Goal: Information Seeking & Learning: Learn about a topic

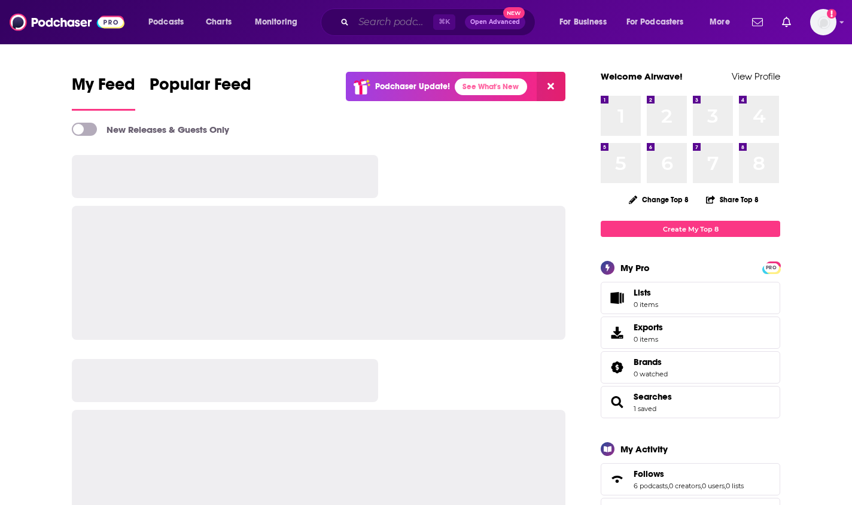
click at [400, 23] on input "Search podcasts, credits, & more..." at bounding box center [394, 22] width 80 height 19
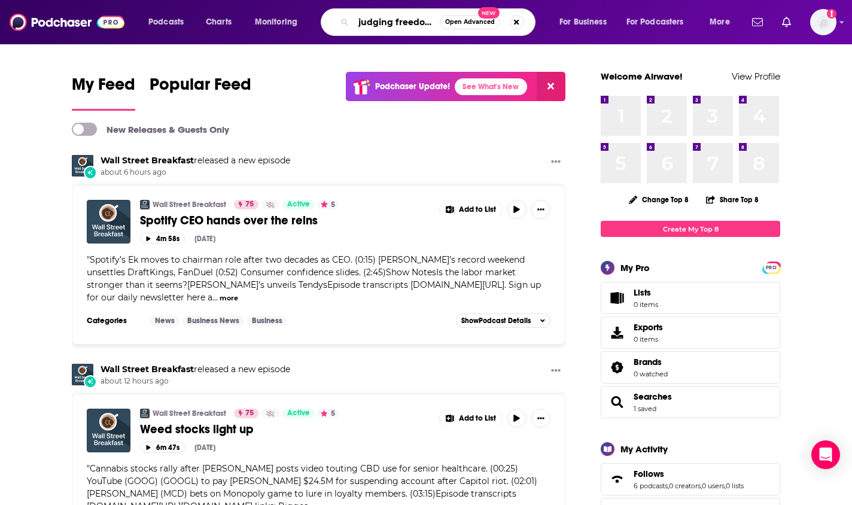
type input "judging freedom"
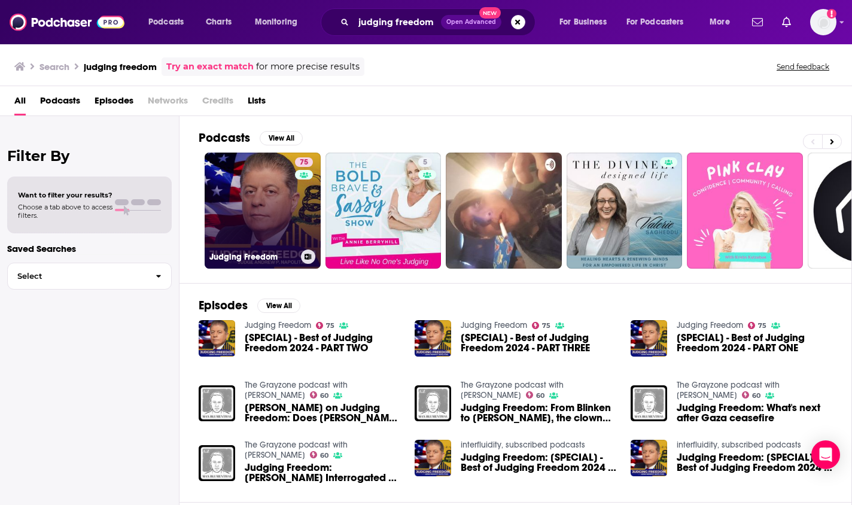
click at [295, 201] on div "75" at bounding box center [305, 203] width 21 height 92
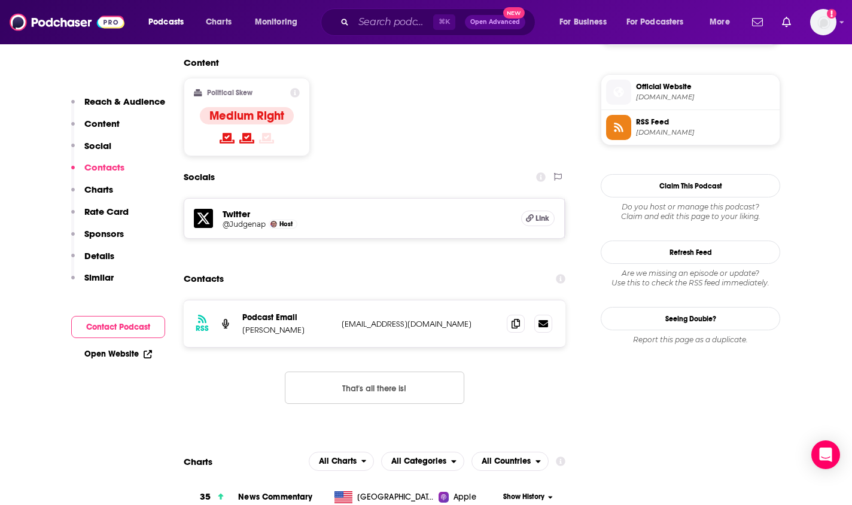
scroll to position [1019, 0]
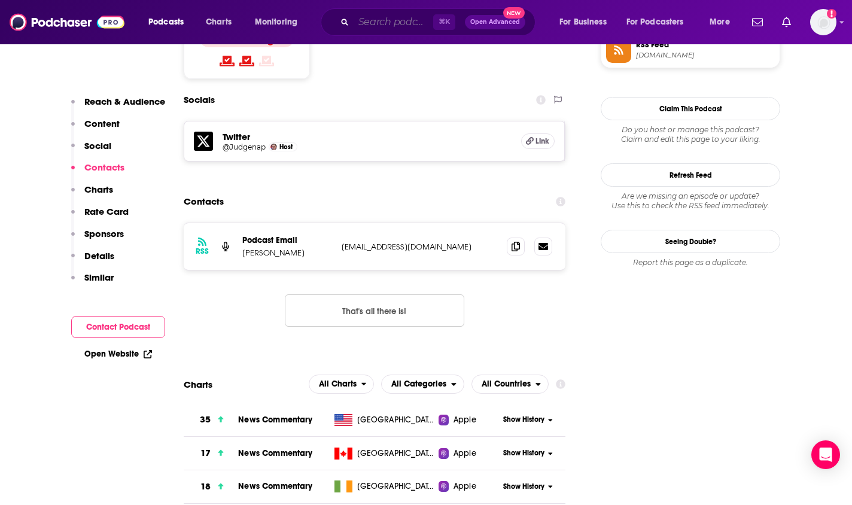
click at [382, 23] on input "Search podcasts, credits, & more..." at bounding box center [394, 22] width 80 height 19
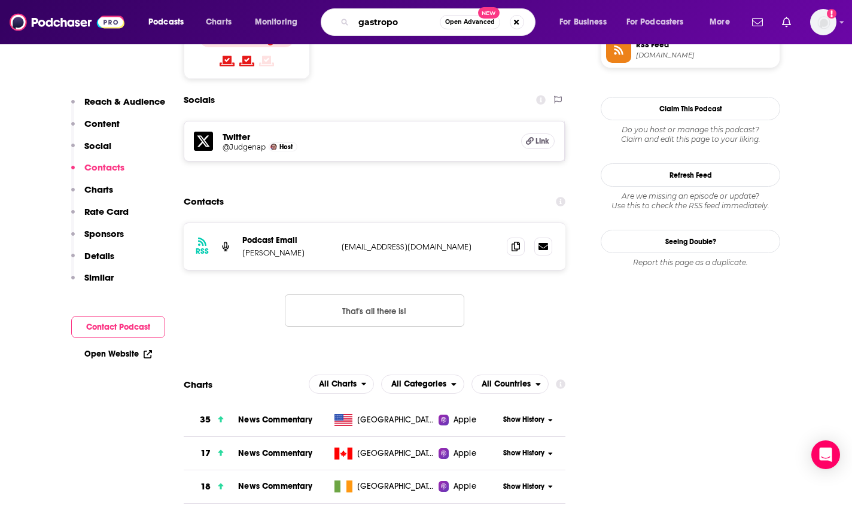
type input "gastropod"
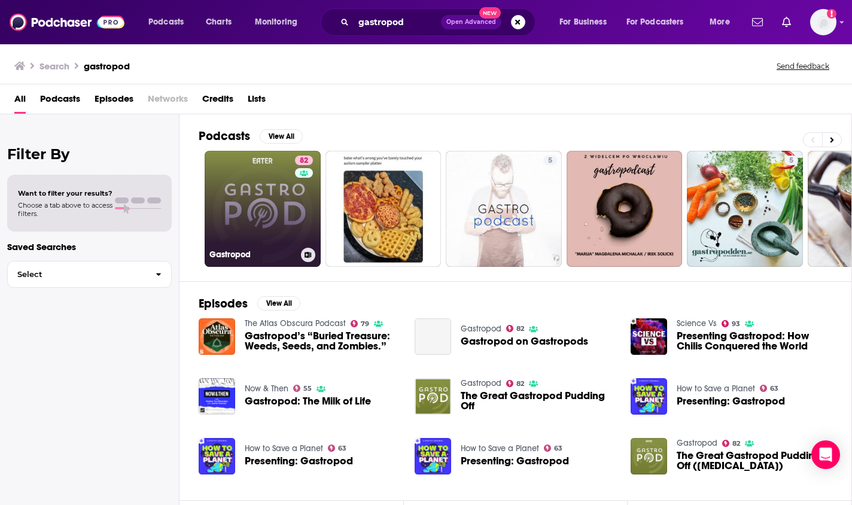
click at [289, 208] on link "82 Gastropod" at bounding box center [263, 209] width 116 height 116
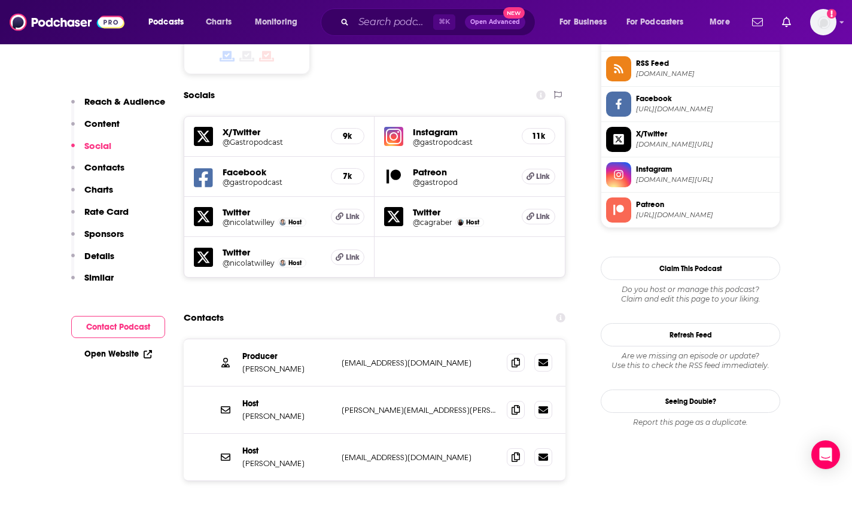
scroll to position [1003, 0]
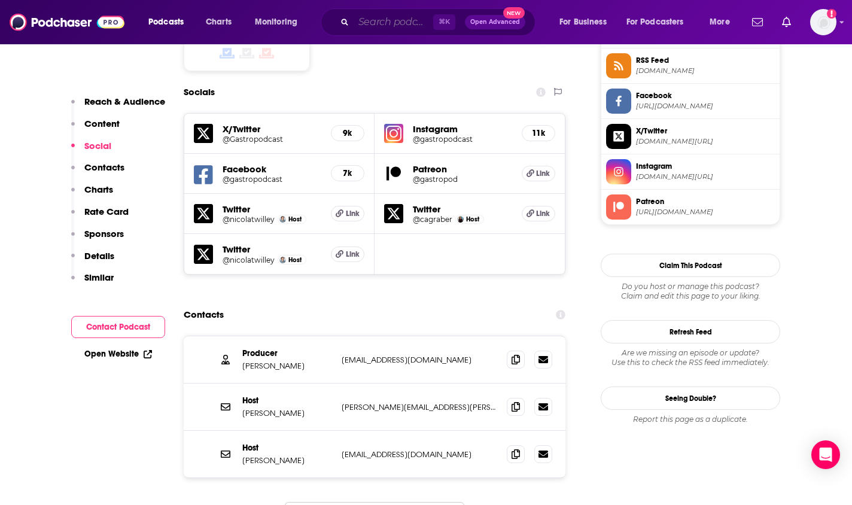
click at [382, 20] on input "Search podcasts, credits, & more..." at bounding box center [394, 22] width 80 height 19
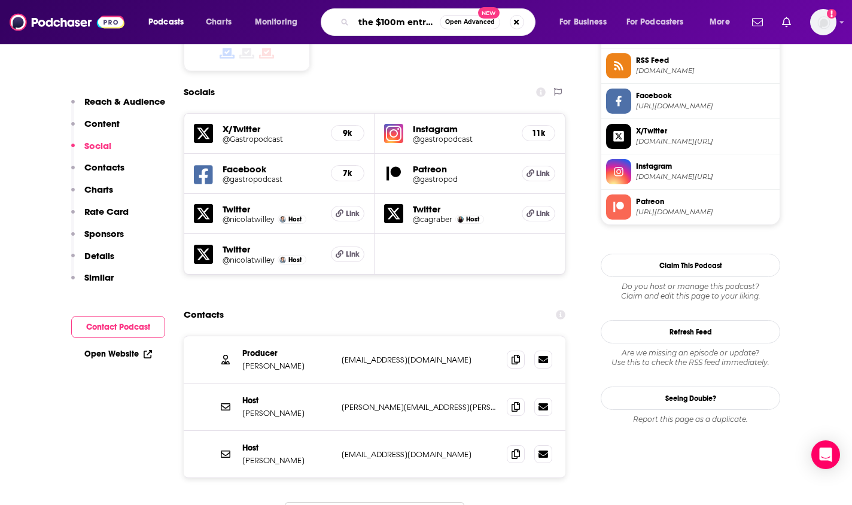
type input "the $100m entrepreneur"
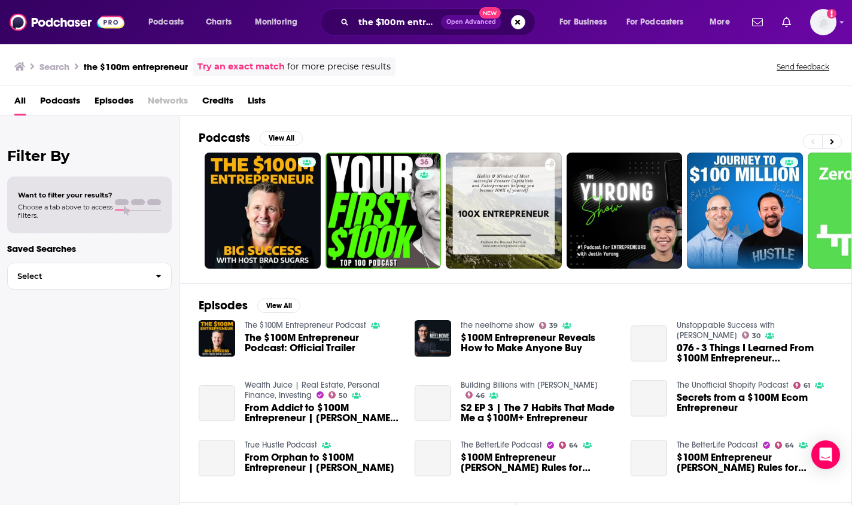
click at [242, 183] on link at bounding box center [263, 211] width 116 height 116
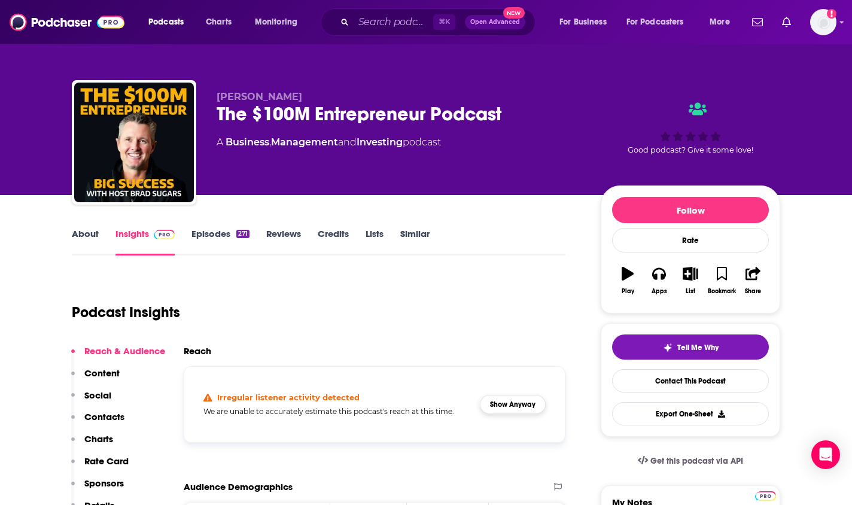
click at [511, 411] on button "Show Anyway" at bounding box center [513, 404] width 66 height 19
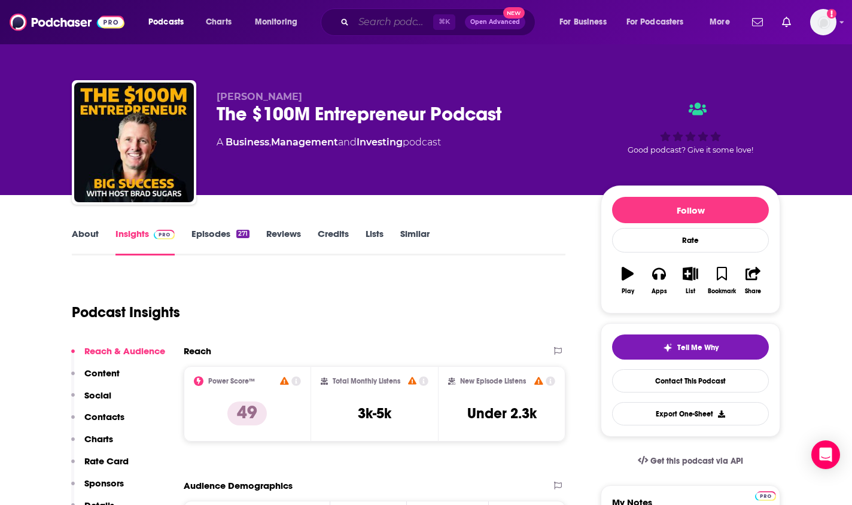
click at [373, 22] on input "Search podcasts, credits, & more..." at bounding box center [394, 22] width 80 height 19
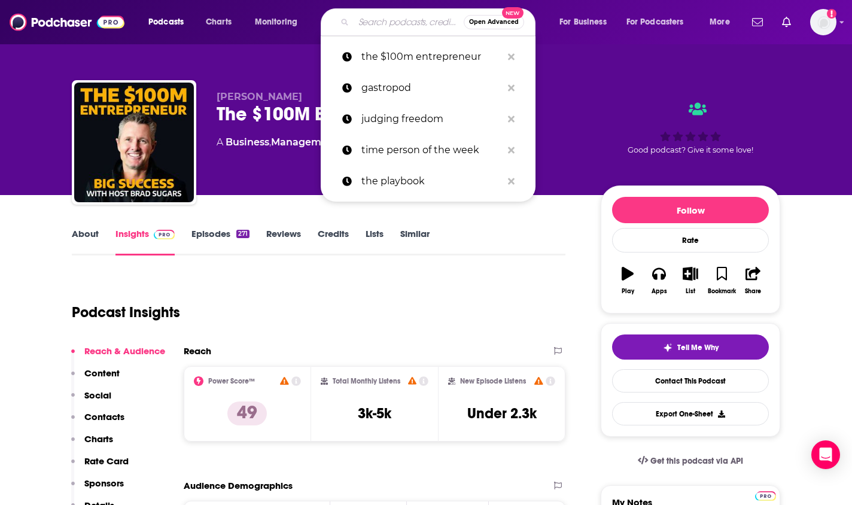
click at [373, 22] on input "Search podcasts, credits, & more..." at bounding box center [409, 22] width 110 height 19
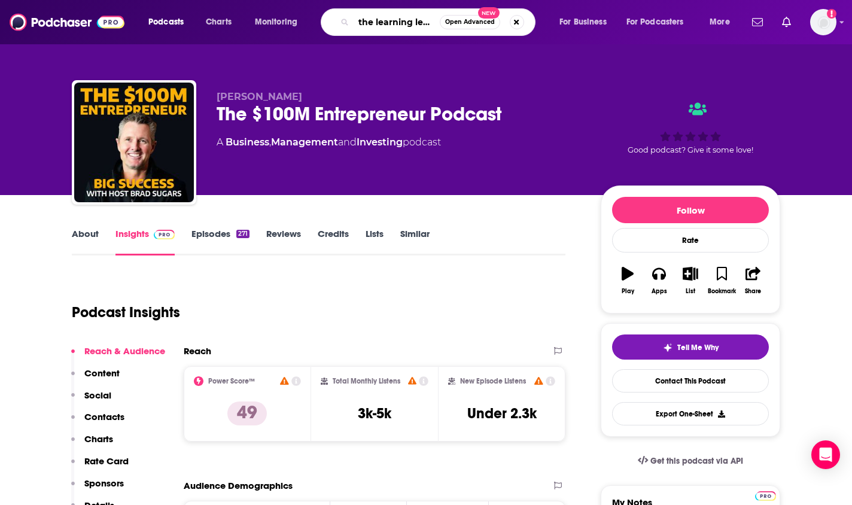
type input "the learning leader"
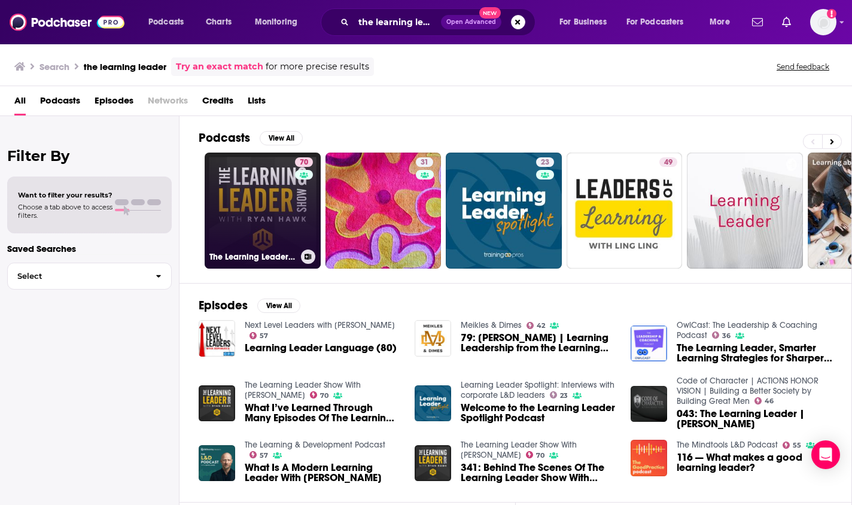
click at [305, 199] on div "70" at bounding box center [305, 203] width 21 height 92
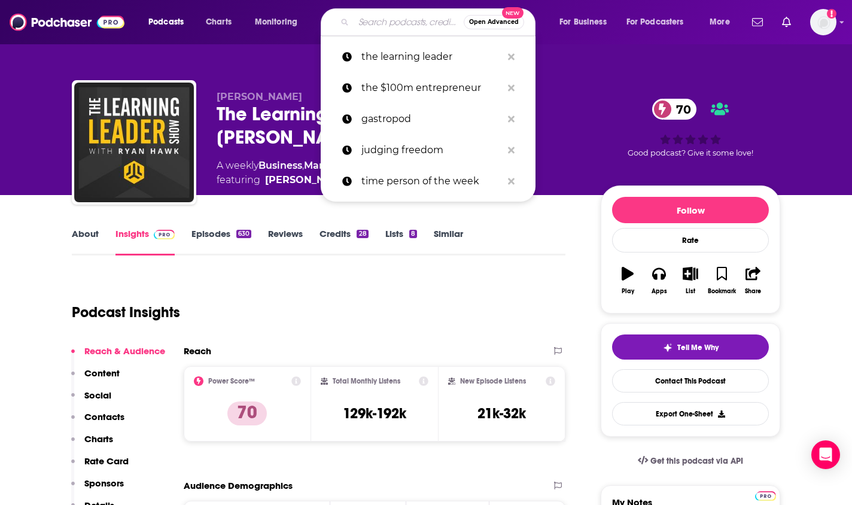
click at [370, 26] on input "Search podcasts, credits, & more..." at bounding box center [409, 22] width 110 height 19
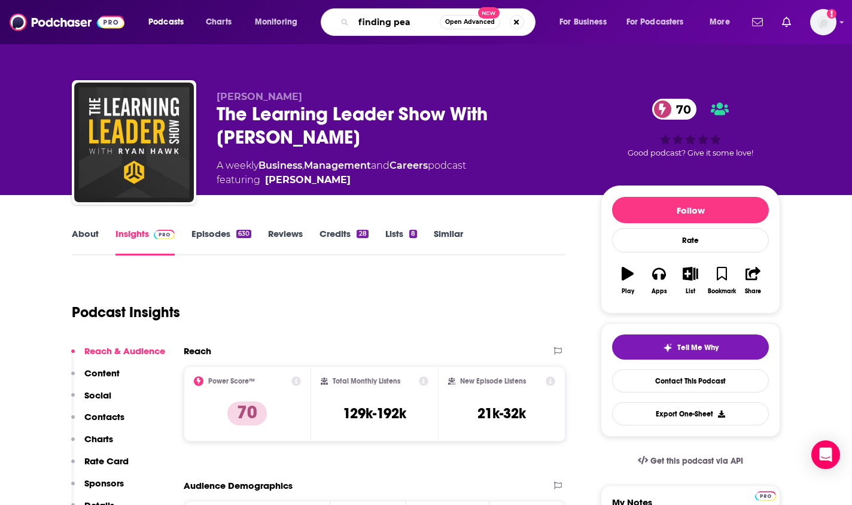
type input "finding peak"
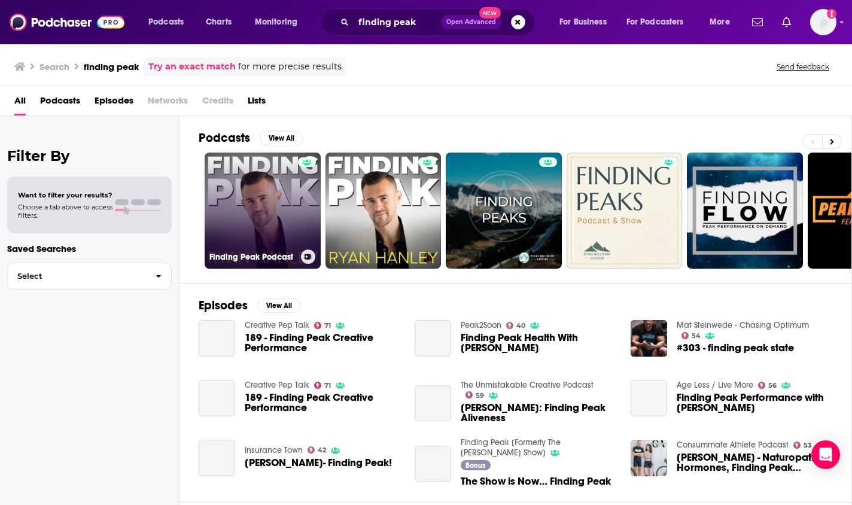
click at [299, 177] on div at bounding box center [307, 203] width 18 height 92
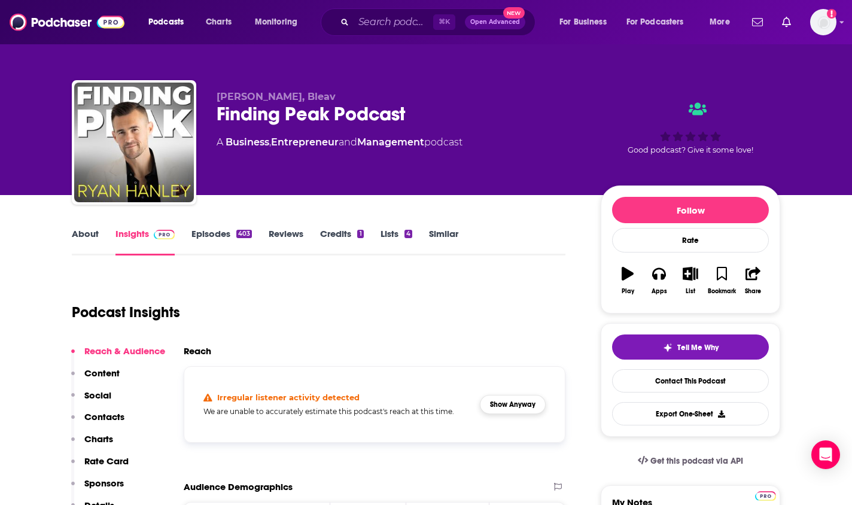
click at [516, 410] on button "Show Anyway" at bounding box center [513, 404] width 66 height 19
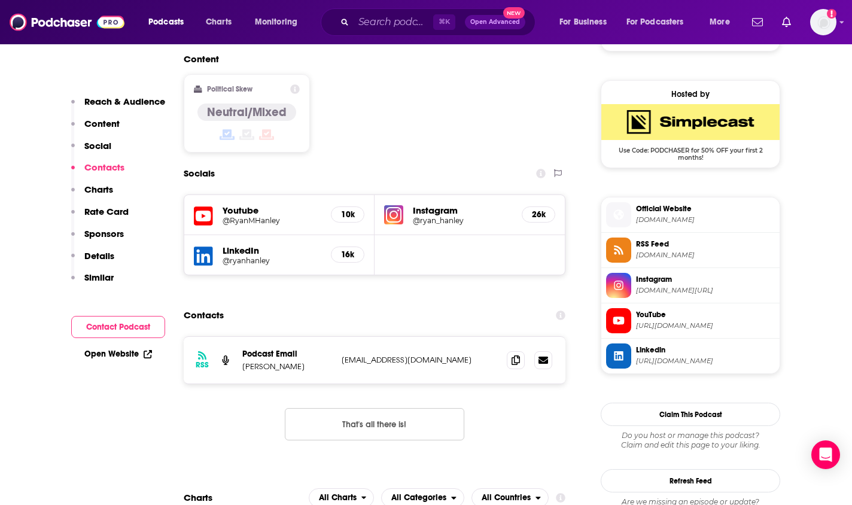
scroll to position [917, 0]
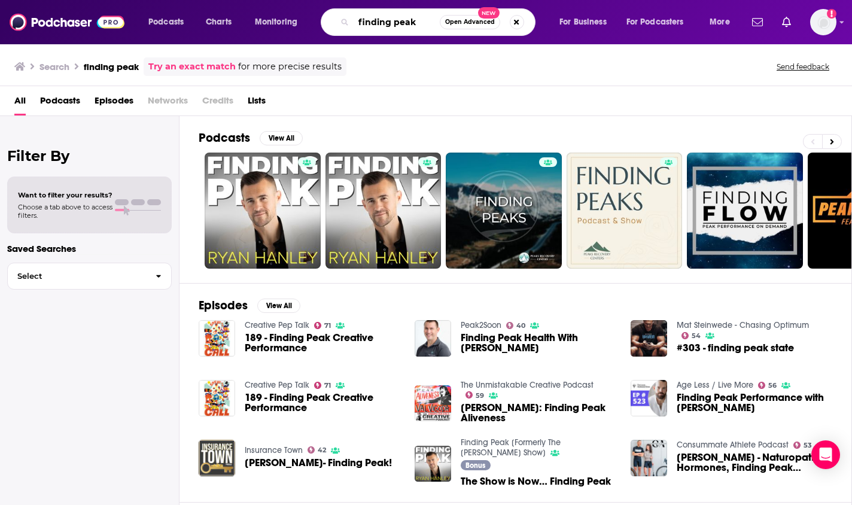
drag, startPoint x: 419, startPoint y: 17, endPoint x: 345, endPoint y: 11, distance: 73.9
click at [345, 11] on div "finding peak Open Advanced New" at bounding box center [428, 22] width 215 height 28
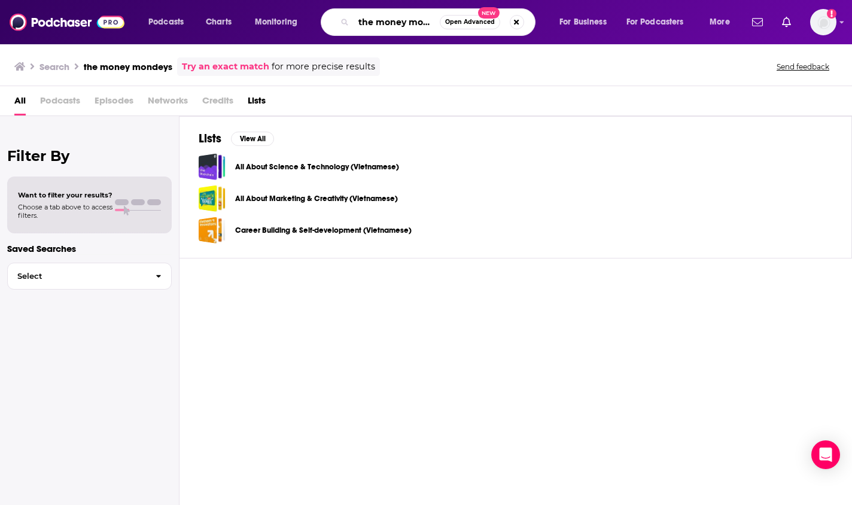
drag, startPoint x: 378, startPoint y: 21, endPoint x: 347, endPoint y: 20, distance: 31.7
click at [347, 20] on div "the money moneys Open Advanced New" at bounding box center [428, 22] width 215 height 28
click at [418, 24] on input "money moneys" at bounding box center [397, 22] width 86 height 19
type input "money mondays"
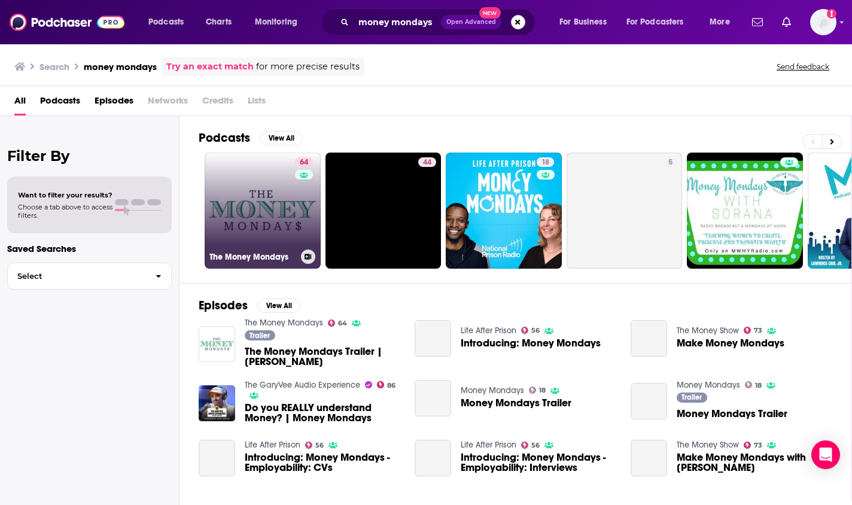
click at [303, 208] on div "64" at bounding box center [305, 203] width 21 height 92
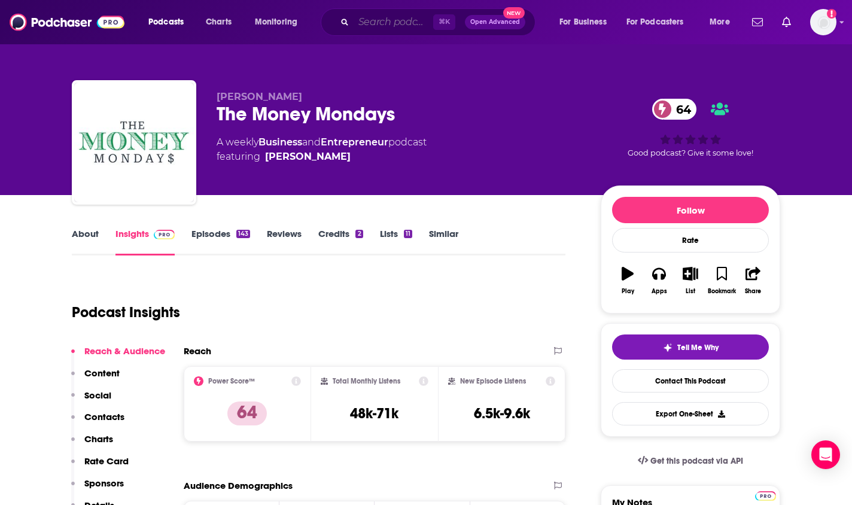
click at [384, 25] on input "Search podcasts, credits, & more..." at bounding box center [394, 22] width 80 height 19
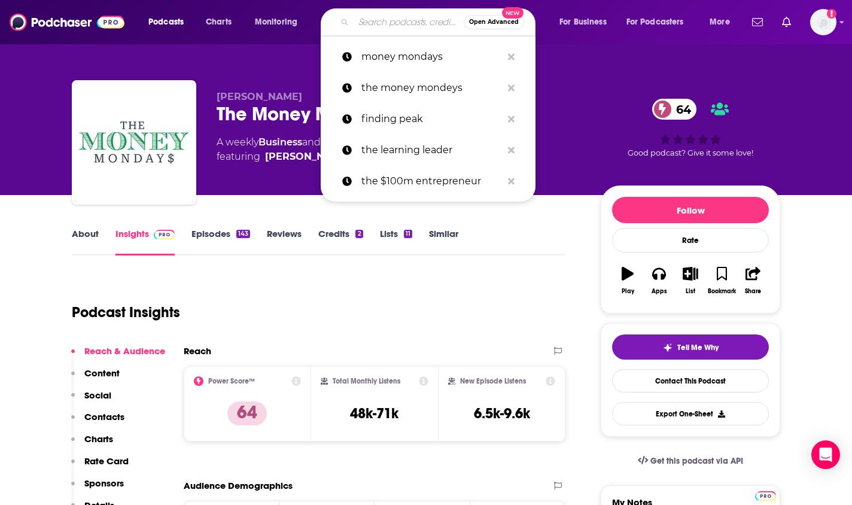
type input "h"
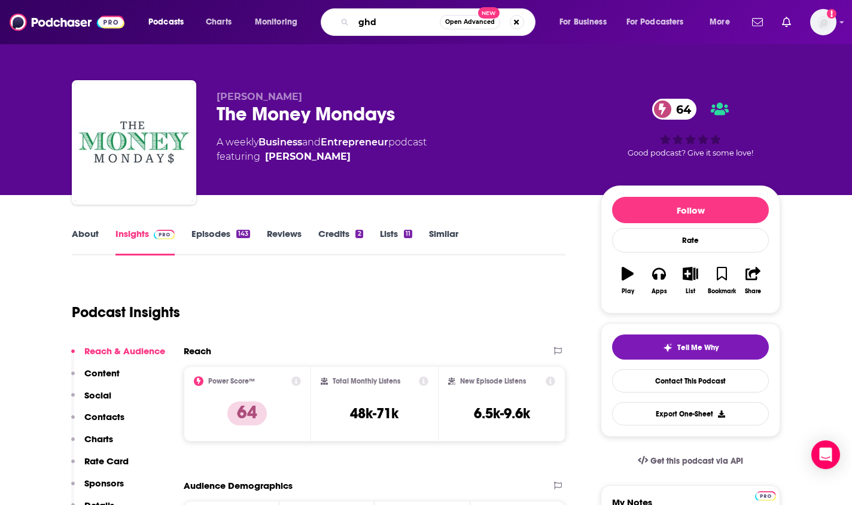
drag, startPoint x: 393, startPoint y: 25, endPoint x: 280, endPoint y: -3, distance: 116.0
click at [280, 0] on html "Podcasts Charts Monitoring ghd Open Advanced New For Business For Podcasters Mo…" at bounding box center [426, 252] width 852 height 505
type input "the entrepreneur dna"
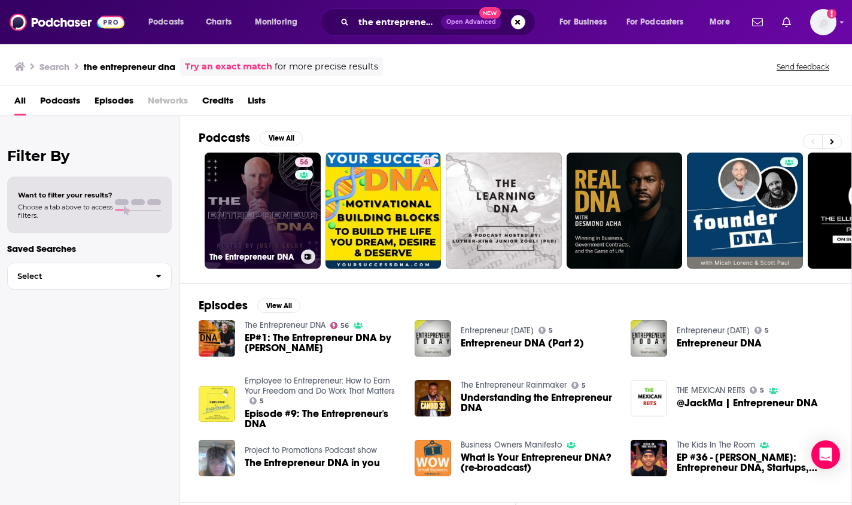
click at [256, 186] on link "56 The Entrepreneur DNA" at bounding box center [263, 211] width 116 height 116
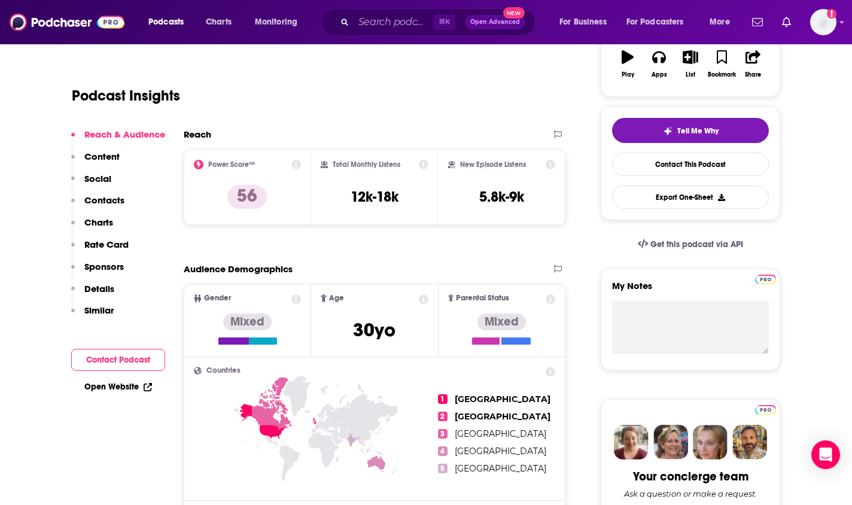
scroll to position [216, 0]
click at [393, 25] on input "Search podcasts, credits, & more..." at bounding box center [394, 22] width 80 height 19
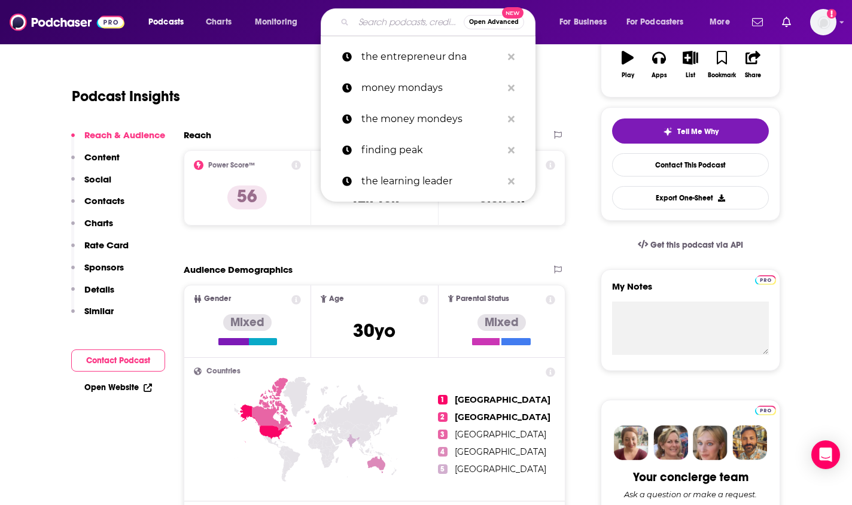
click at [393, 25] on input "Search podcasts, credits, & more..." at bounding box center [409, 22] width 110 height 19
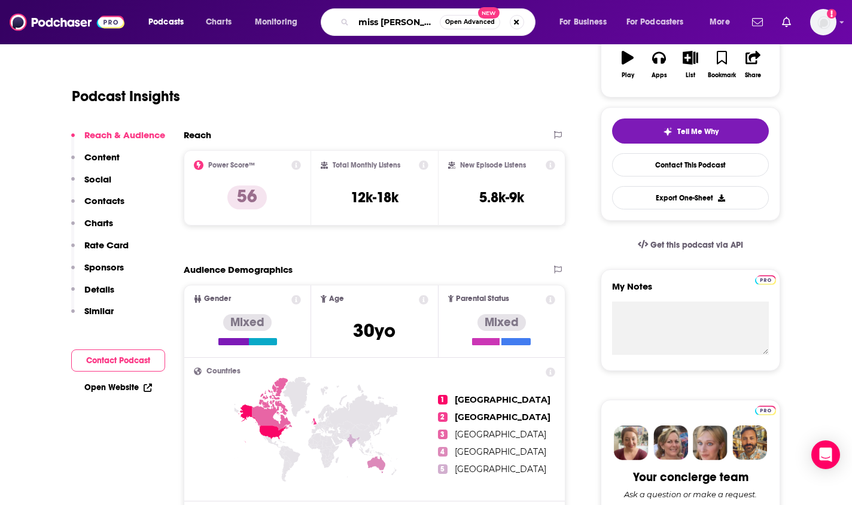
type input "miss understood"
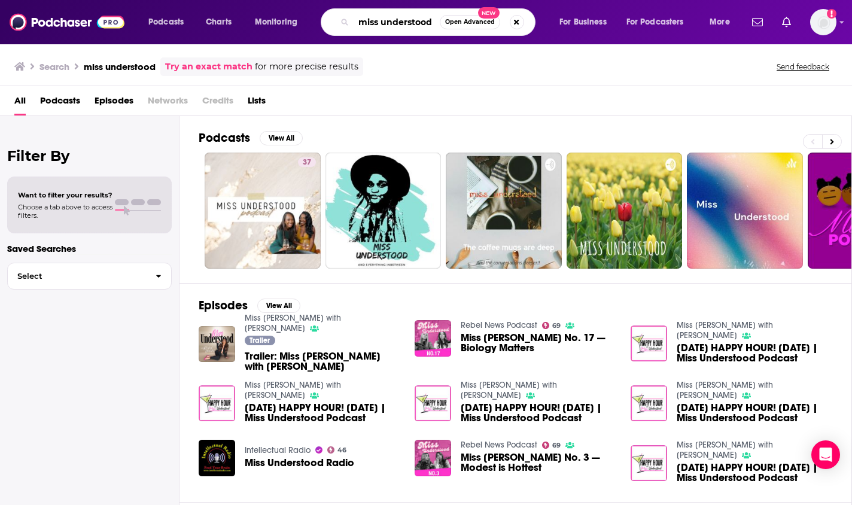
click at [434, 22] on input "miss understood" at bounding box center [397, 22] width 86 height 19
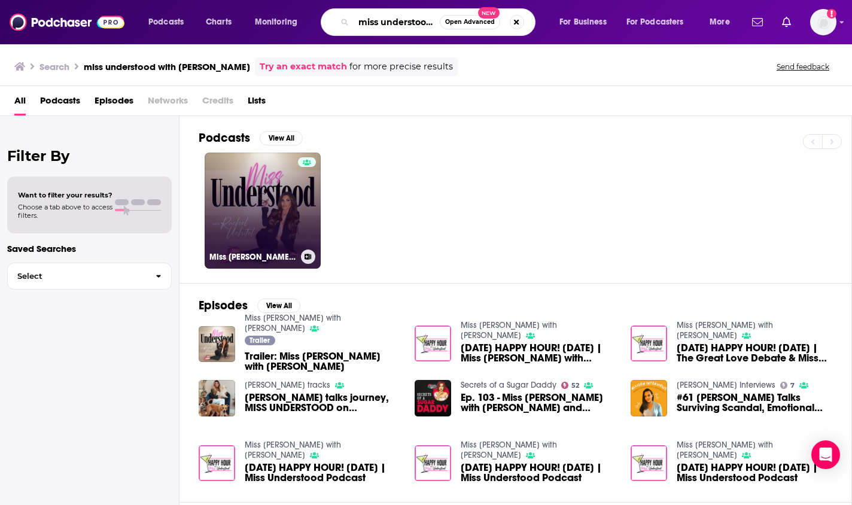
type input "miss understood with [PERSON_NAME]"
click at [275, 208] on link "Miss [PERSON_NAME] with [PERSON_NAME]" at bounding box center [263, 211] width 116 height 116
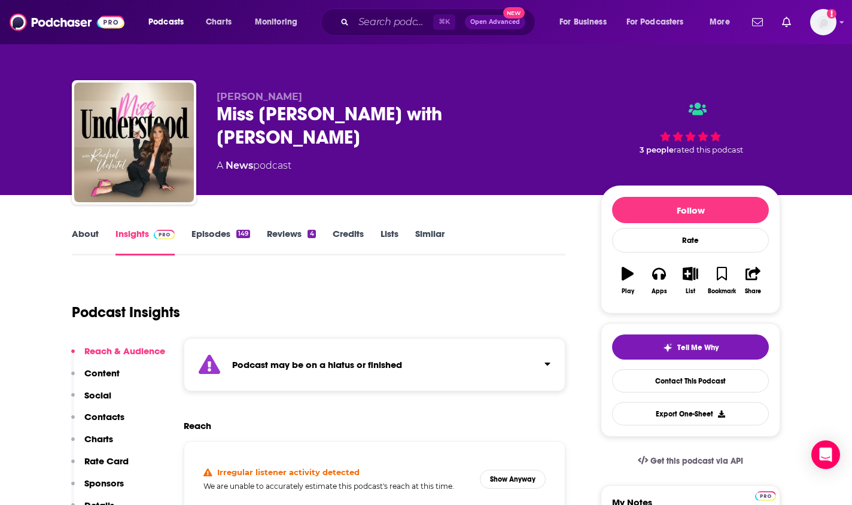
click at [362, 378] on div "Podcast may be on a hiatus or finished" at bounding box center [375, 364] width 382 height 53
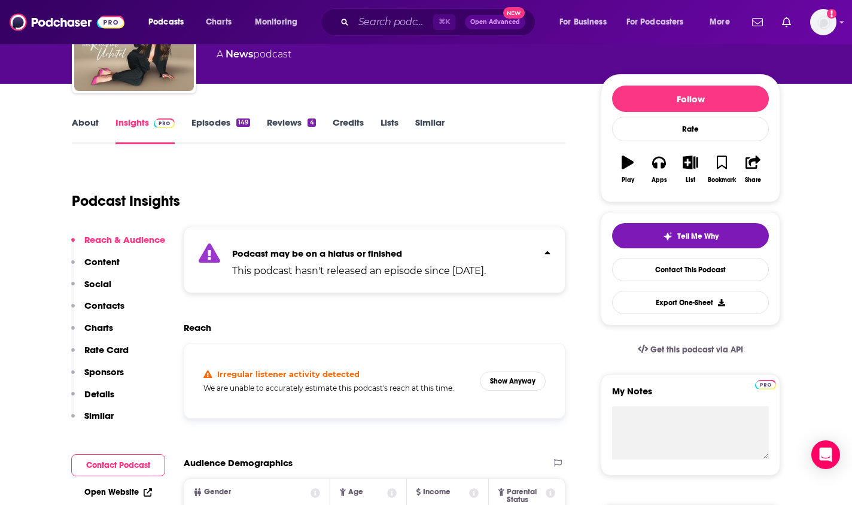
scroll to position [115, 0]
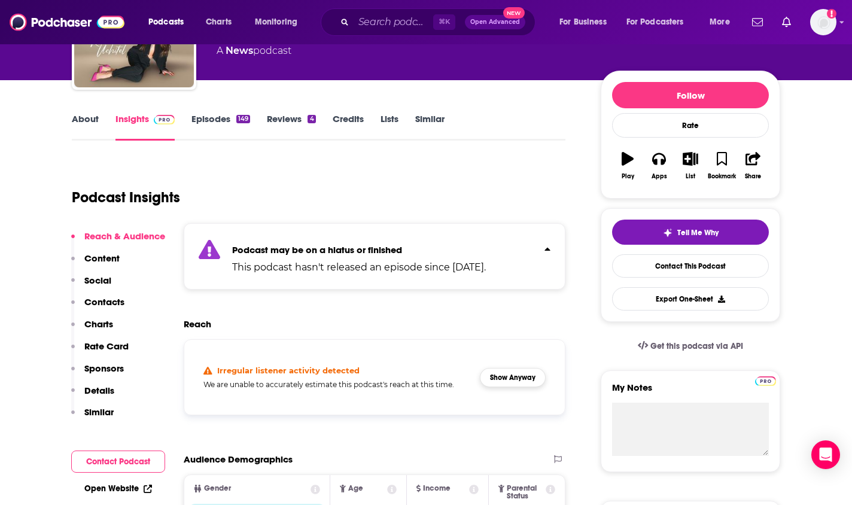
click at [507, 378] on button "Show Anyway" at bounding box center [513, 377] width 66 height 19
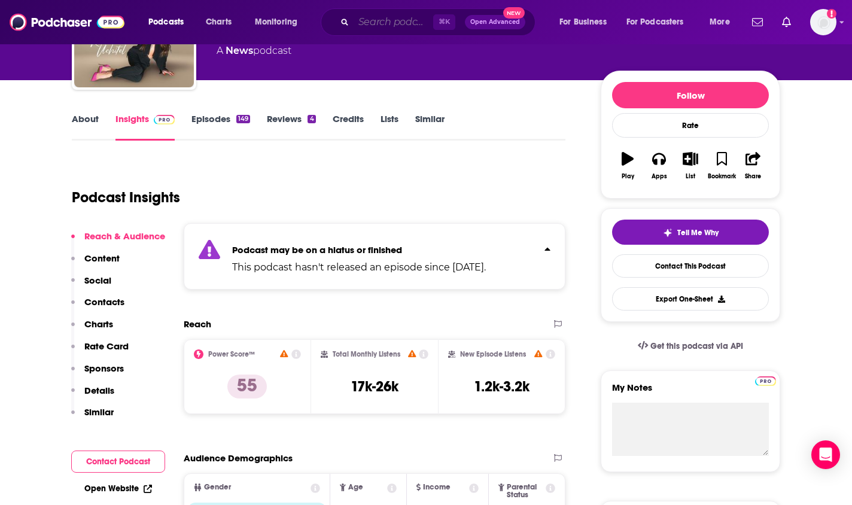
click at [388, 26] on input "Search podcasts, credits, & more..." at bounding box center [394, 22] width 80 height 19
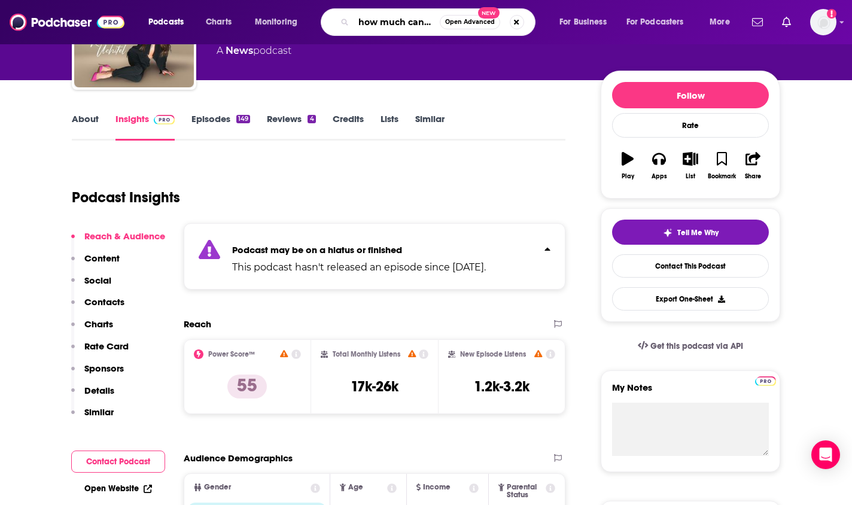
type input "how much can I make"
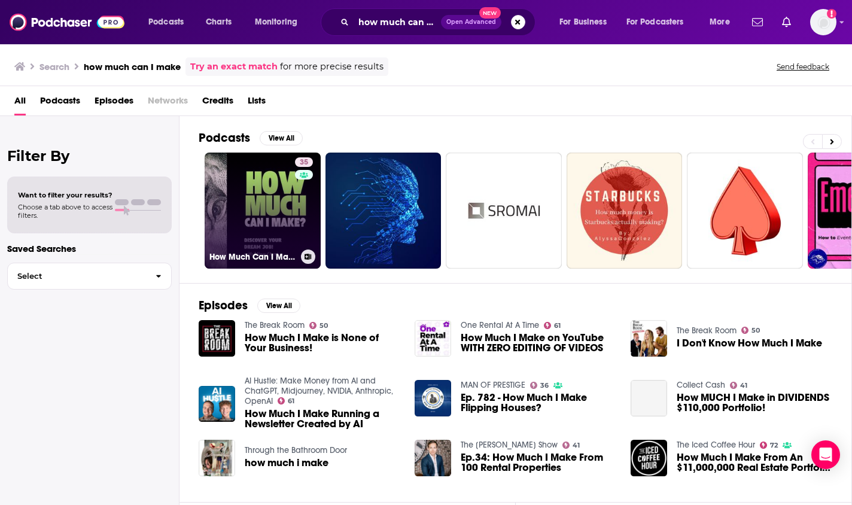
click at [274, 220] on link "35 How Much Can I Make? - Career Insights and Jobs Tips for Your Career Change" at bounding box center [263, 211] width 116 height 116
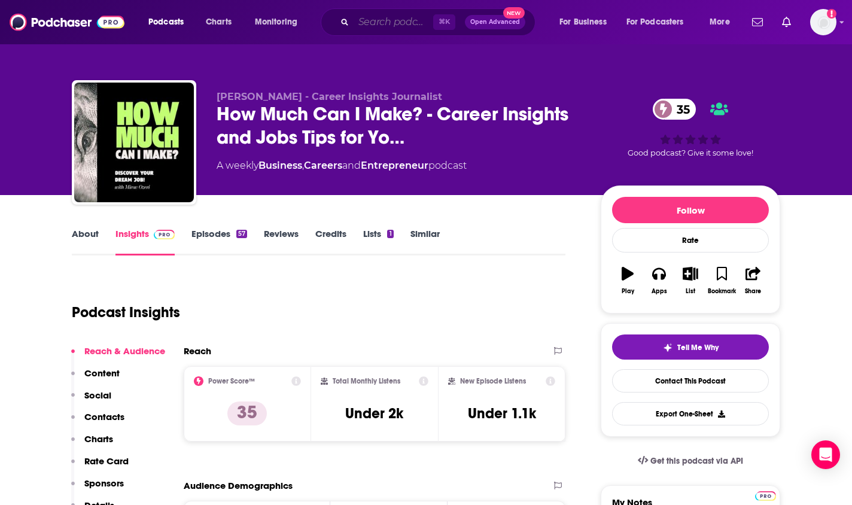
click at [402, 21] on input "Search podcasts, credits, & more..." at bounding box center [394, 22] width 80 height 19
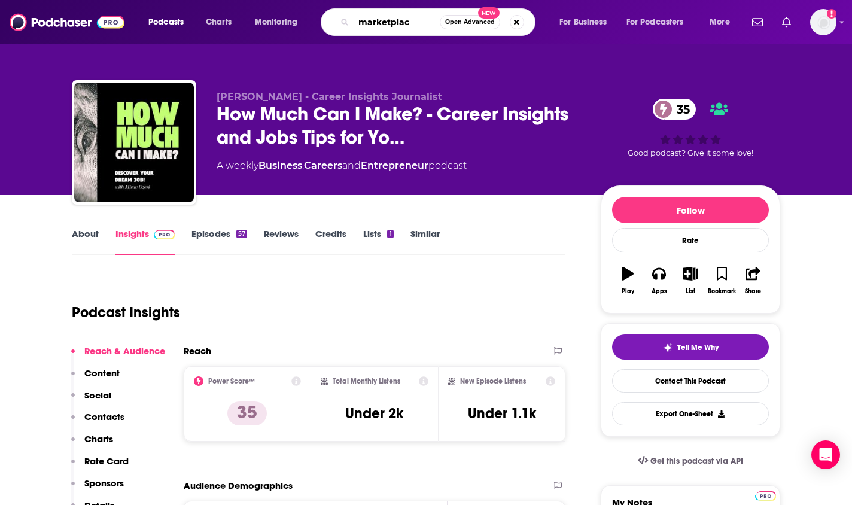
type input "marketplace"
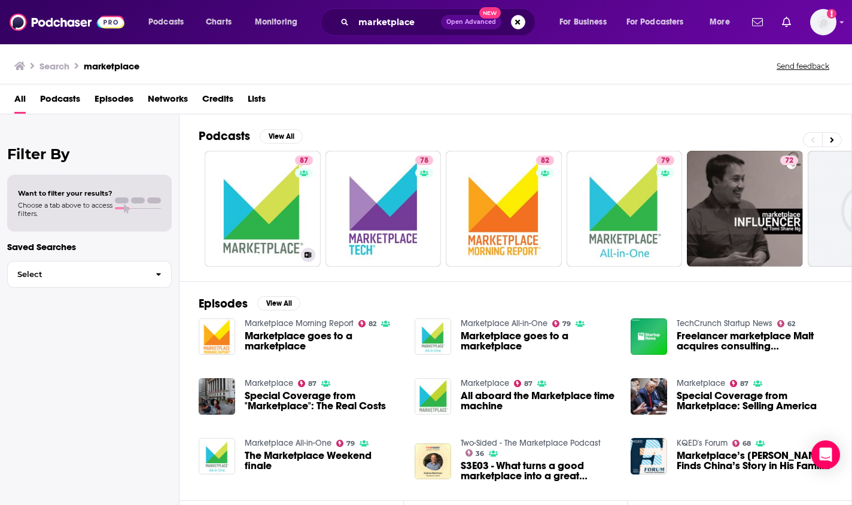
click at [275, 199] on link "87 Marketplace" at bounding box center [263, 209] width 116 height 116
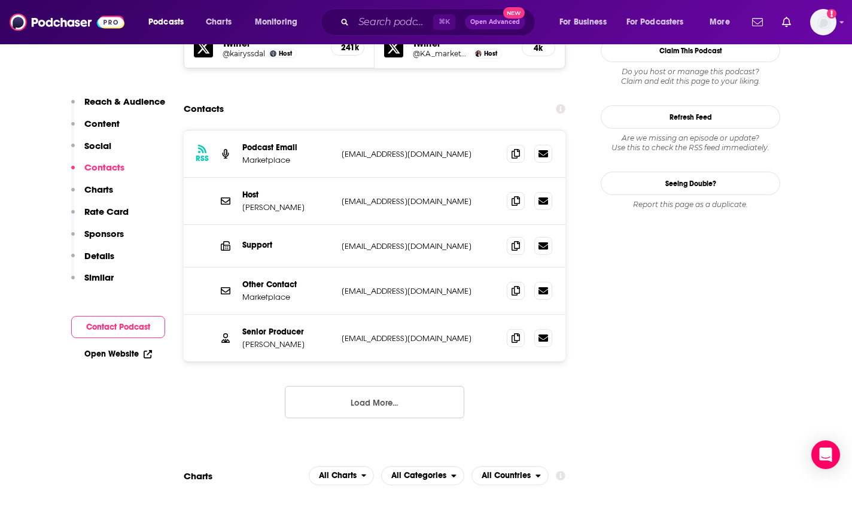
scroll to position [1190, 0]
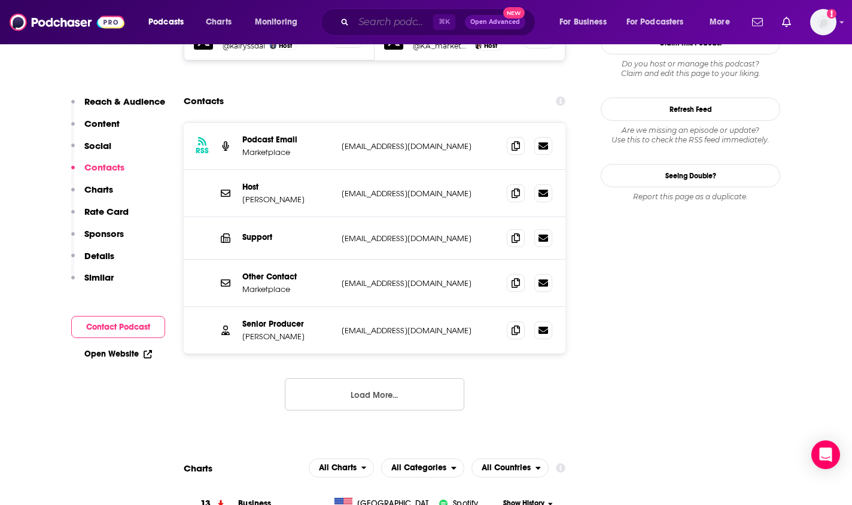
click at [411, 22] on input "Search podcasts, credits, & more..." at bounding box center [394, 22] width 80 height 19
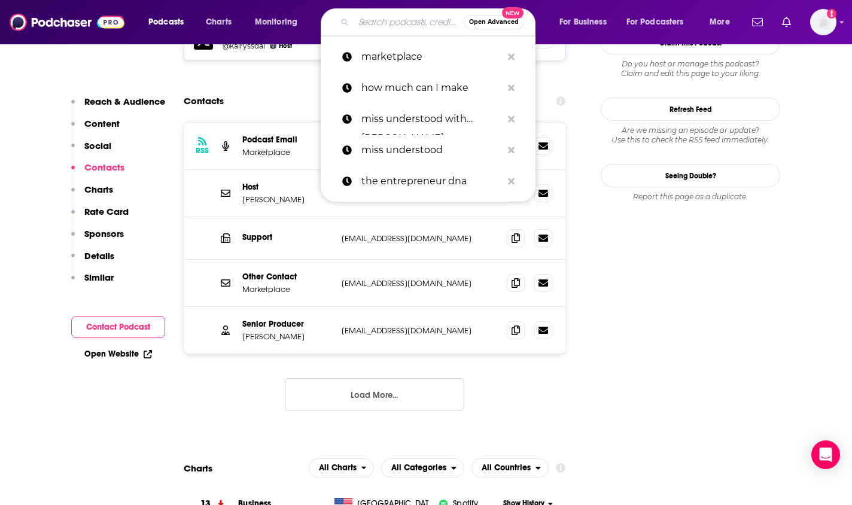
click at [411, 22] on input "Search podcasts, credits, & more..." at bounding box center [409, 22] width 110 height 19
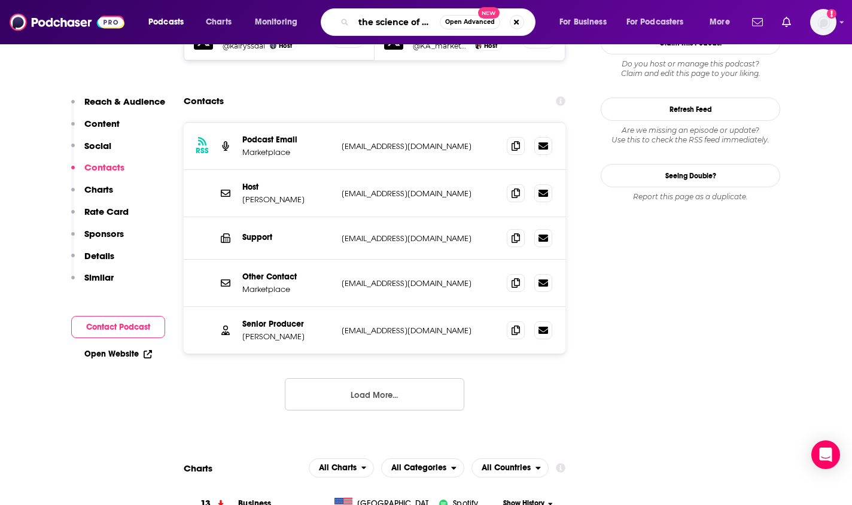
type input "the science of flipping"
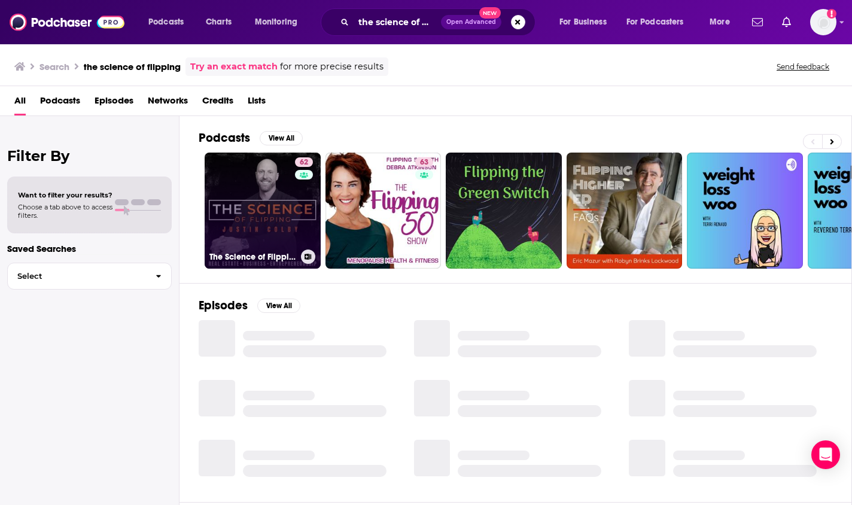
click at [286, 202] on link "62 The Science of Flipping" at bounding box center [263, 211] width 116 height 116
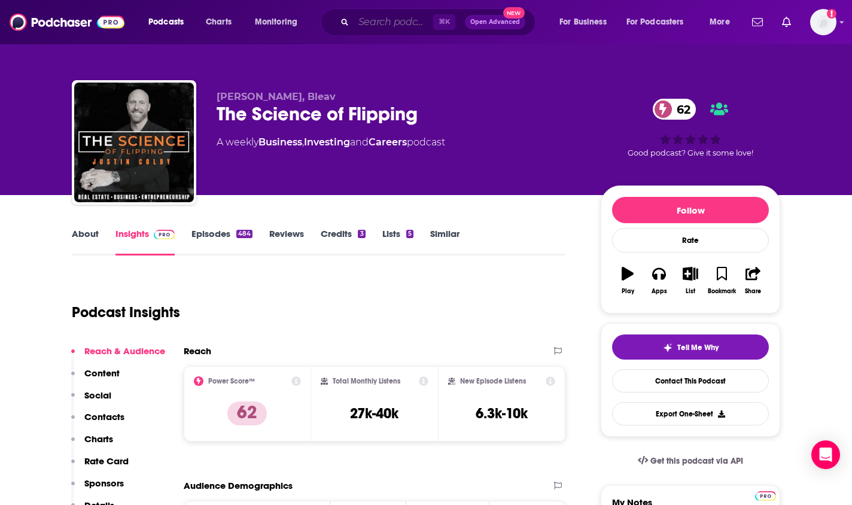
click at [402, 22] on input "Search podcasts, credits, & more..." at bounding box center [394, 22] width 80 height 19
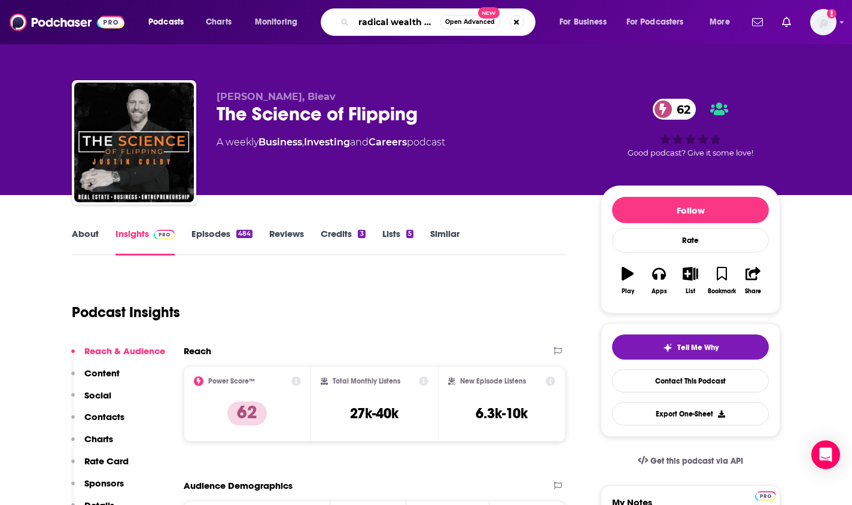
type input "radical wealth plan"
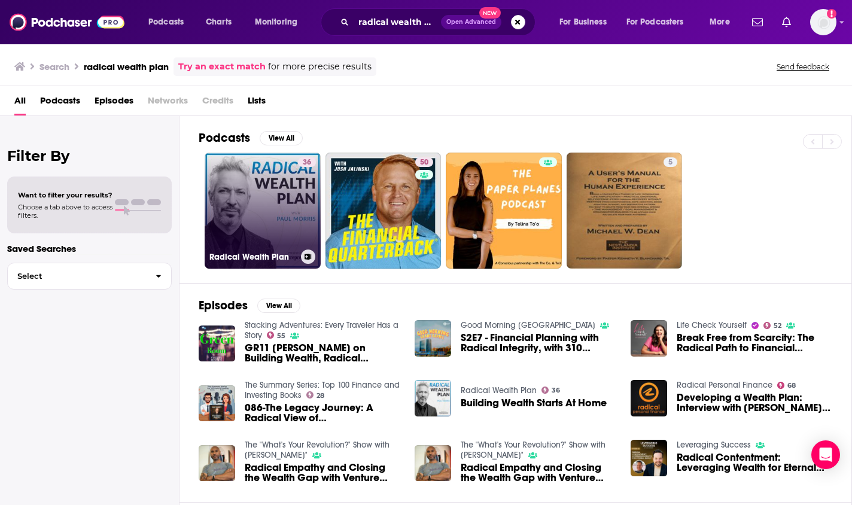
click at [274, 198] on link "36 Radical Wealth Plan" at bounding box center [263, 211] width 116 height 116
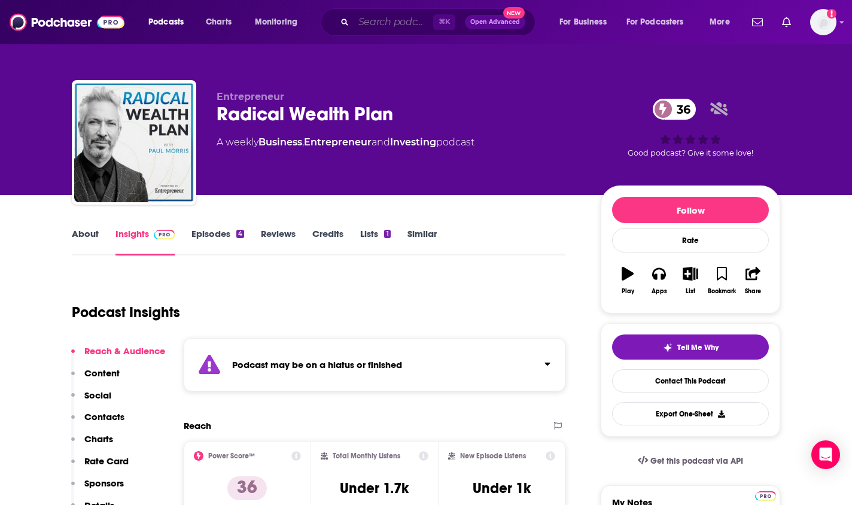
click at [397, 20] on input "Search podcasts, credits, & more..." at bounding box center [394, 22] width 80 height 19
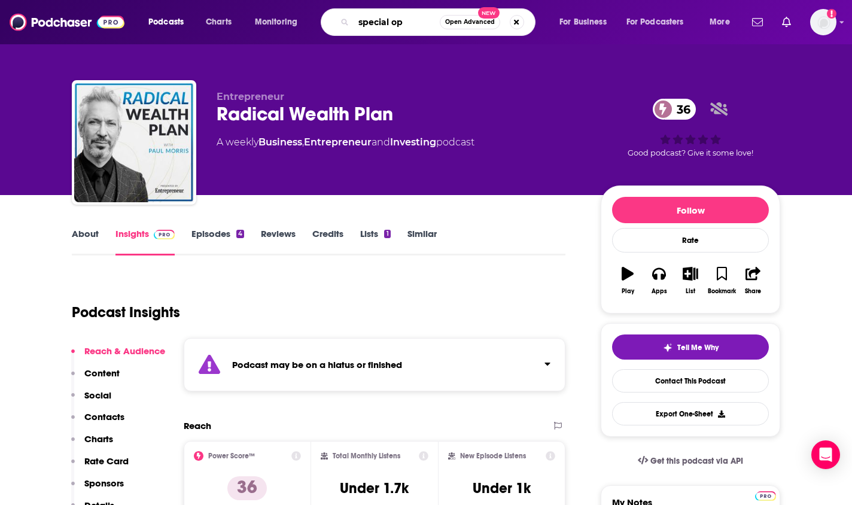
type input "special ops"
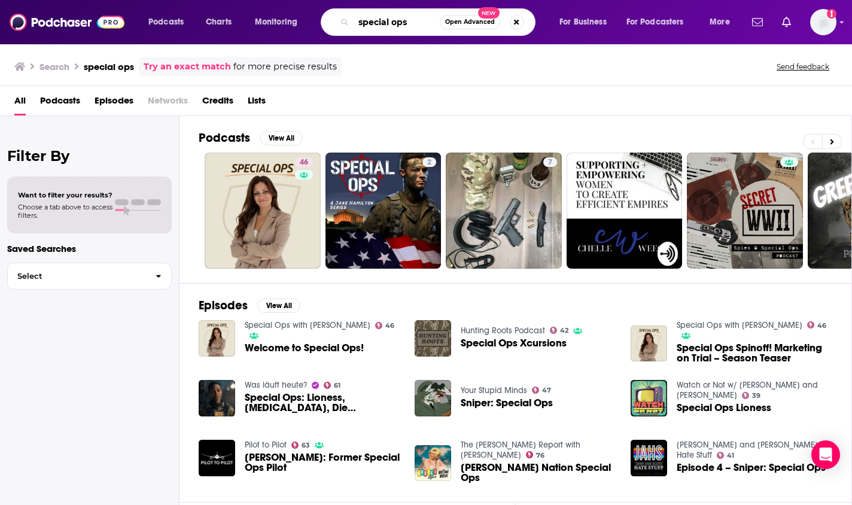
drag, startPoint x: 414, startPoint y: 31, endPoint x: 338, endPoint y: -6, distance: 84.3
click at [338, 0] on html "Podcasts Charts Monitoring special ops Open Advanced New For Business For Podca…" at bounding box center [426, 252] width 852 height 505
type input "the weirdest thing I learned"
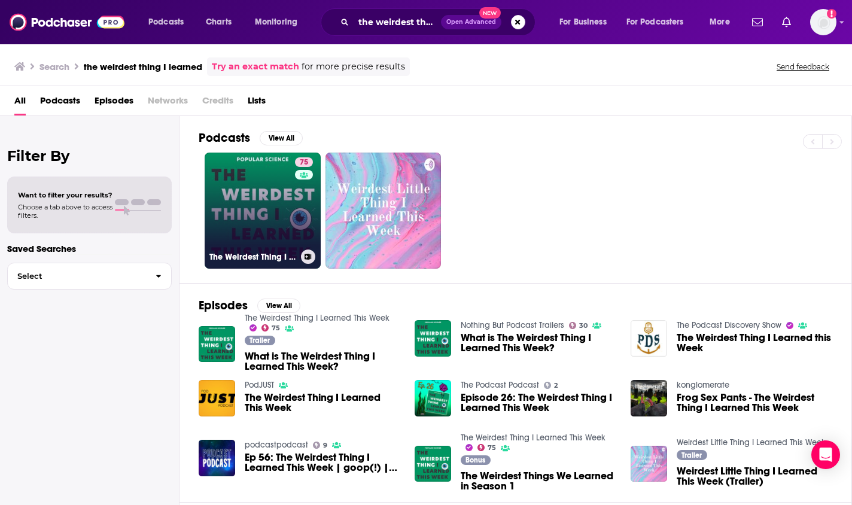
click at [268, 191] on link "75 The Weirdest Thing I Learned This Week" at bounding box center [263, 211] width 116 height 116
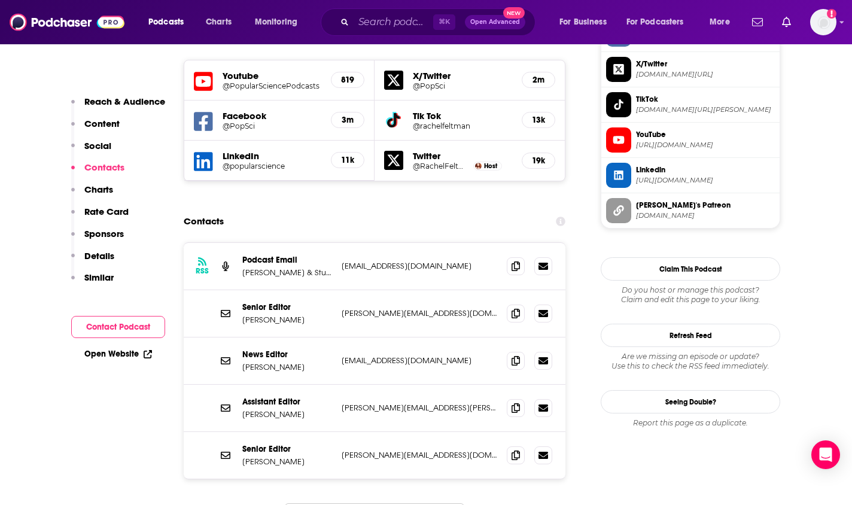
scroll to position [1072, 0]
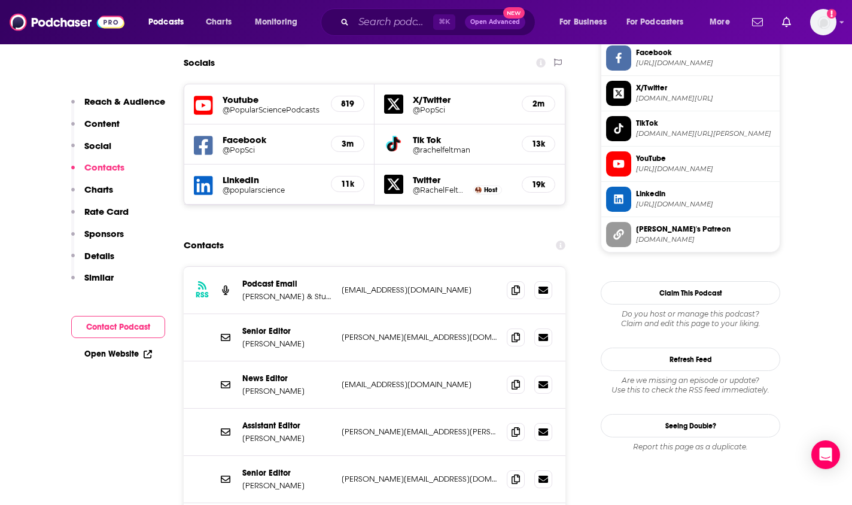
scroll to position [1032, 0]
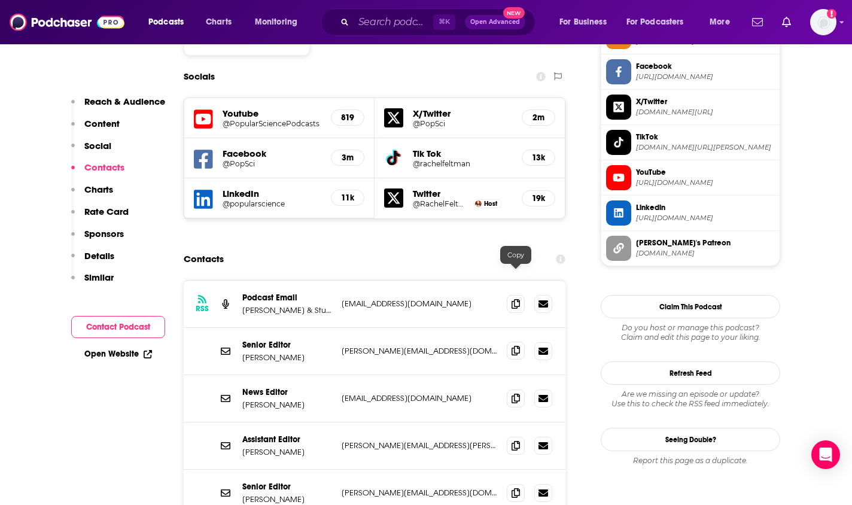
click at [522, 342] on span at bounding box center [516, 351] width 18 height 18
click at [397, 32] on div "⌘ K Open Advanced New" at bounding box center [428, 22] width 215 height 28
click at [401, 22] on input "Search podcasts, credits, & more..." at bounding box center [394, 22] width 80 height 19
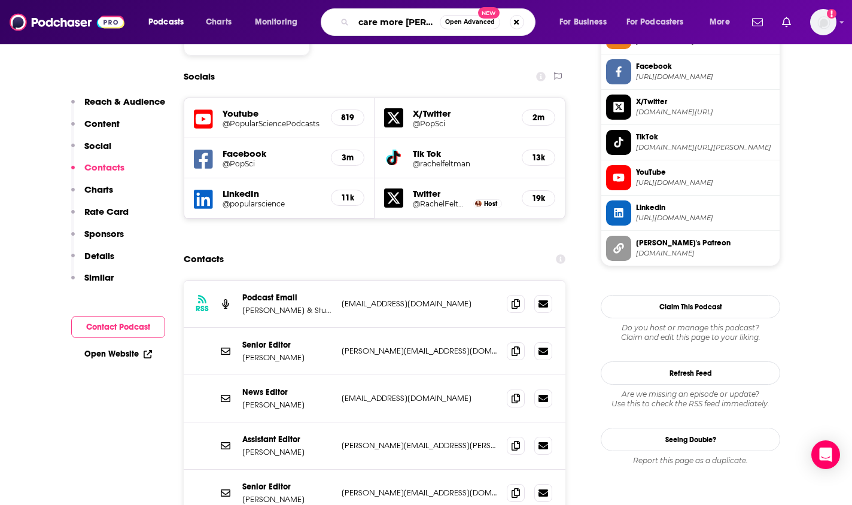
type input "care more better"
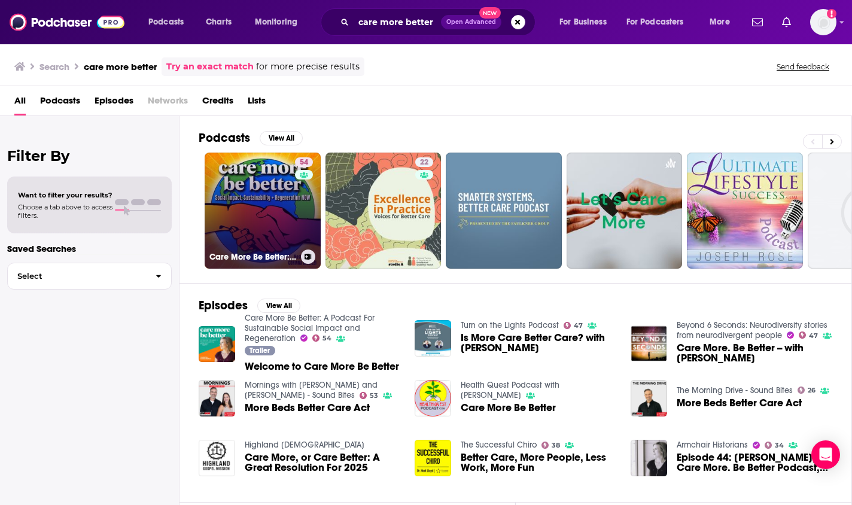
click at [282, 195] on link "54 Care More Be Better: A Podcast For Sustainable Social Impact and Regeneration" at bounding box center [263, 211] width 116 height 116
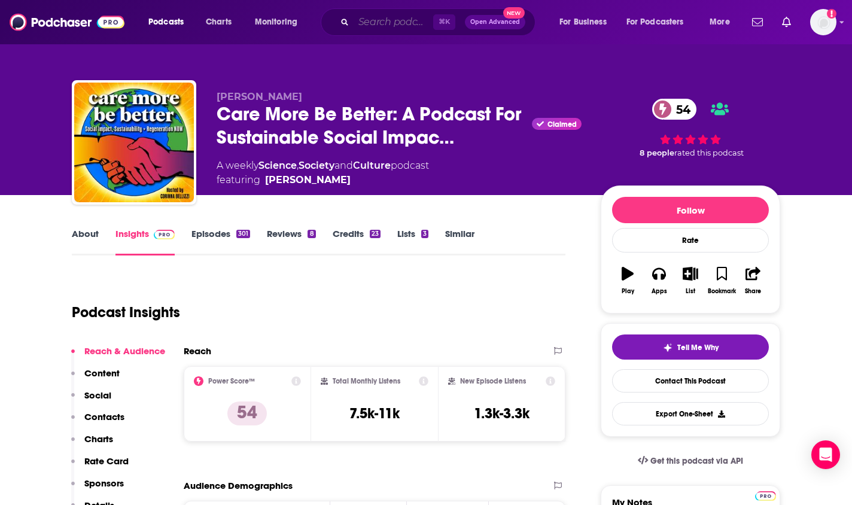
click at [379, 21] on input "Search podcasts, credits, & more..." at bounding box center [394, 22] width 80 height 19
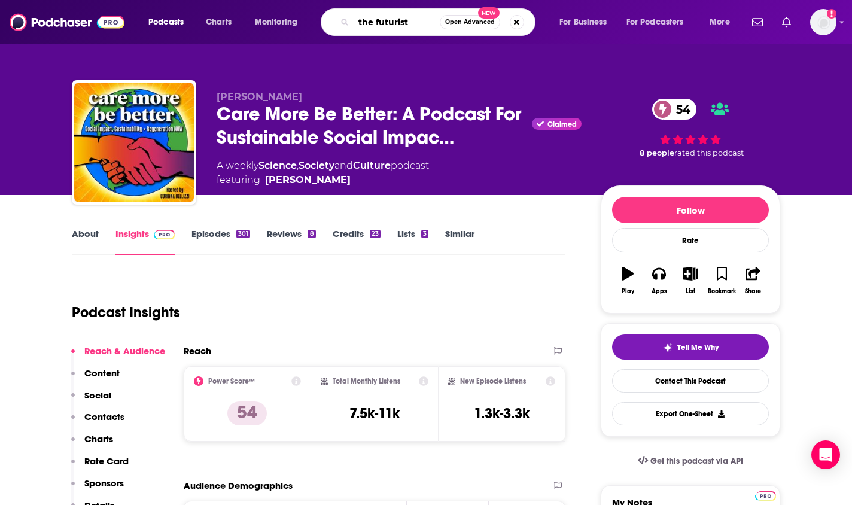
type input "the futurists"
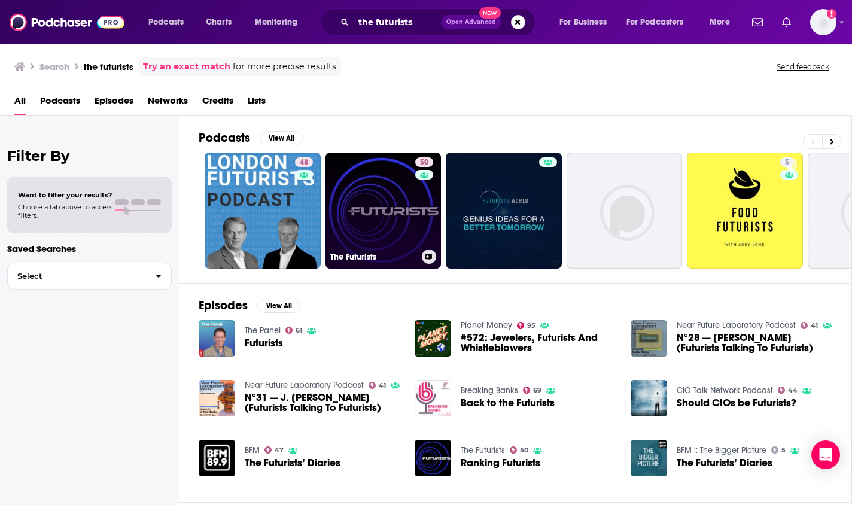
click at [353, 202] on link "50 The Futurists" at bounding box center [384, 211] width 116 height 116
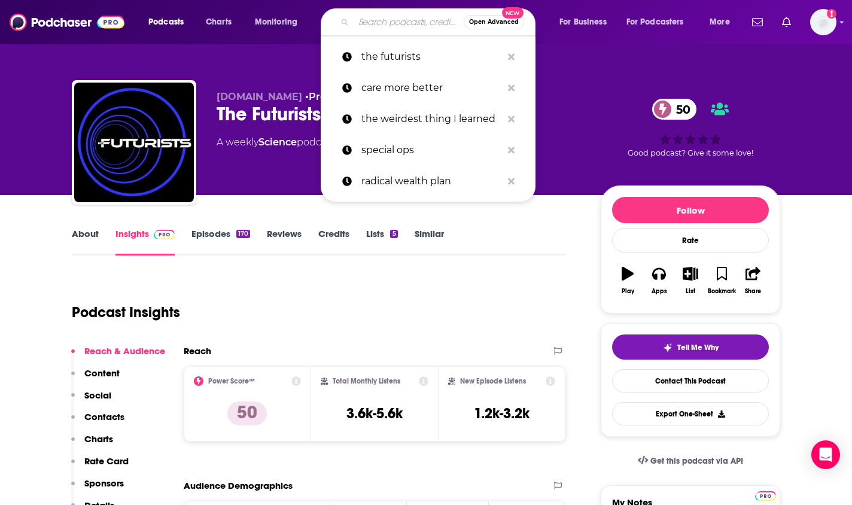
click at [380, 19] on input "Search podcasts, credits, & more..." at bounding box center [409, 22] width 110 height 19
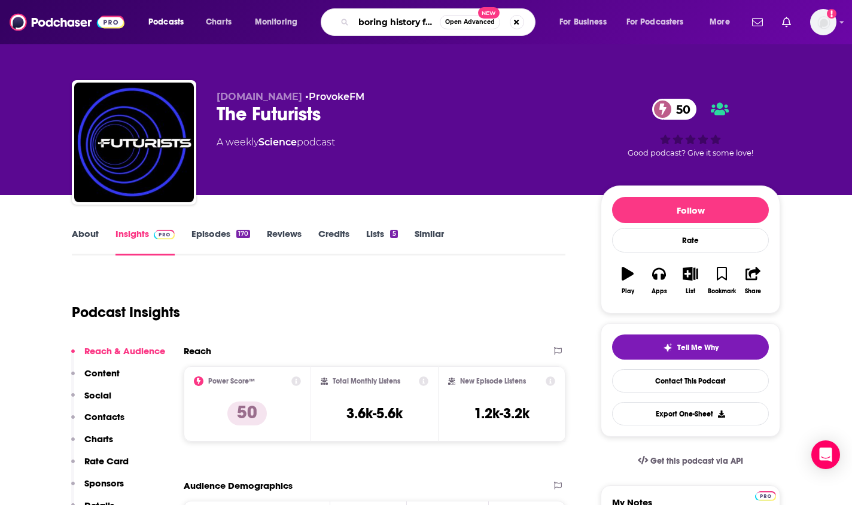
type input "boring history for sleep"
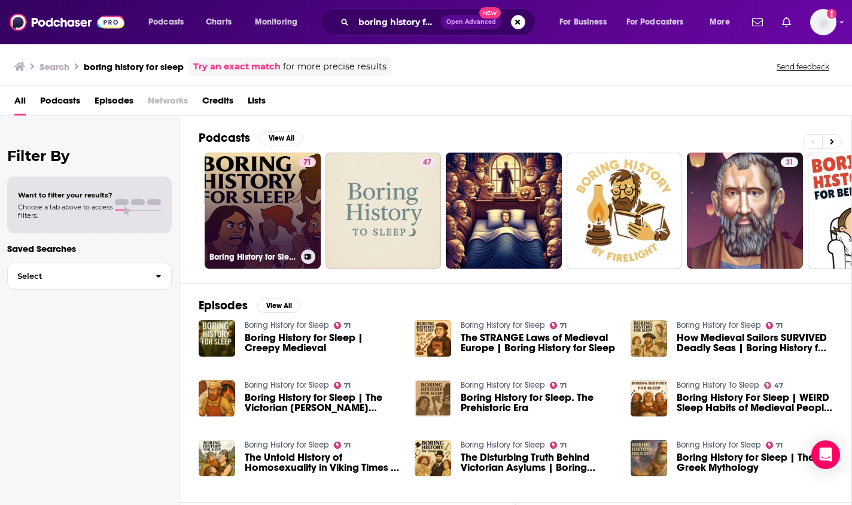
click at [277, 216] on link "71 Boring History for Sleep" at bounding box center [263, 211] width 116 height 116
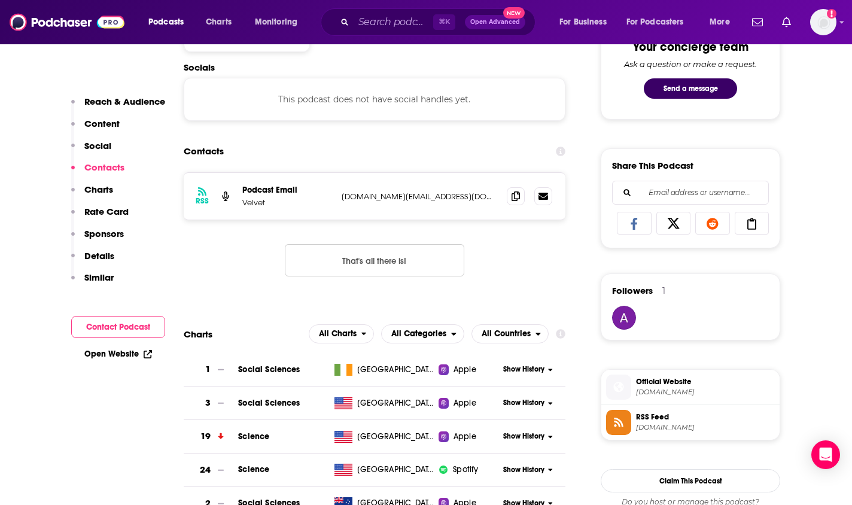
scroll to position [642, 0]
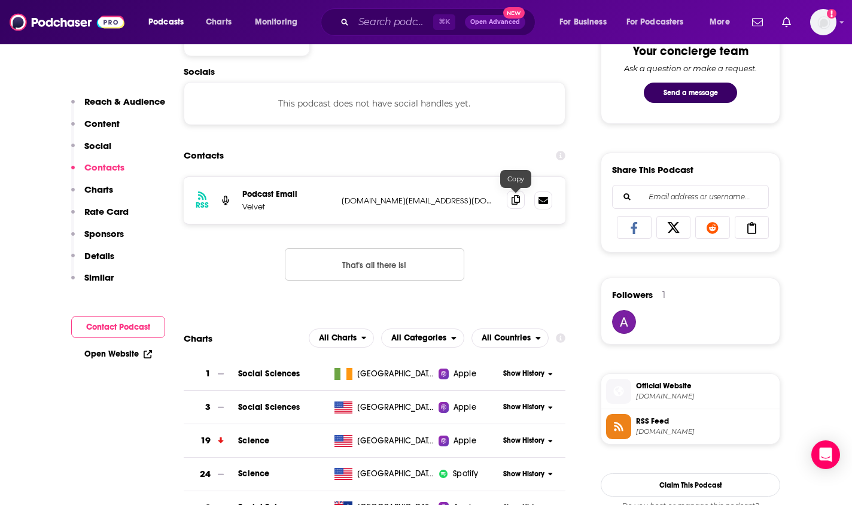
click at [519, 202] on icon at bounding box center [516, 200] width 8 height 10
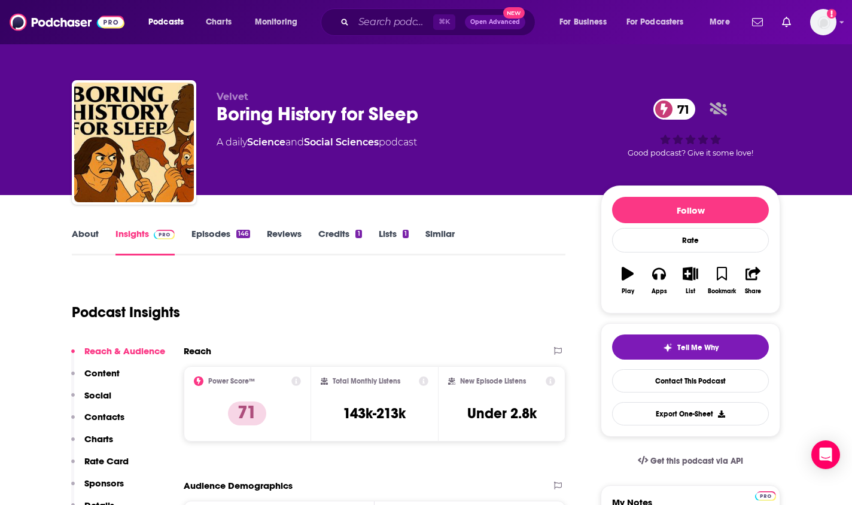
scroll to position [0, 0]
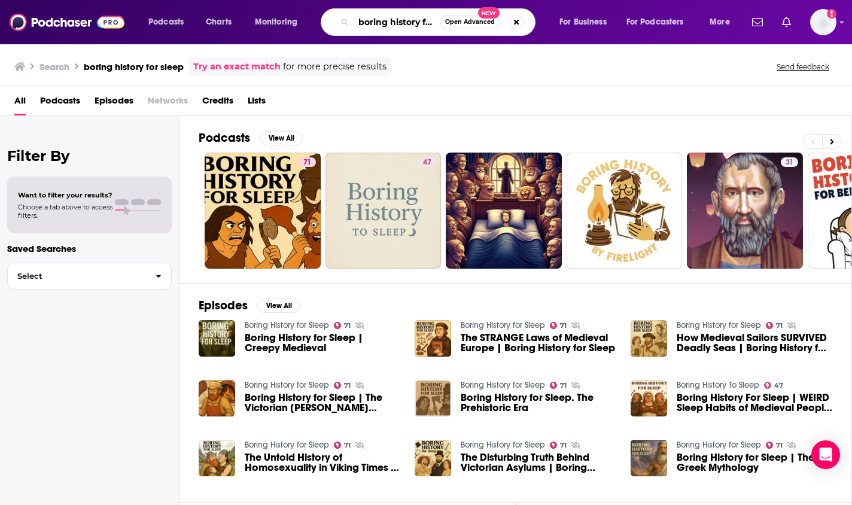
drag, startPoint x: 358, startPoint y: 25, endPoint x: 530, endPoint y: 23, distance: 171.8
click at [530, 23] on div "boring history for sleep Open Advanced New" at bounding box center [428, 22] width 215 height 28
type input "universe [DATE]"
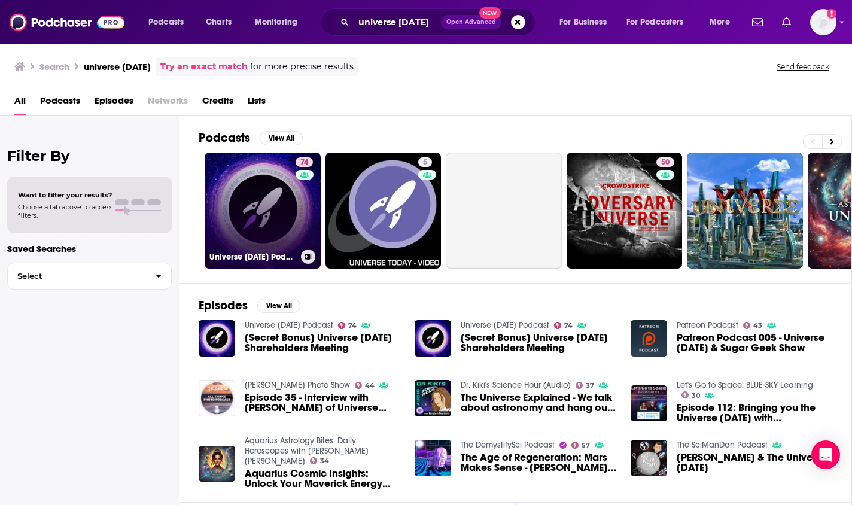
click at [289, 231] on link "74 Universe [DATE] Podcast" at bounding box center [263, 211] width 116 height 116
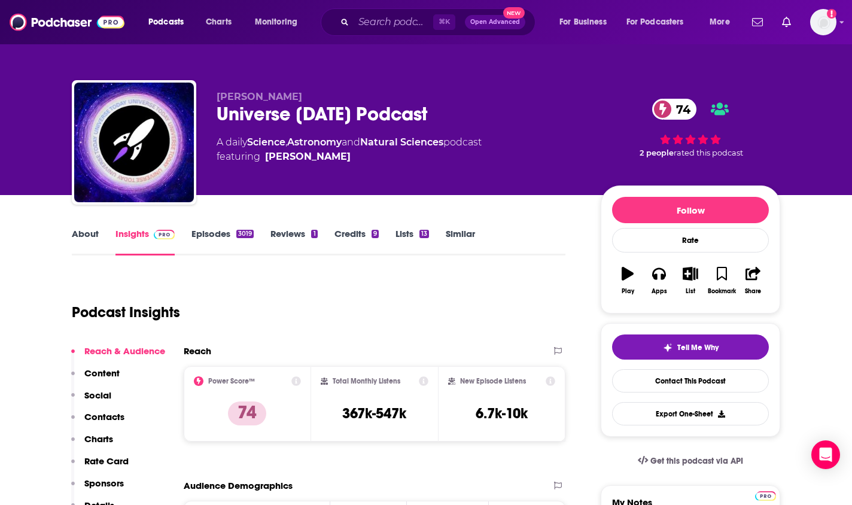
scroll to position [7, 0]
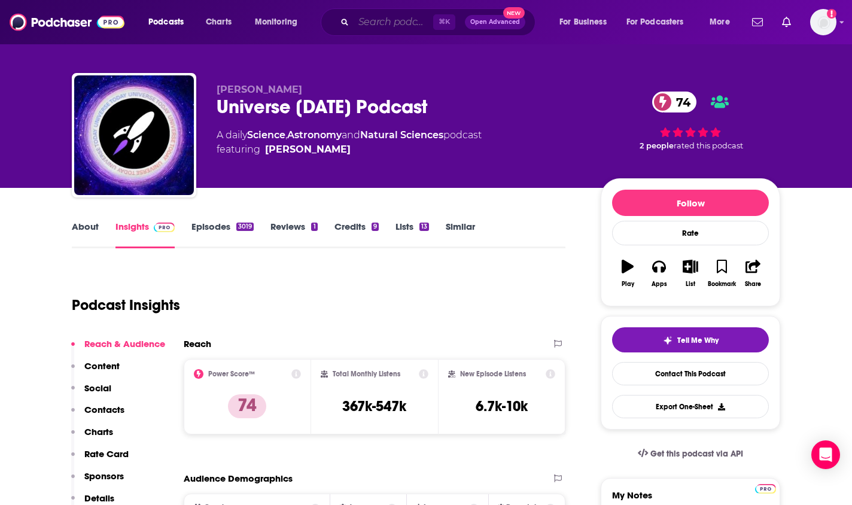
click at [389, 17] on input "Search podcasts, credits, & more..." at bounding box center [394, 22] width 80 height 19
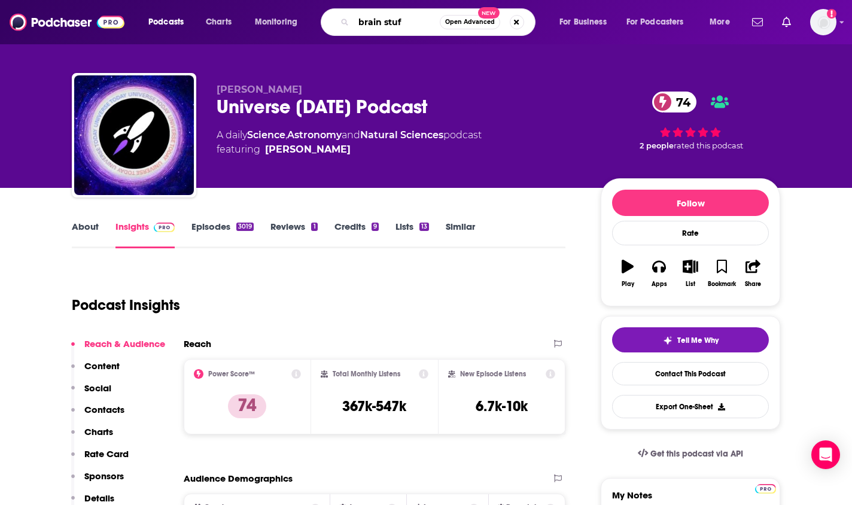
type input "brain stuff"
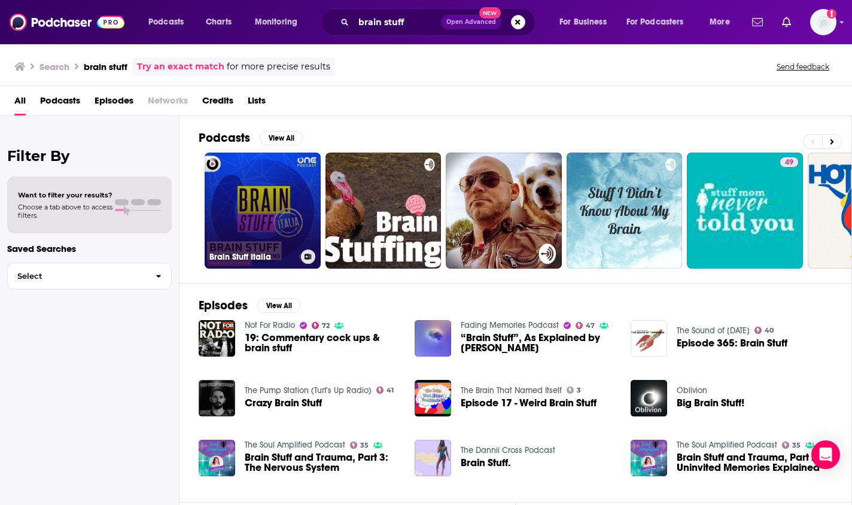
click at [273, 213] on link "Brain Stuff Italia" at bounding box center [263, 211] width 116 height 116
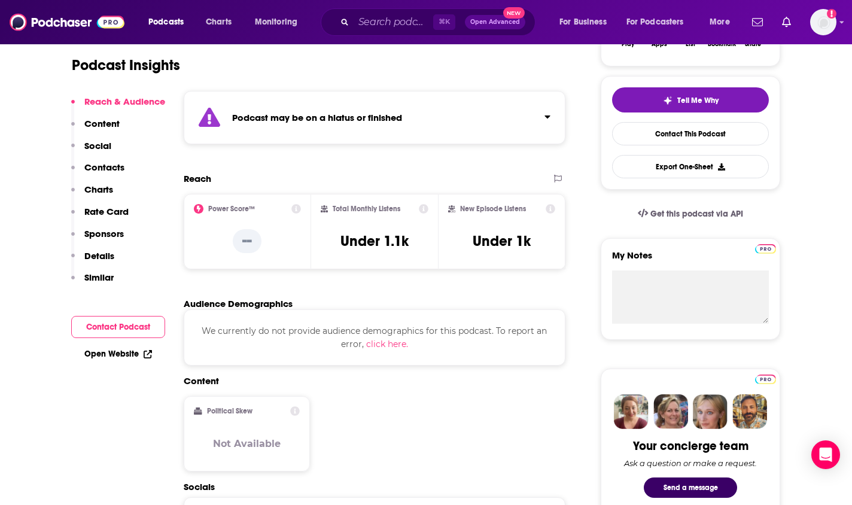
scroll to position [245, 0]
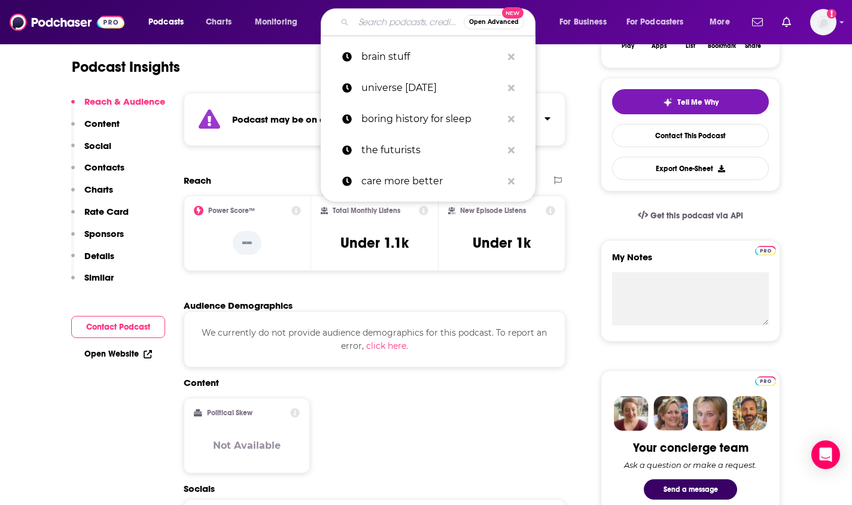
click at [391, 26] on input "Search podcasts, credits, & more..." at bounding box center [409, 22] width 110 height 19
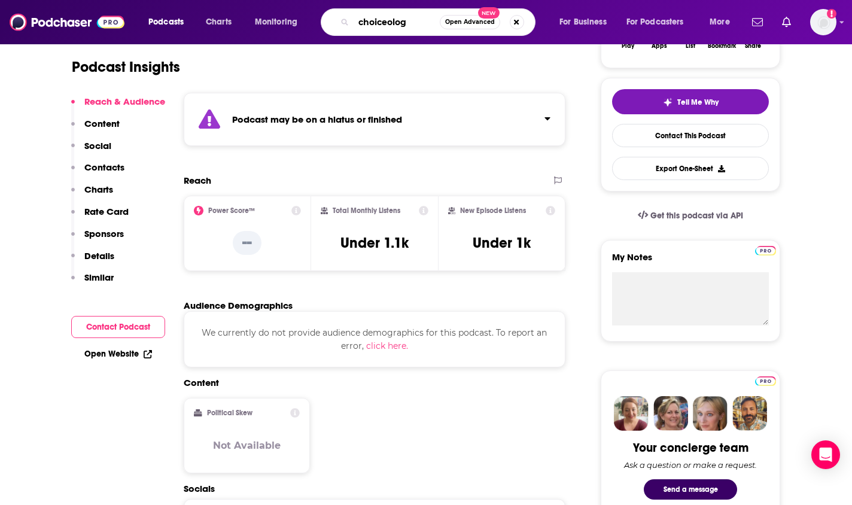
type input "choiceology"
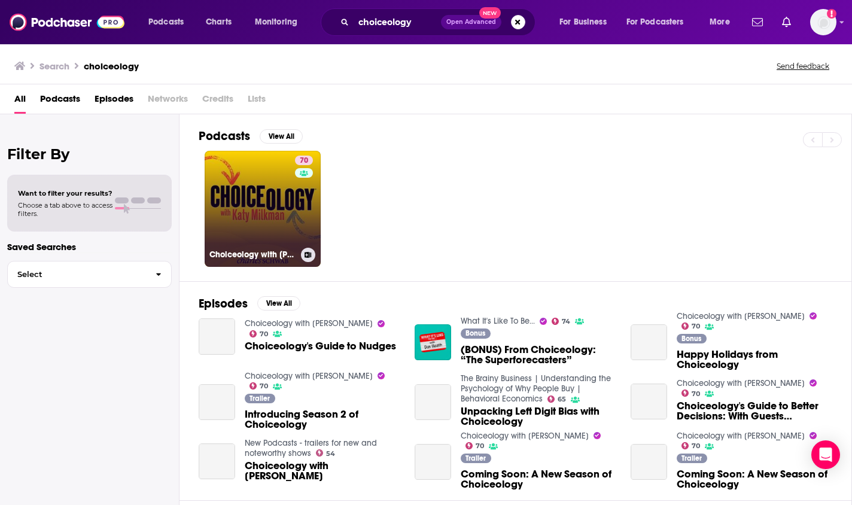
click at [256, 222] on link "70 Choiceology with [PERSON_NAME]" at bounding box center [263, 209] width 116 height 116
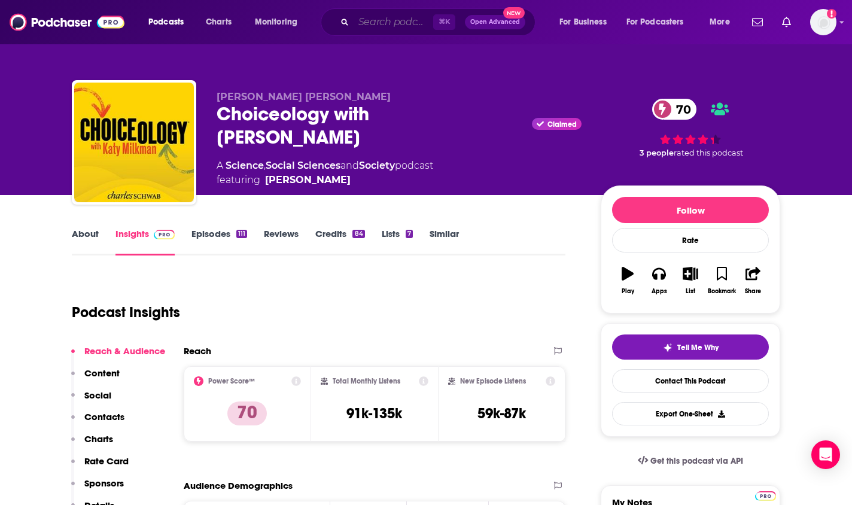
click at [373, 23] on input "Search podcasts, credits, & more..." at bounding box center [394, 22] width 80 height 19
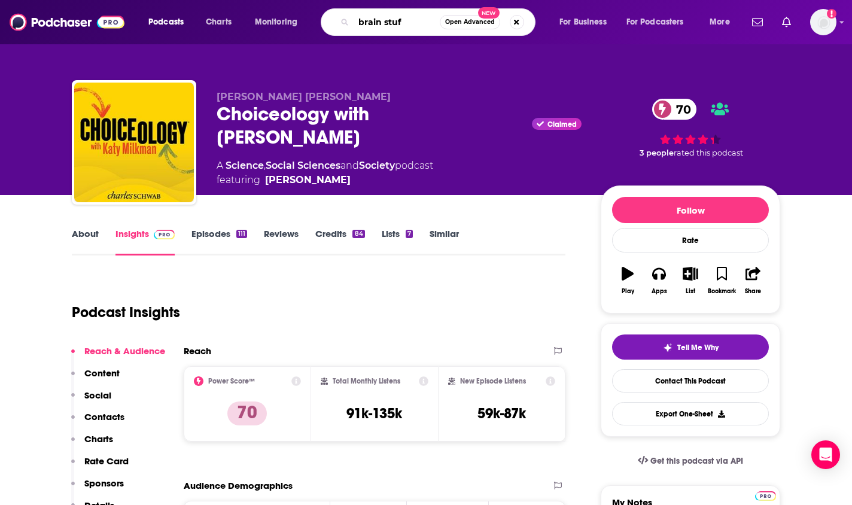
type input "brain stuff"
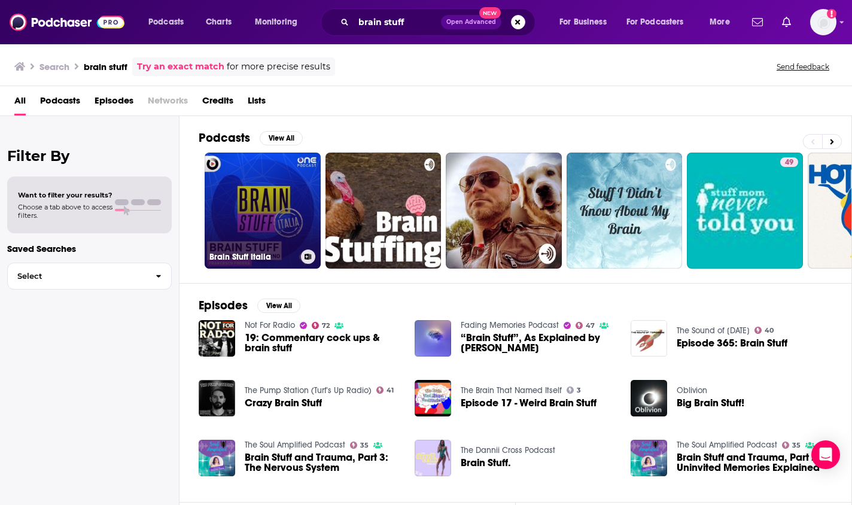
click at [285, 211] on link "Brain Stuff Italia" at bounding box center [263, 211] width 116 height 116
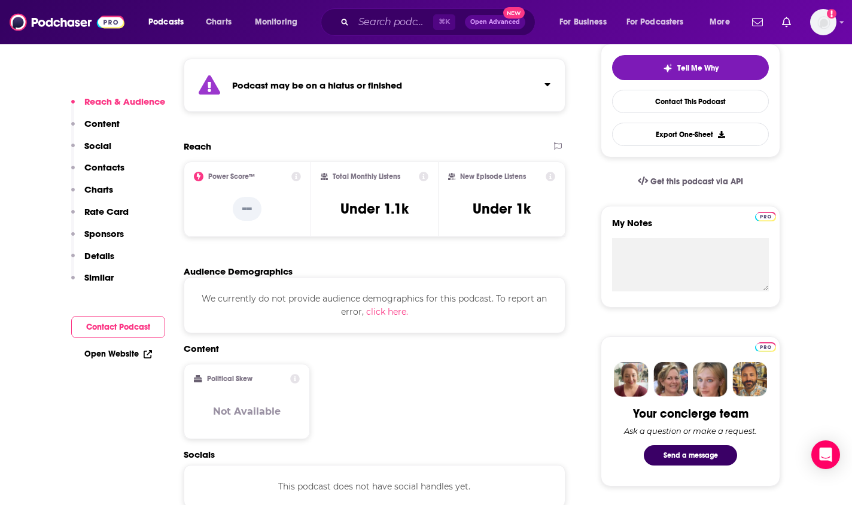
scroll to position [299, 0]
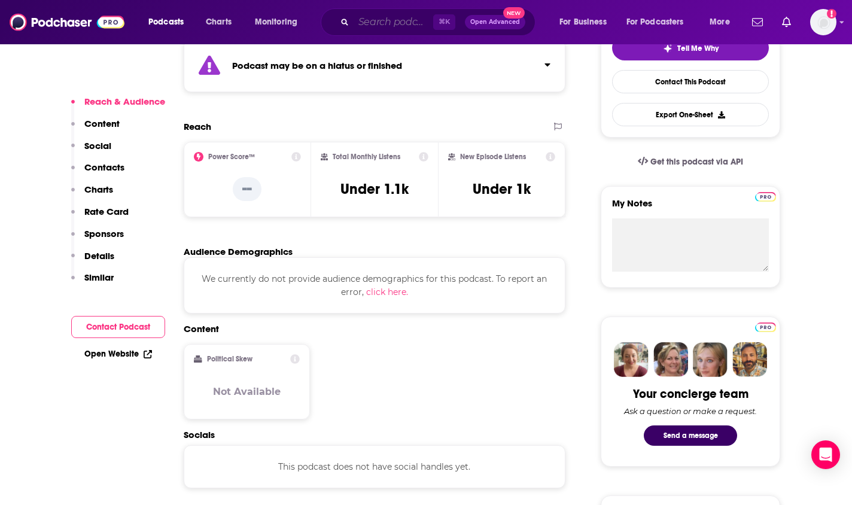
click at [393, 30] on input "Search podcasts, credits, & more..." at bounding box center [394, 22] width 80 height 19
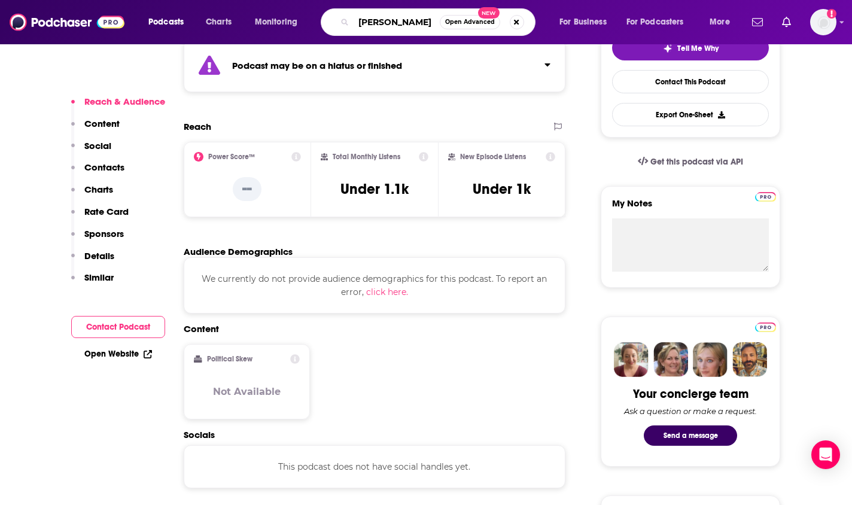
type input "[PERSON_NAME]"
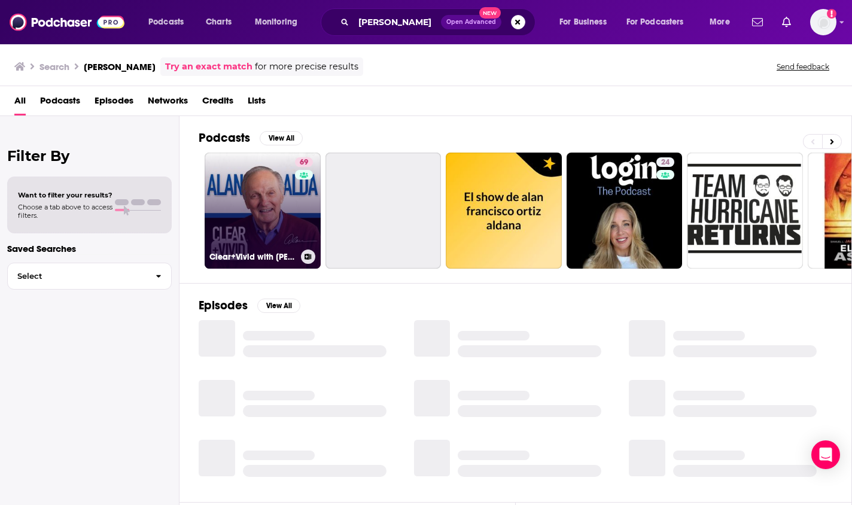
click at [281, 207] on link "69 Clear+Vivid with [PERSON_NAME]" at bounding box center [263, 211] width 116 height 116
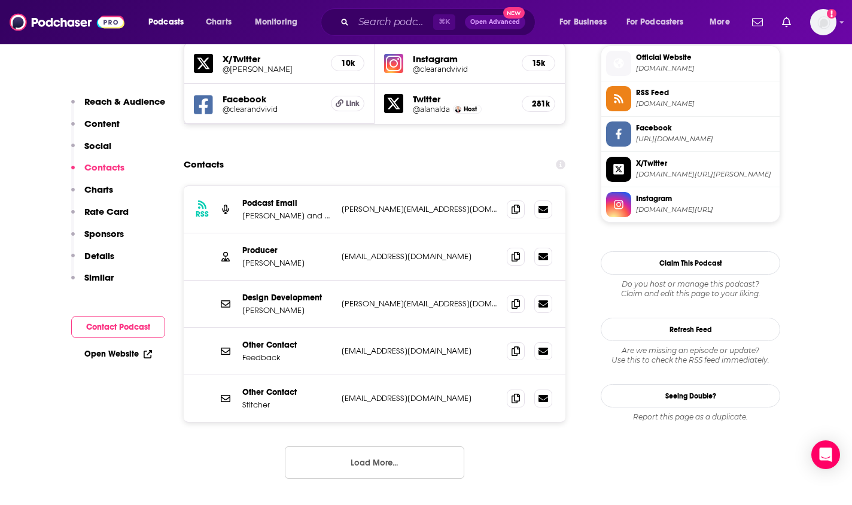
scroll to position [1086, 0]
click at [512, 205] on icon at bounding box center [516, 210] width 8 height 10
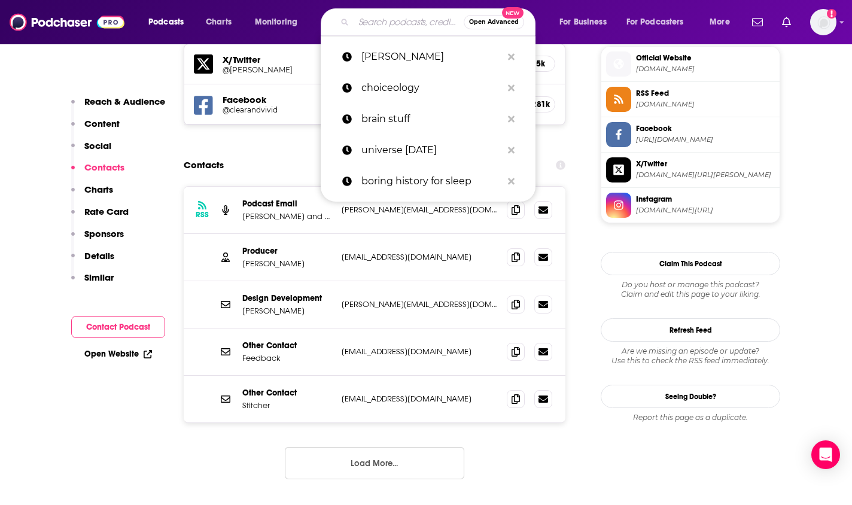
click at [387, 22] on input "Search podcasts, credits, & more..." at bounding box center [409, 22] width 110 height 19
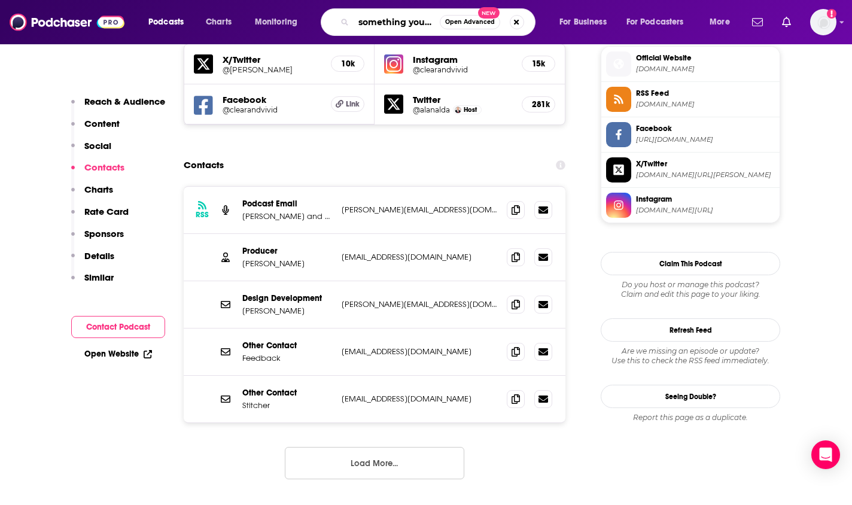
type input "something you should know"
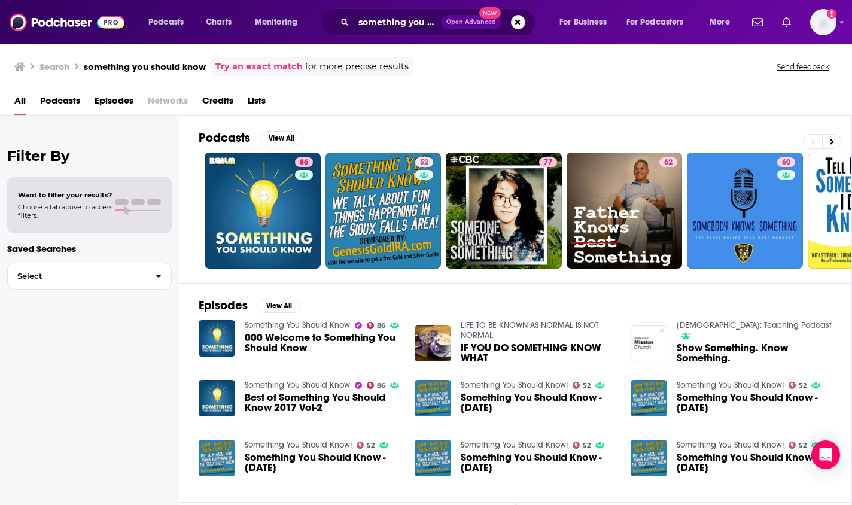
click at [263, 202] on link "86" at bounding box center [263, 211] width 116 height 116
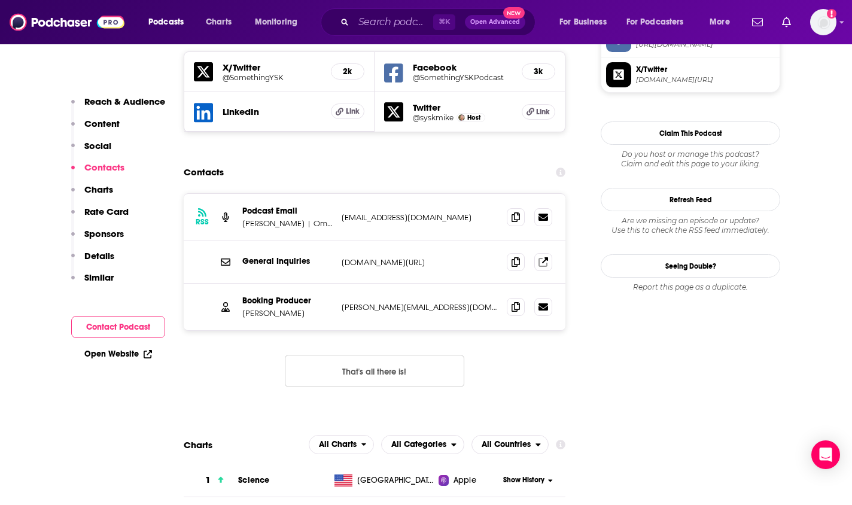
scroll to position [1066, 0]
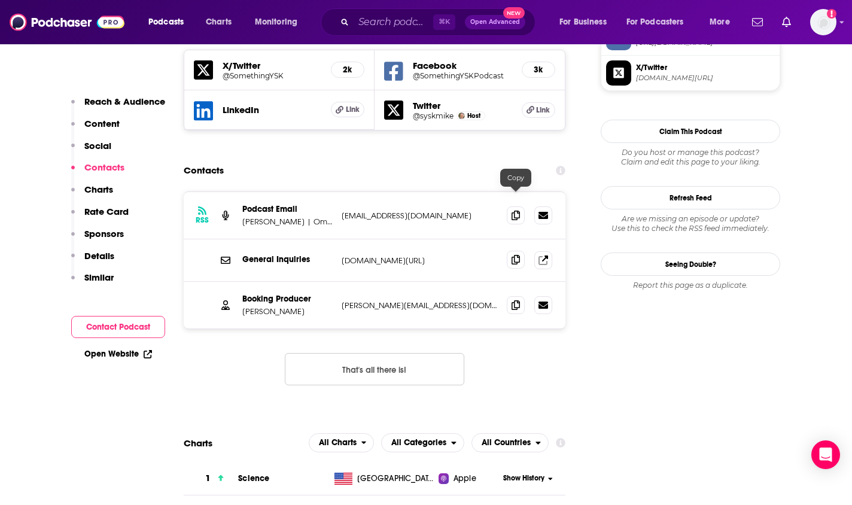
click at [512, 255] on icon at bounding box center [516, 260] width 8 height 10
click at [517, 210] on icon at bounding box center [516, 215] width 8 height 10
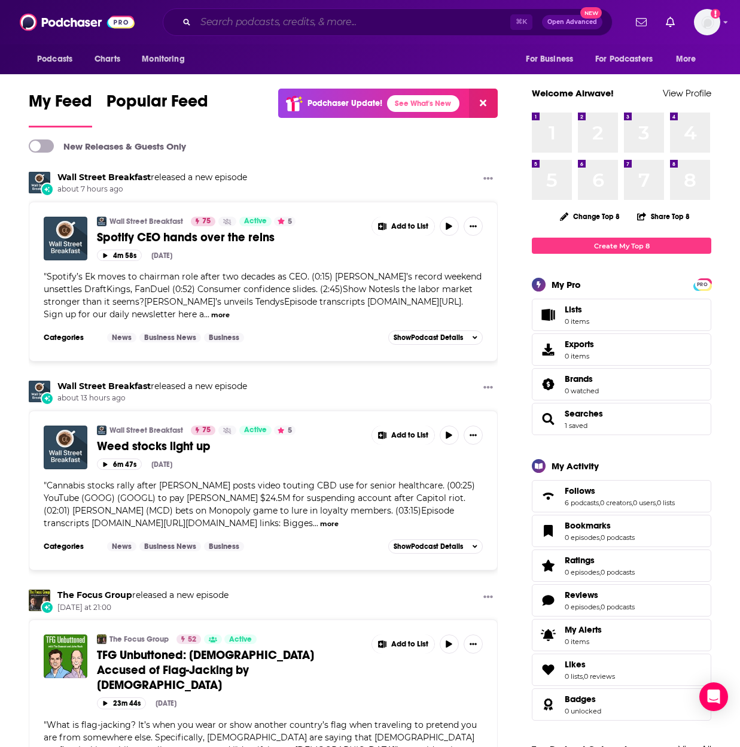
click at [251, 25] on input "Search podcasts, credits, & more..." at bounding box center [353, 22] width 315 height 19
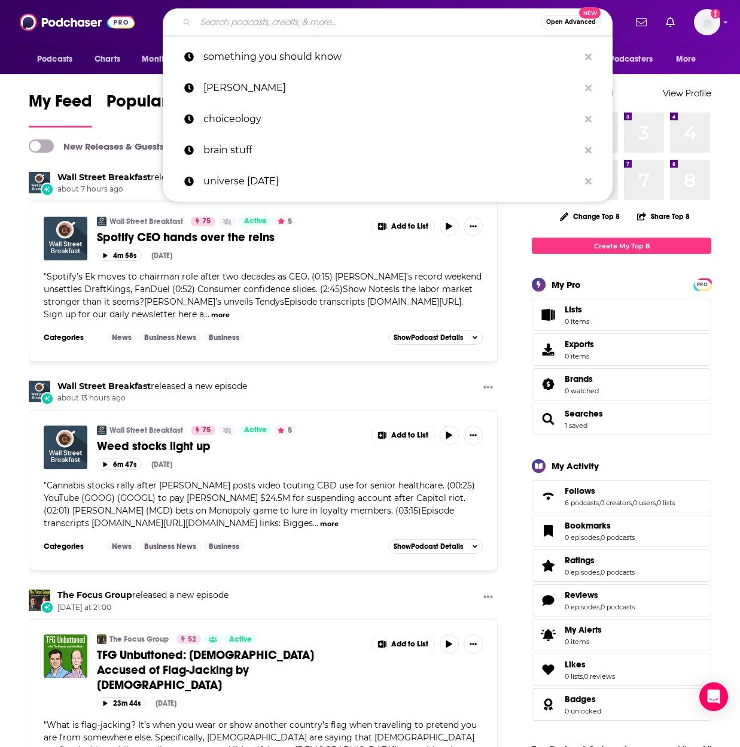
click at [394, 20] on input "Search podcasts, credits, & more..." at bounding box center [368, 22] width 345 height 19
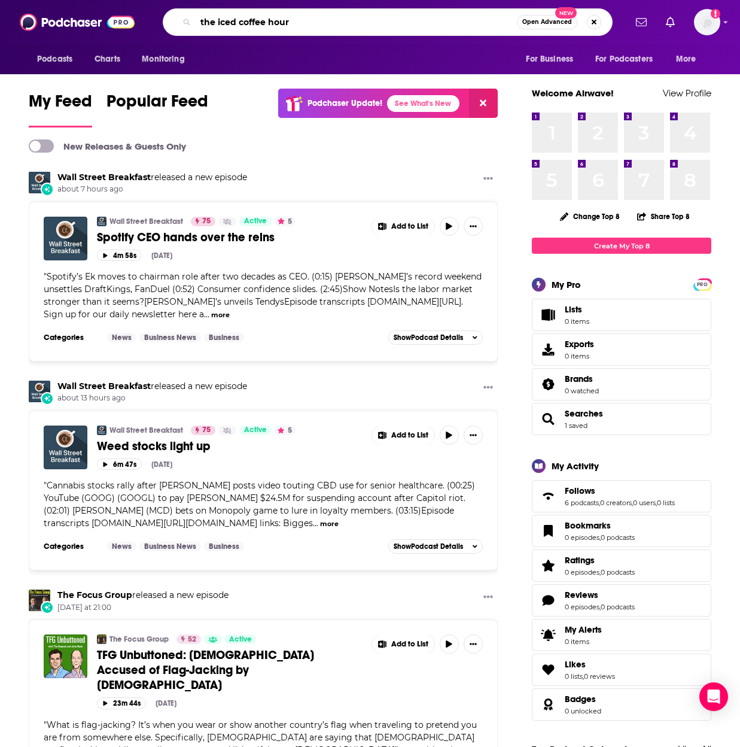
type input "the iced coffee hour"
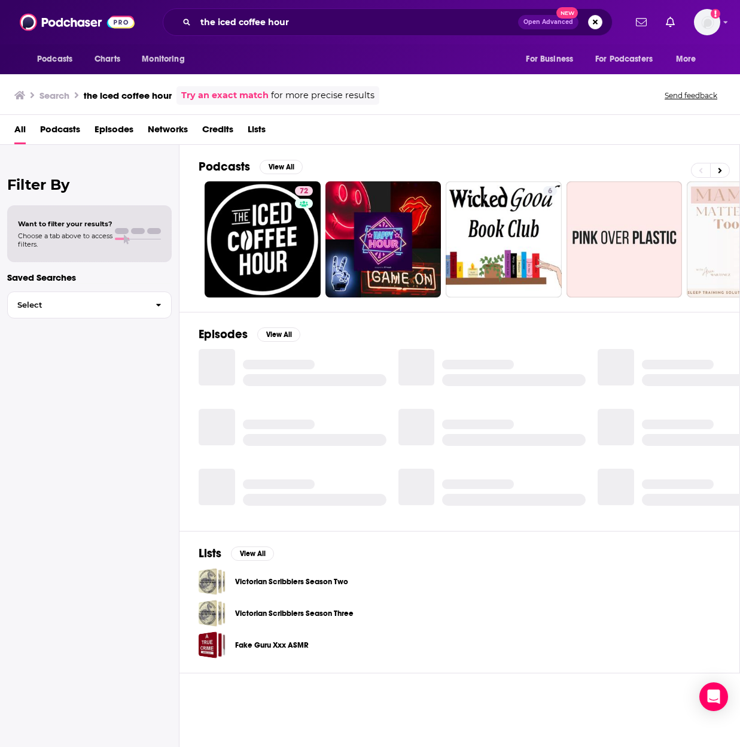
click at [237, 236] on link "72" at bounding box center [263, 239] width 116 height 116
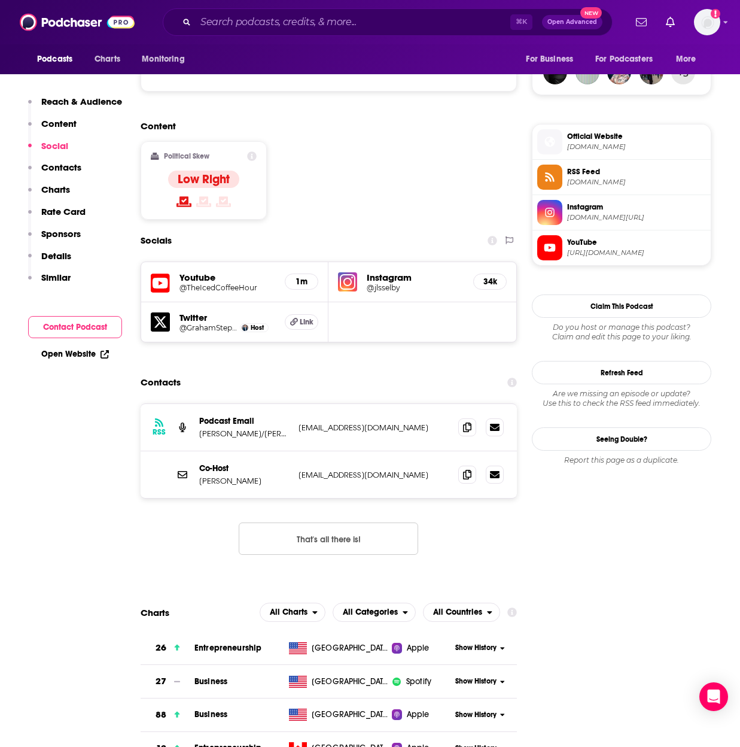
scroll to position [893, 0]
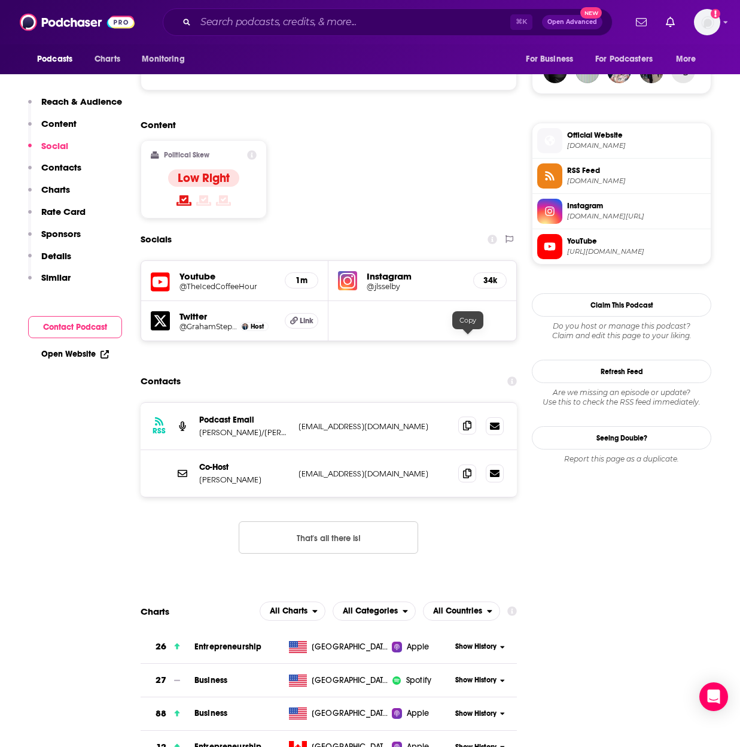
click at [466, 421] on icon at bounding box center [467, 426] width 8 height 10
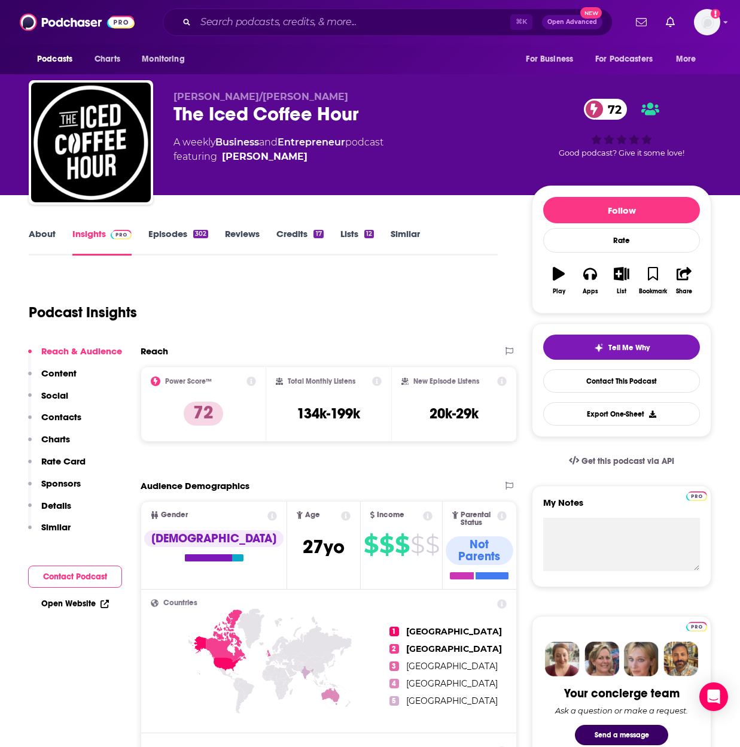
scroll to position [0, 0]
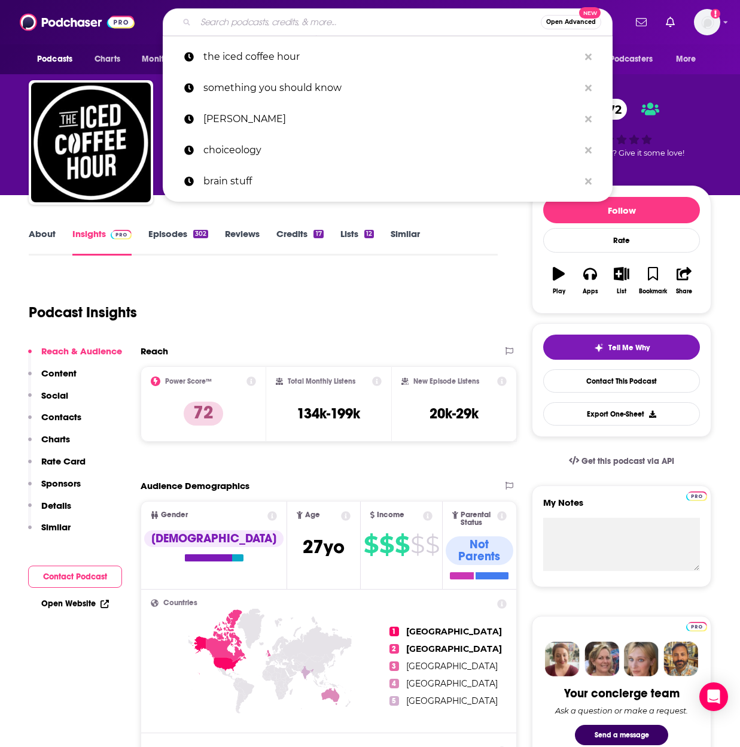
click at [454, 26] on input "Search podcasts, credits, & more..." at bounding box center [368, 22] width 345 height 19
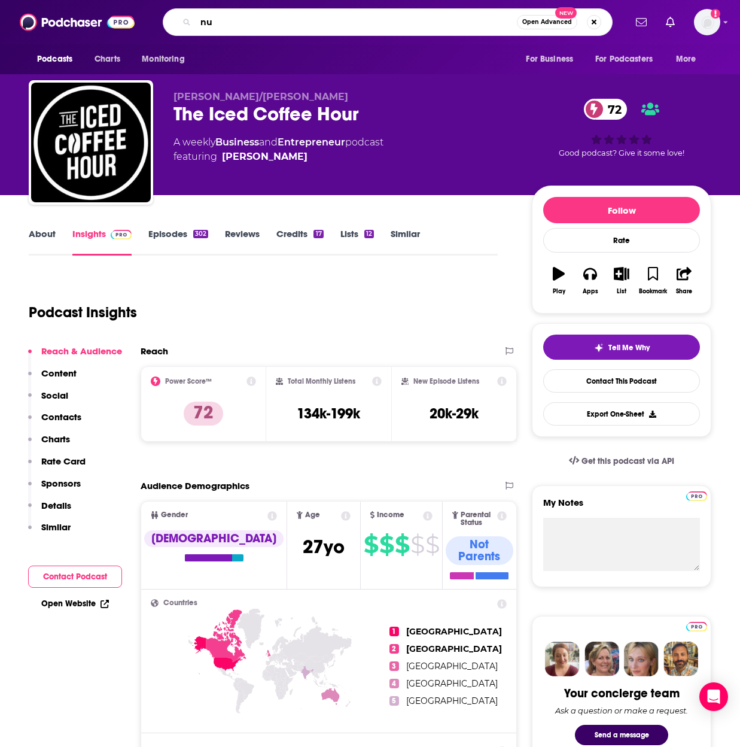
type input "n"
type input "mythfits"
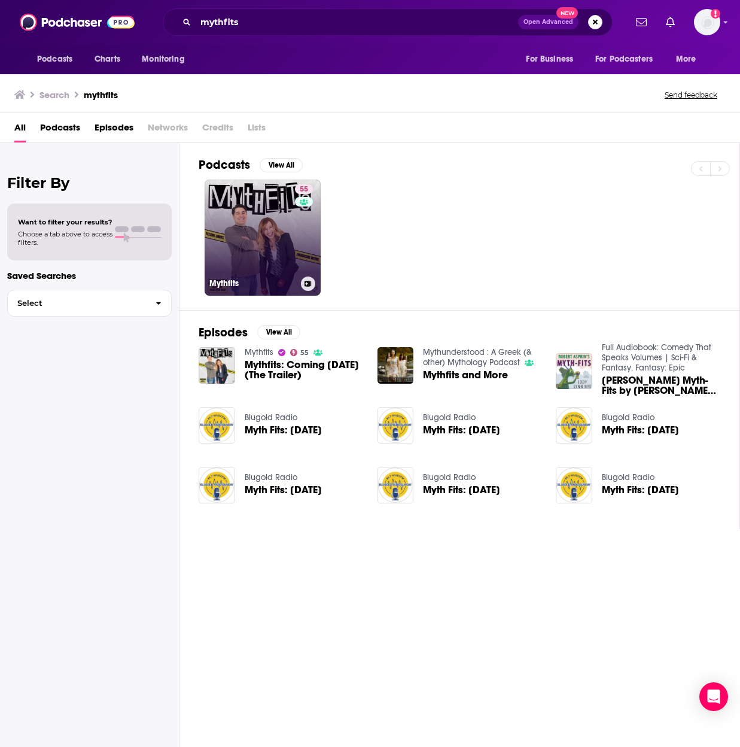
click at [259, 251] on link "55 Mythfits" at bounding box center [263, 238] width 116 height 116
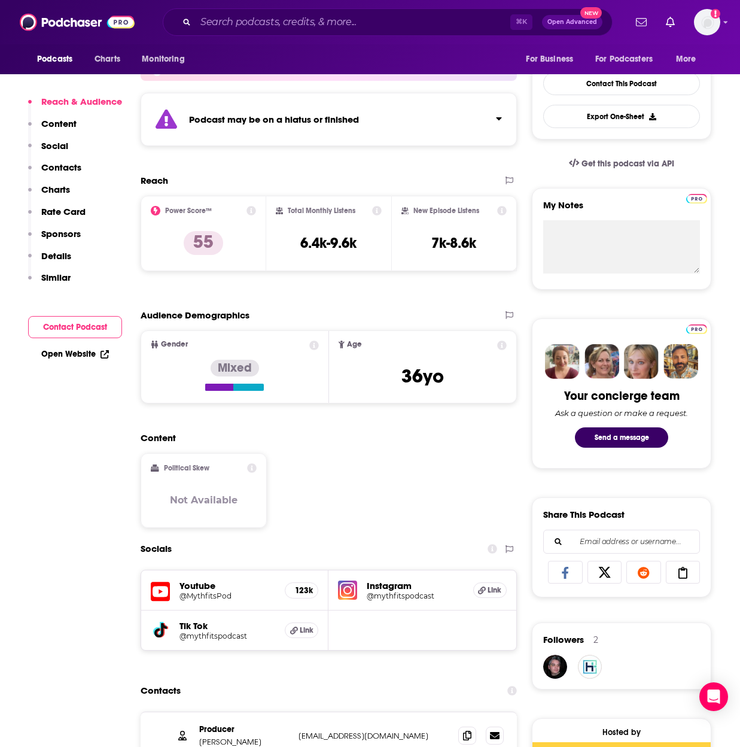
scroll to position [309, 0]
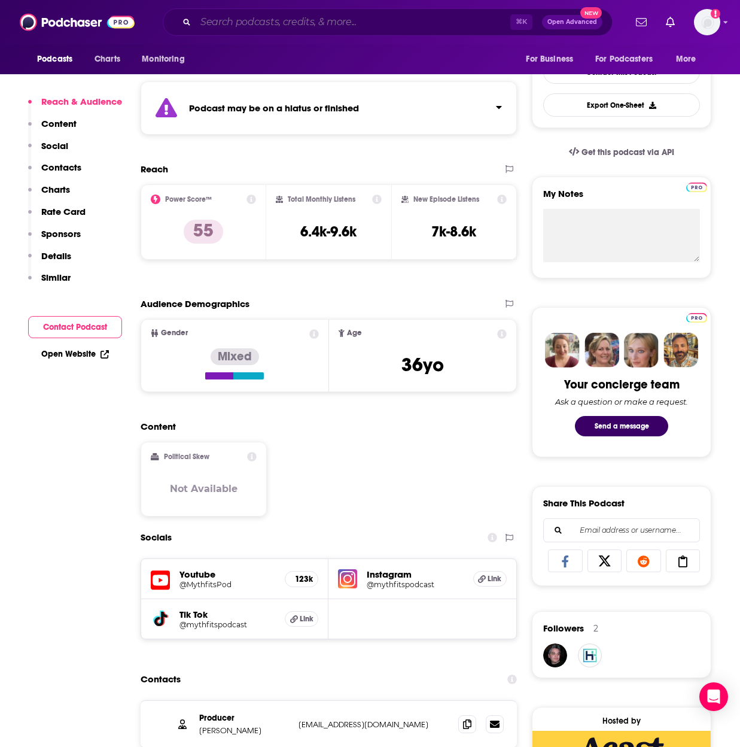
click at [297, 25] on input "Search podcasts, credits, & more..." at bounding box center [353, 22] width 315 height 19
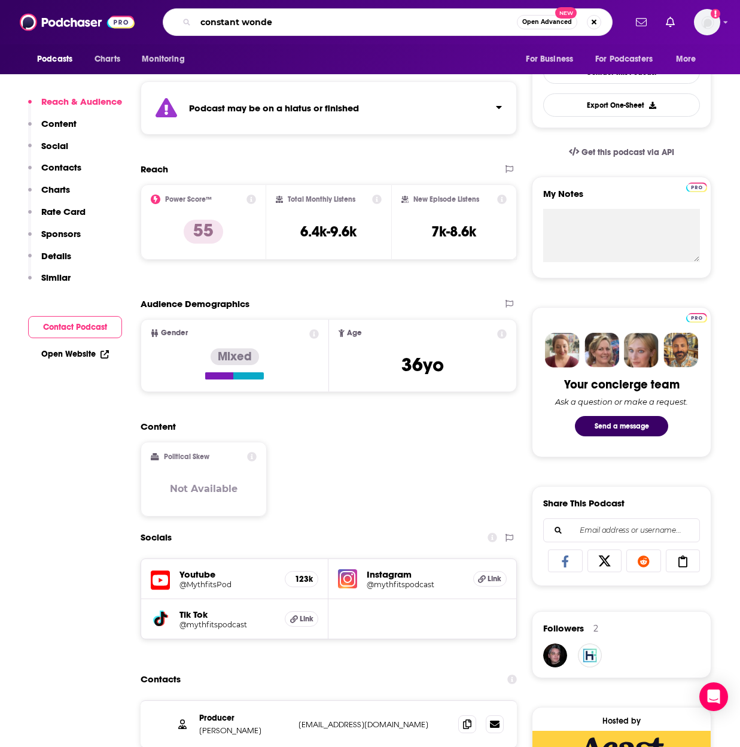
type input "constant wonder"
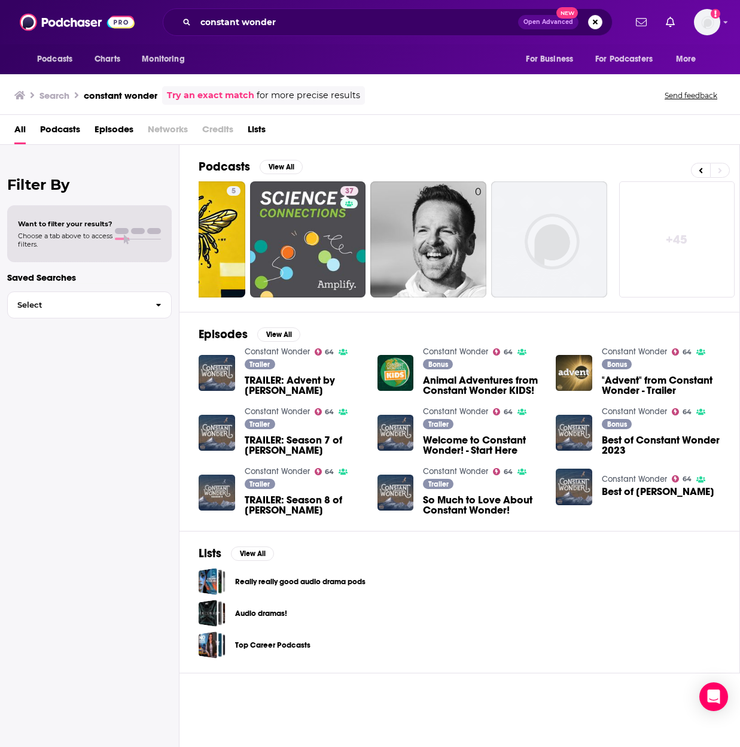
scroll to position [0, 558]
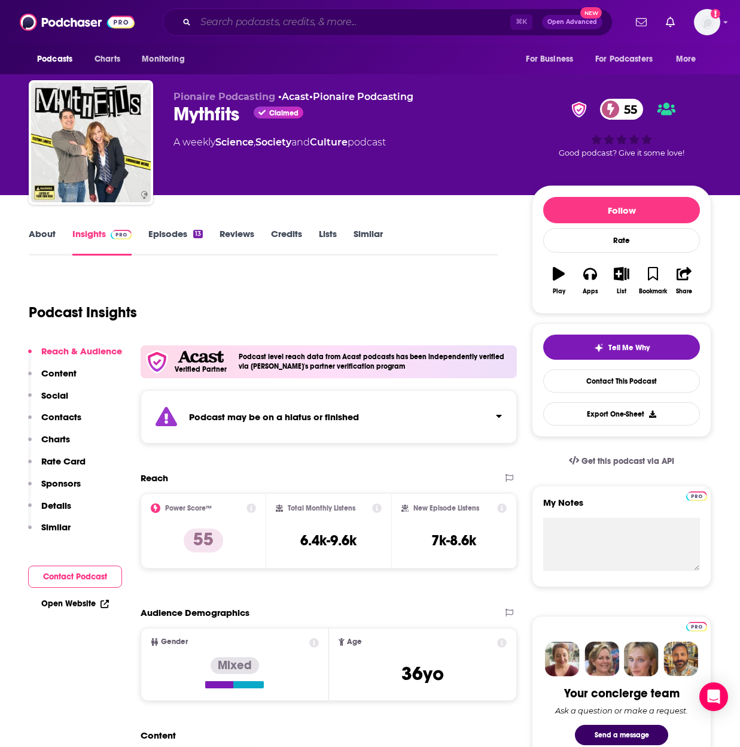
click at [330, 17] on input "Search podcasts, credits, & more..." at bounding box center [353, 22] width 315 height 19
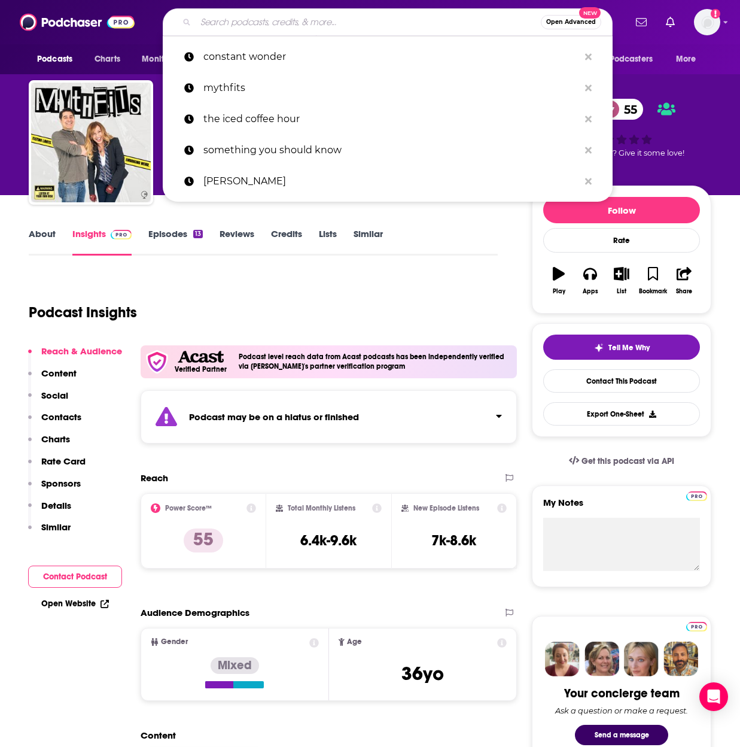
click at [330, 17] on input "Search podcasts, credits, & more..." at bounding box center [368, 22] width 345 height 19
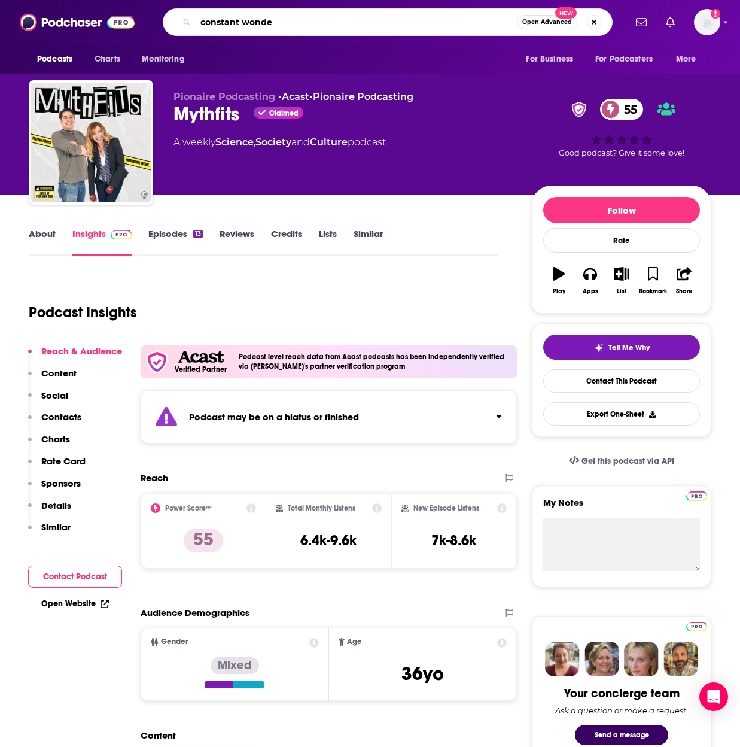
type input "constant wonder"
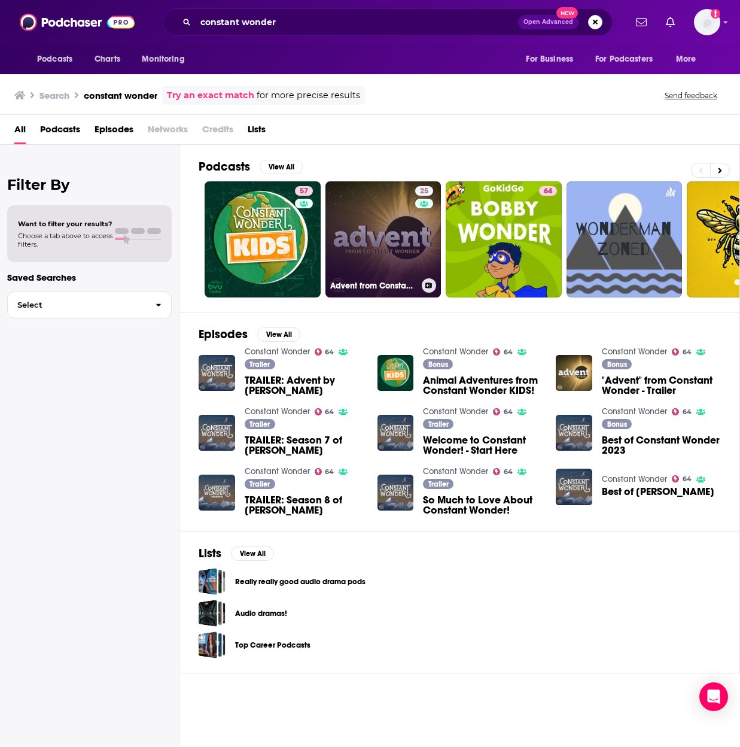
click at [356, 241] on link "25 Advent from Constant Wonder" at bounding box center [384, 239] width 116 height 116
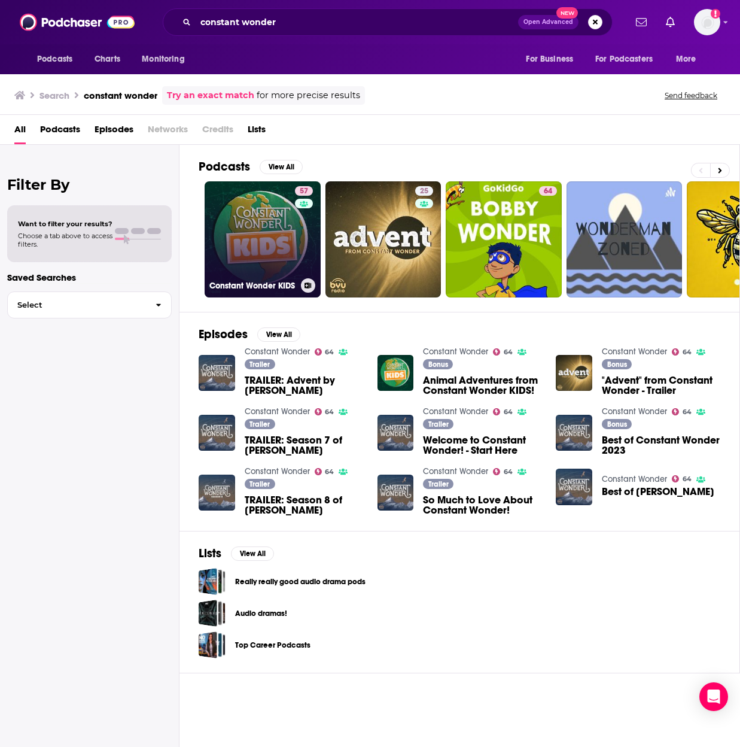
click at [230, 189] on link "57 Constant Wonder KIDS" at bounding box center [263, 239] width 116 height 116
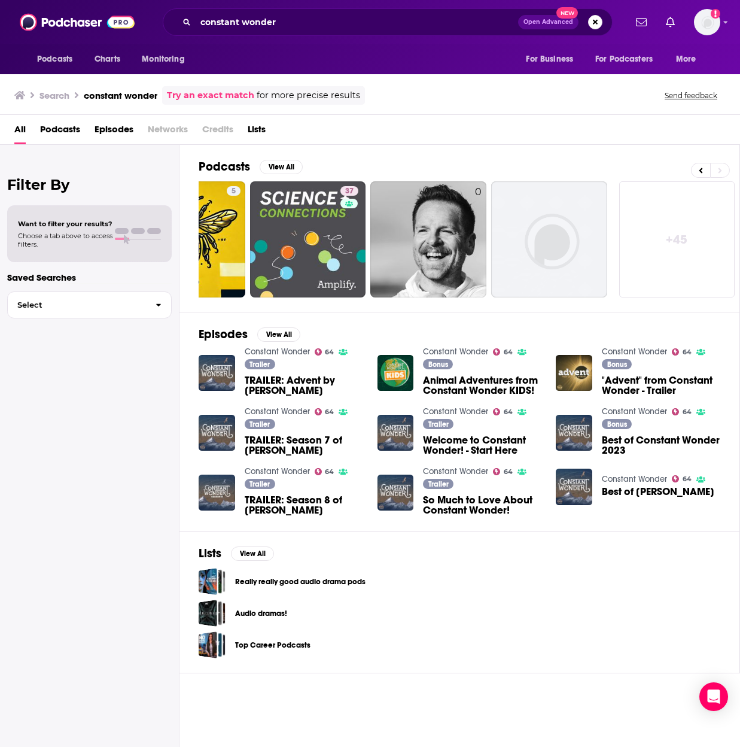
scroll to position [0, 558]
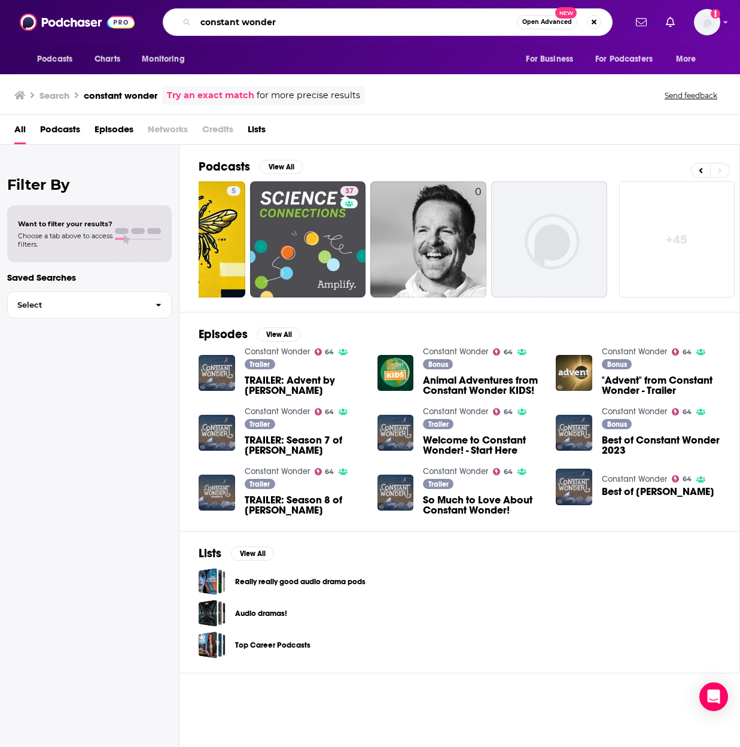
drag, startPoint x: 276, startPoint y: 24, endPoint x: 172, endPoint y: 6, distance: 105.1
click at [172, 6] on div "Podcasts Charts Monitoring constant wonder Open Advanced New For Business For P…" at bounding box center [370, 22] width 740 height 44
type input "the great simplification"
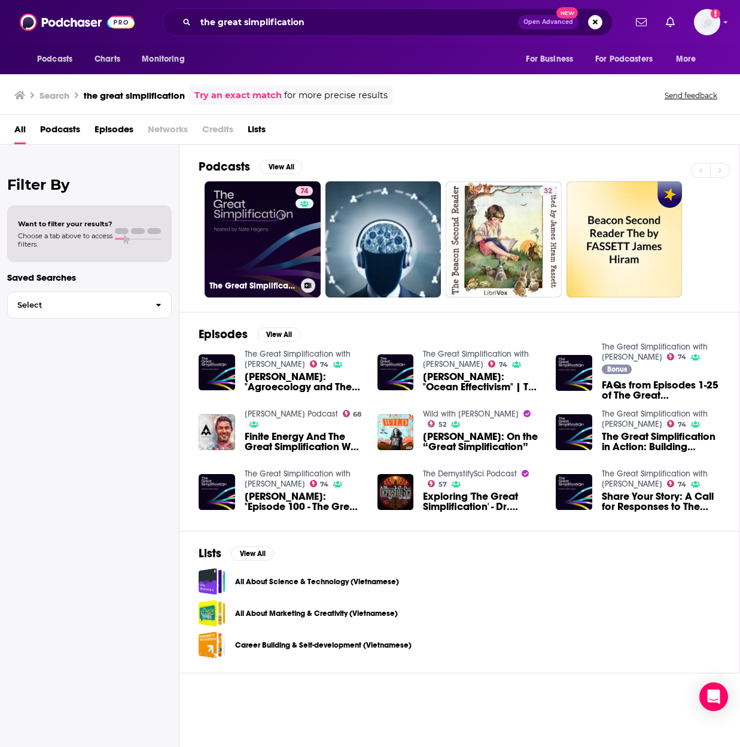
click at [294, 262] on link "74 The Great Simplification with Nate Hagens" at bounding box center [263, 239] width 116 height 116
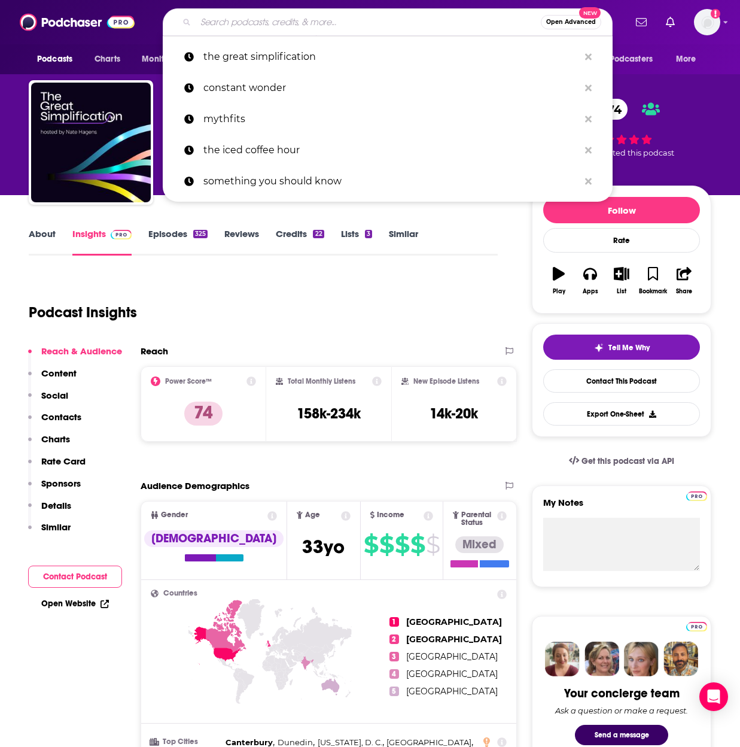
click at [351, 25] on input "Search podcasts, credits, & more..." at bounding box center [368, 22] width 345 height 19
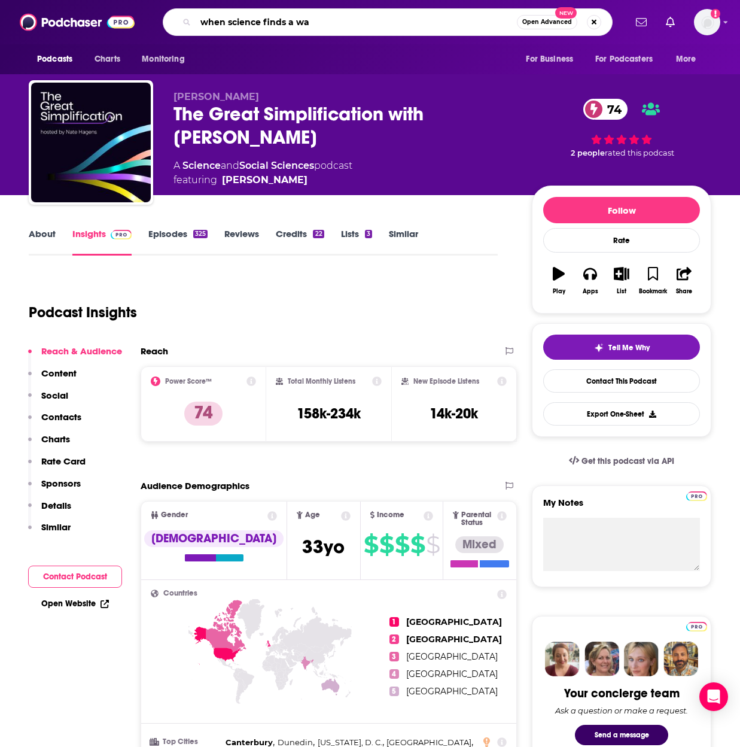
type input "when science finds a way"
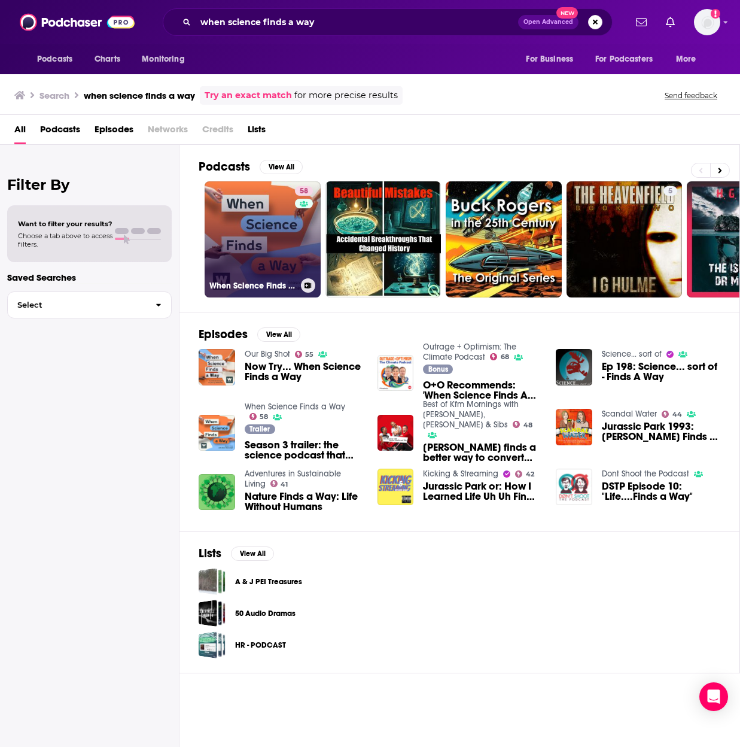
click at [281, 226] on link "58 When Science Finds a Way" at bounding box center [263, 239] width 116 height 116
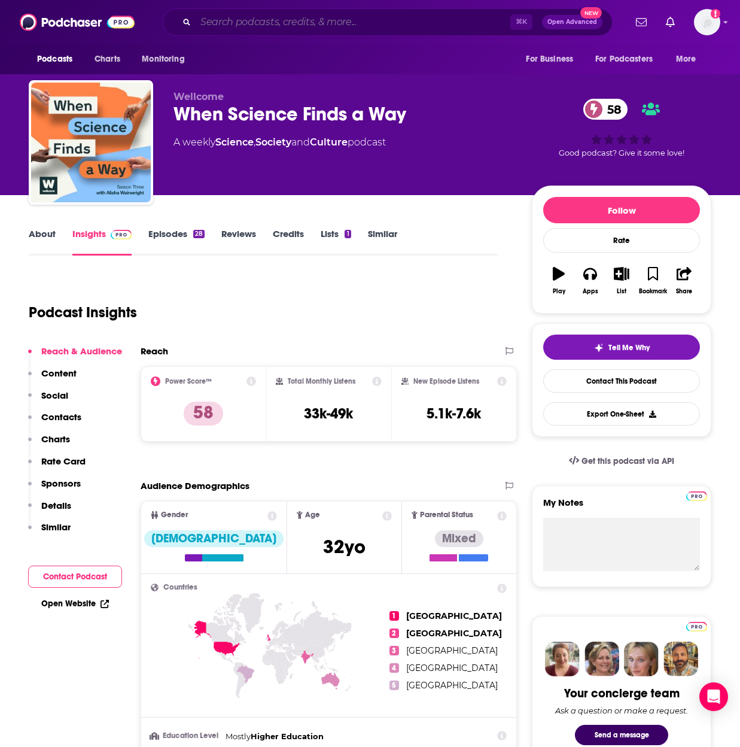
click at [402, 26] on input "Search podcasts, credits, & more..." at bounding box center [353, 22] width 315 height 19
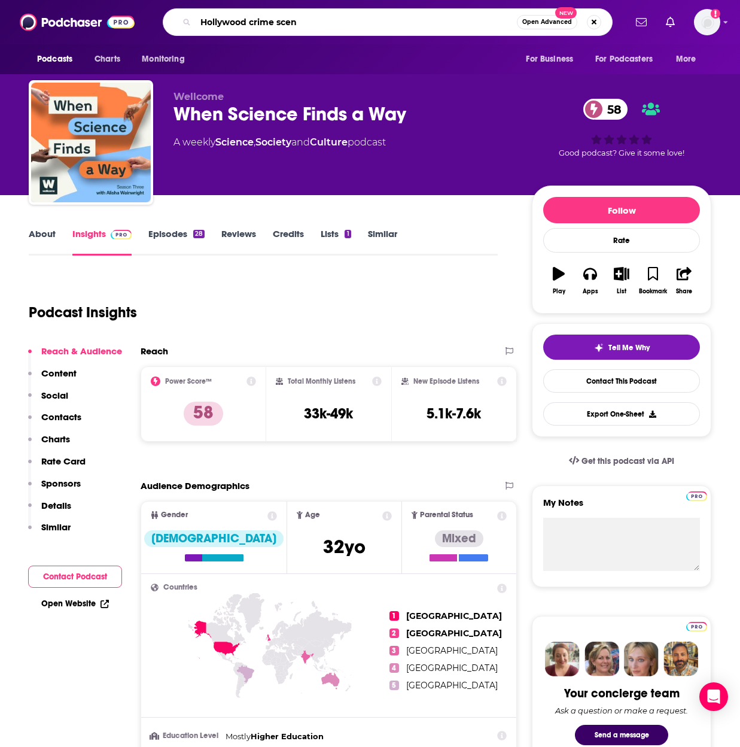
type input "Hollywood crime scene"
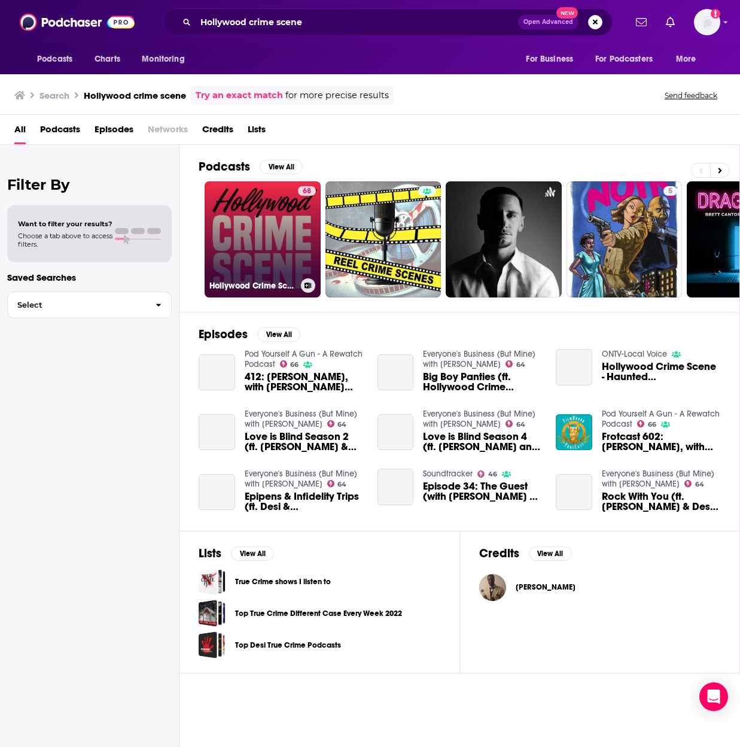
click at [278, 218] on link "68 Hollywood Crime Scene" at bounding box center [263, 239] width 116 height 116
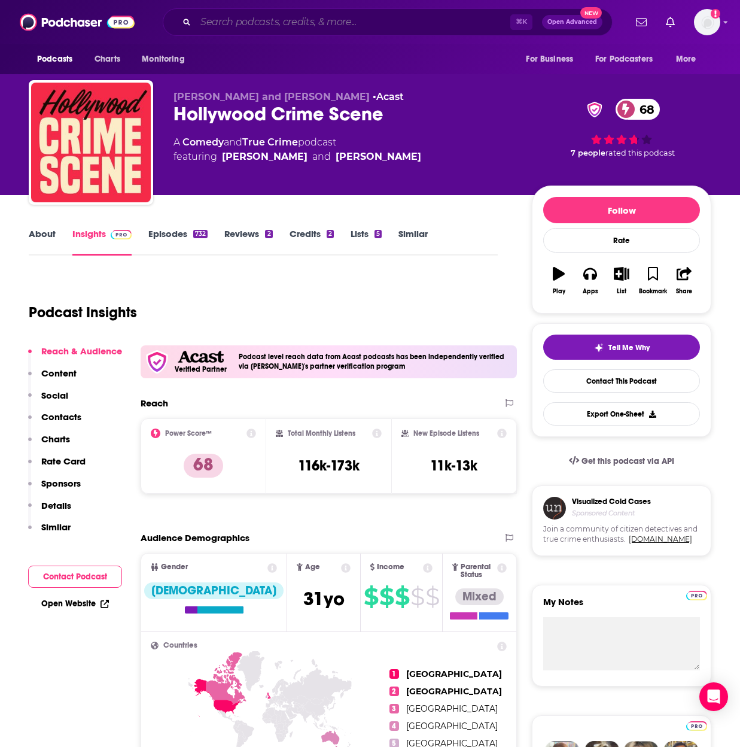
click at [440, 24] on input "Search podcasts, credits, & more..." at bounding box center [353, 22] width 315 height 19
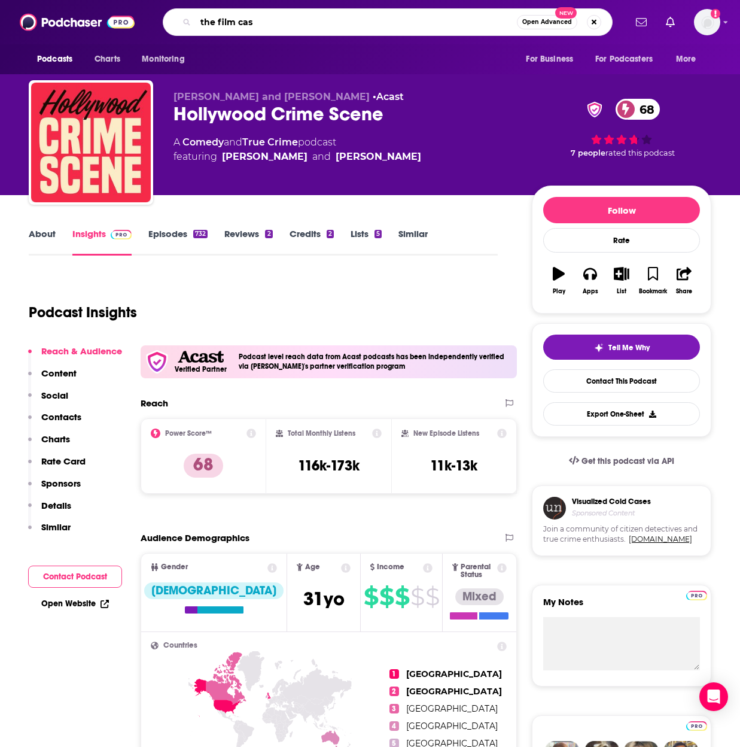
type input "the film cast"
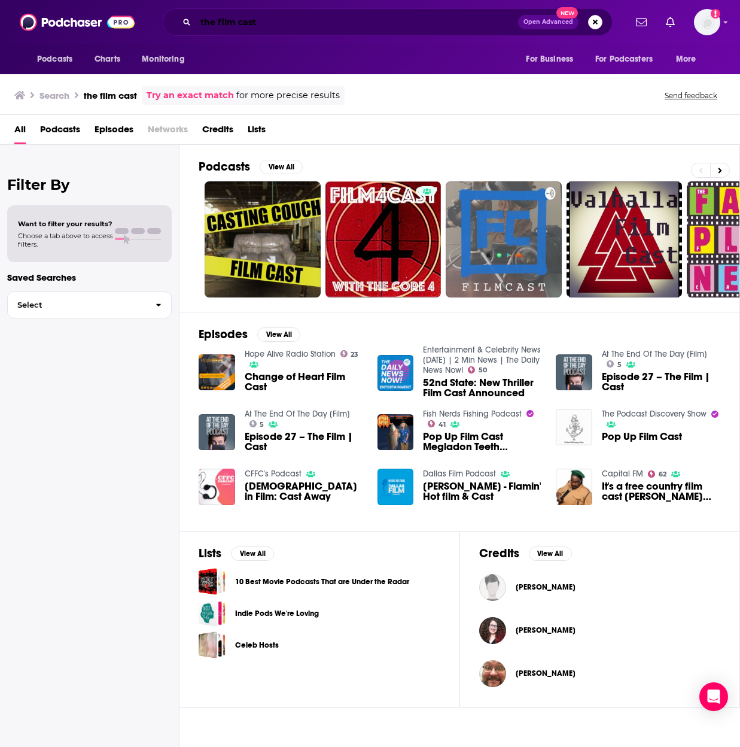
click at [241, 24] on input "the film cast" at bounding box center [357, 22] width 323 height 19
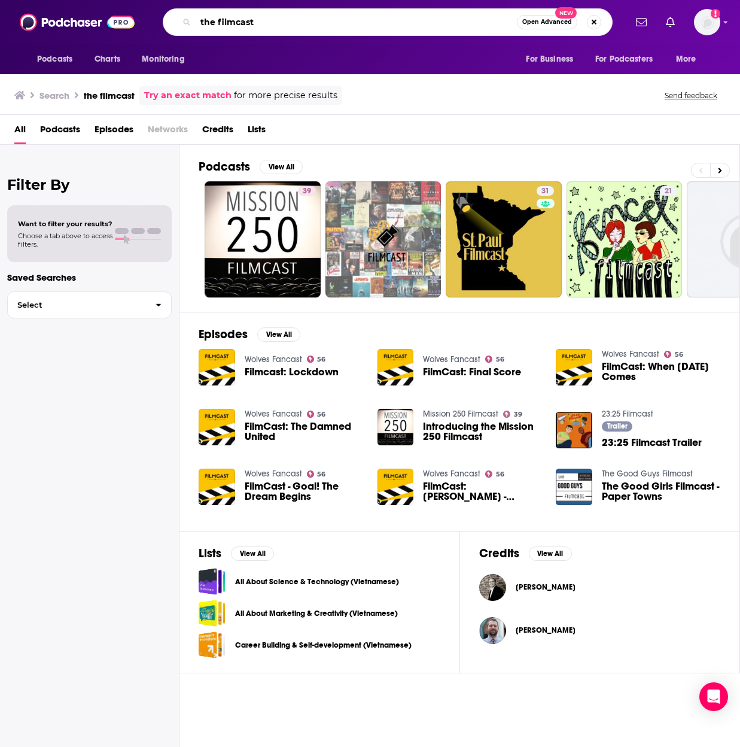
drag, startPoint x: 218, startPoint y: 22, endPoint x: 185, endPoint y: 16, distance: 33.6
click at [185, 16] on div "the filmcast Open Advanced New" at bounding box center [388, 22] width 450 height 28
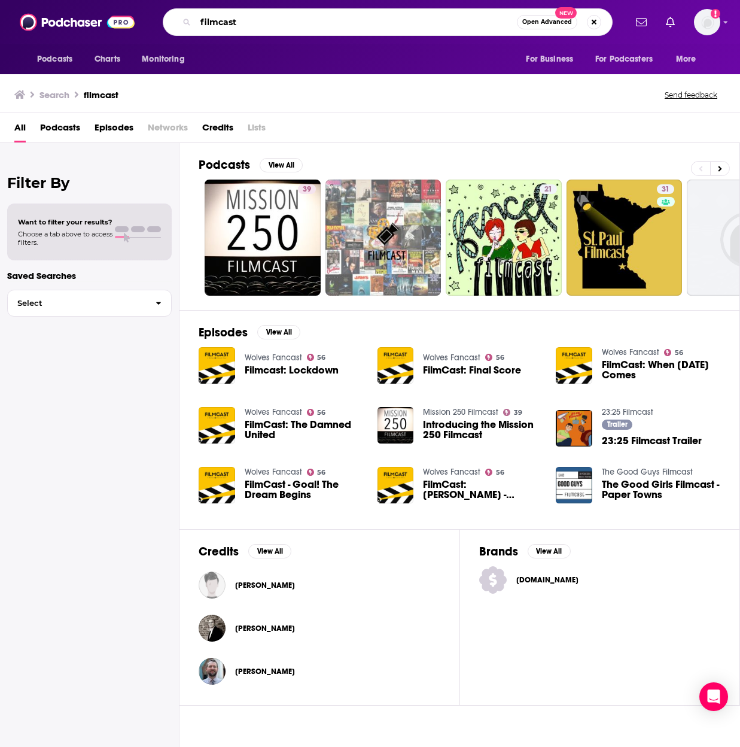
drag, startPoint x: 447, startPoint y: 23, endPoint x: 354, endPoint y: -22, distance: 103.1
click at [354, 0] on html "Podcasts Charts Monitoring filmcast Open Advanced New For Business For Podcaste…" at bounding box center [370, 373] width 740 height 747
type input "diy money"
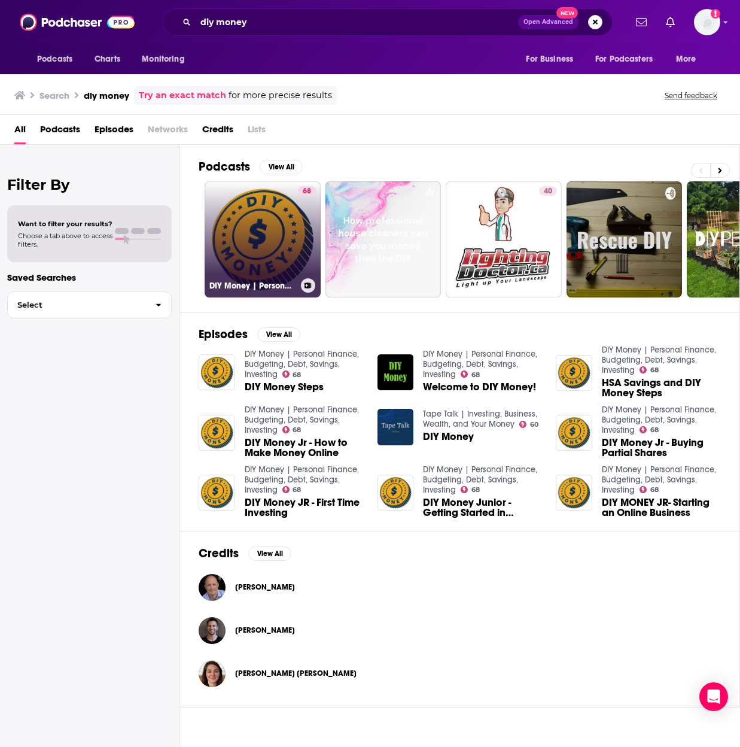
click at [293, 240] on link "68 DIY Money | Personal Finance, Budgeting, Debt, Savings, Investing" at bounding box center [263, 239] width 116 height 116
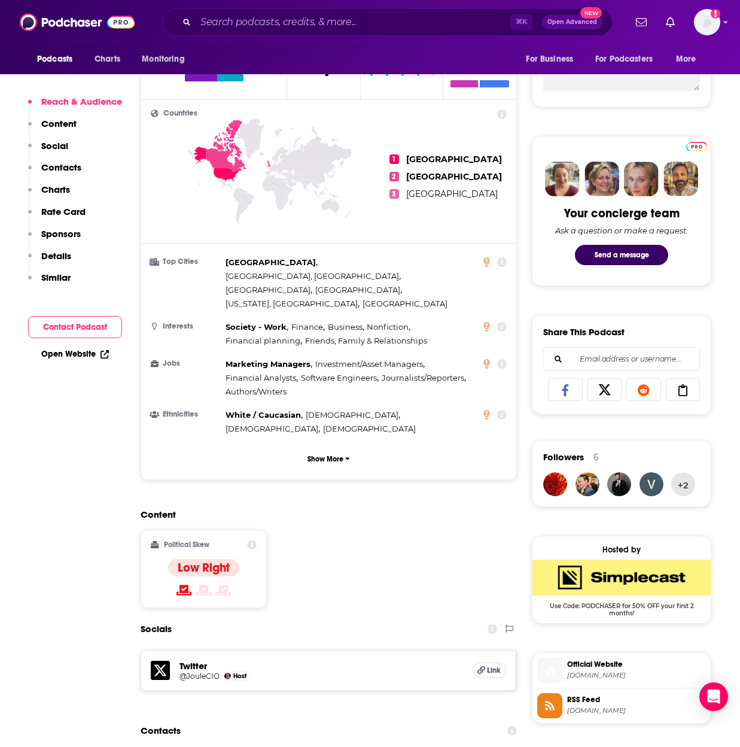
scroll to position [508, 0]
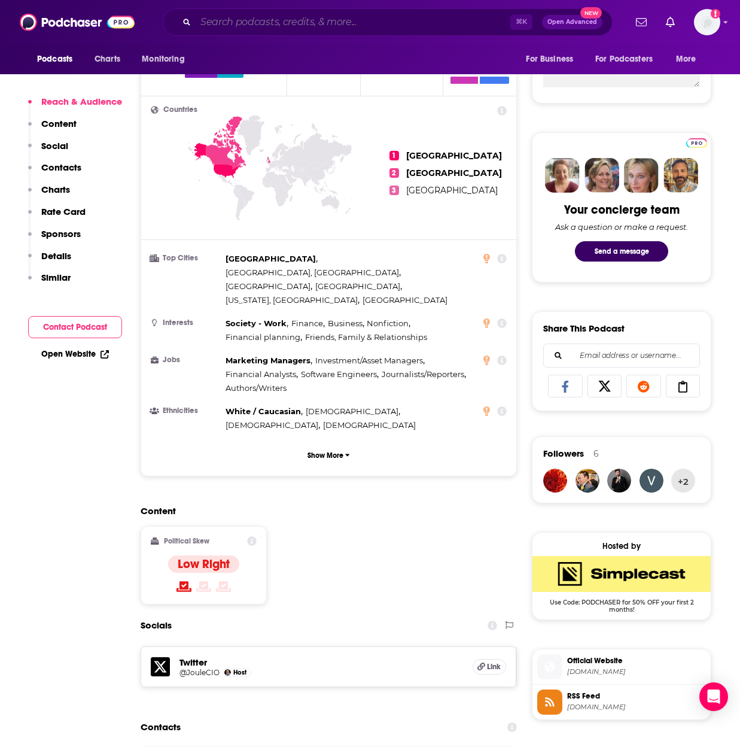
click at [341, 25] on input "Search podcasts, credits, & more..." at bounding box center [353, 22] width 315 height 19
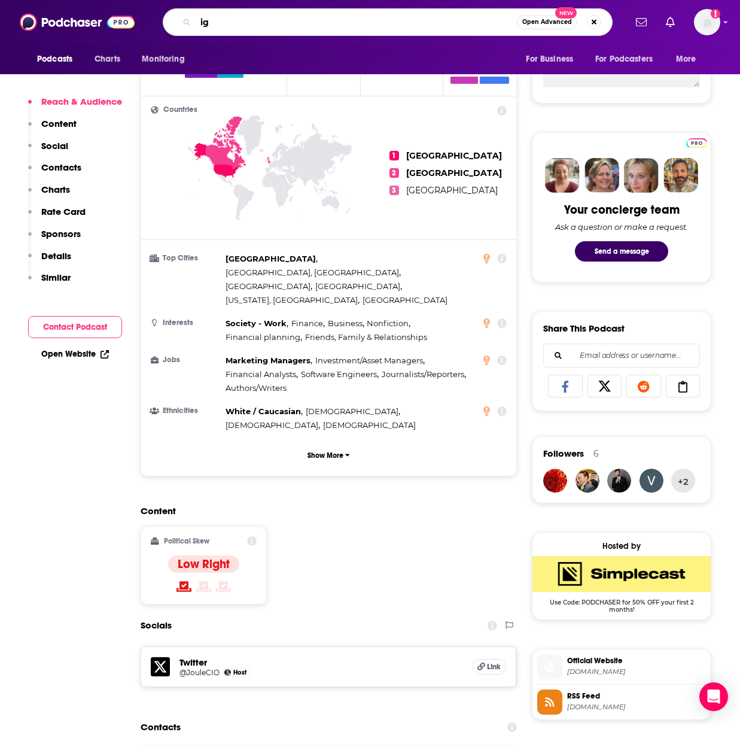
type input "ign"
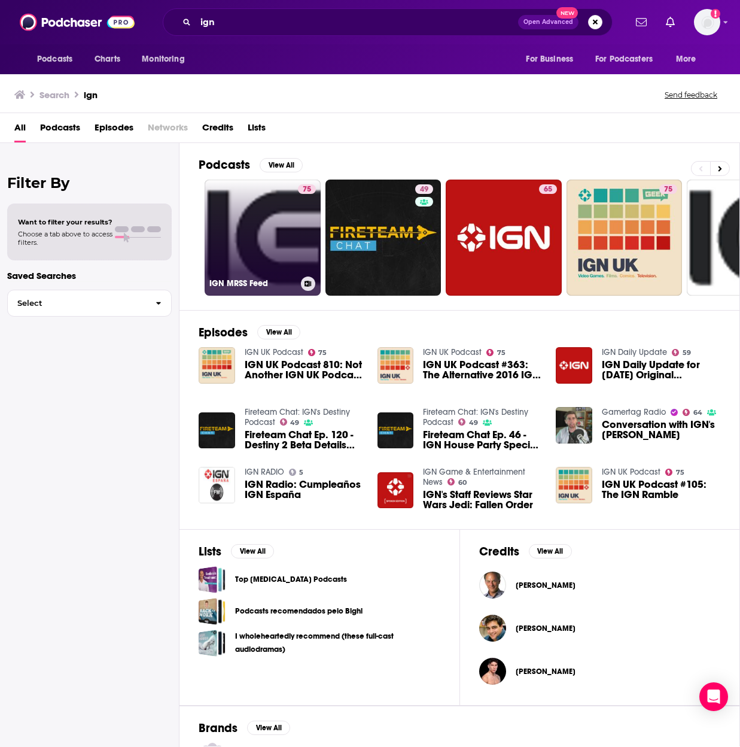
click at [246, 260] on link "75 IGN MRSS Feed" at bounding box center [263, 238] width 116 height 116
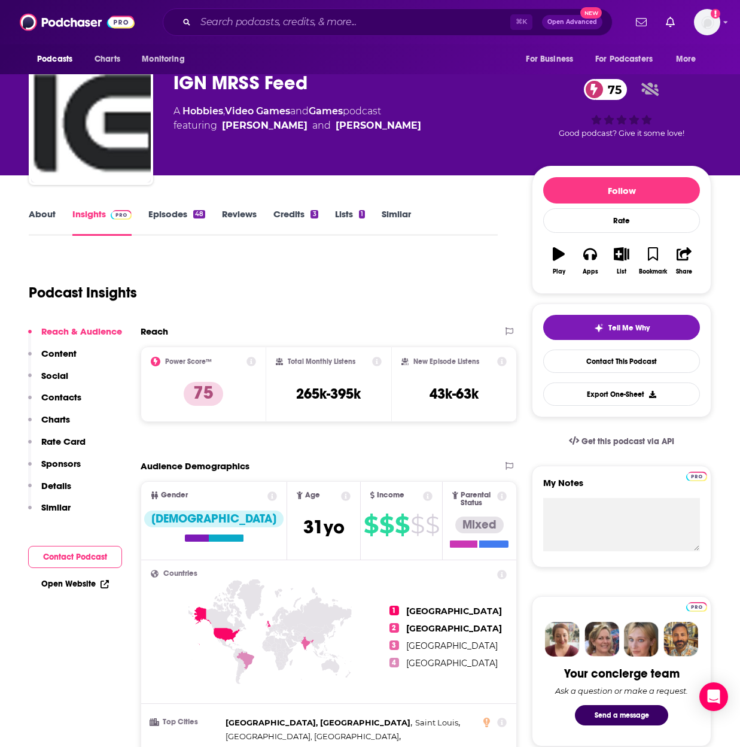
scroll to position [23, 0]
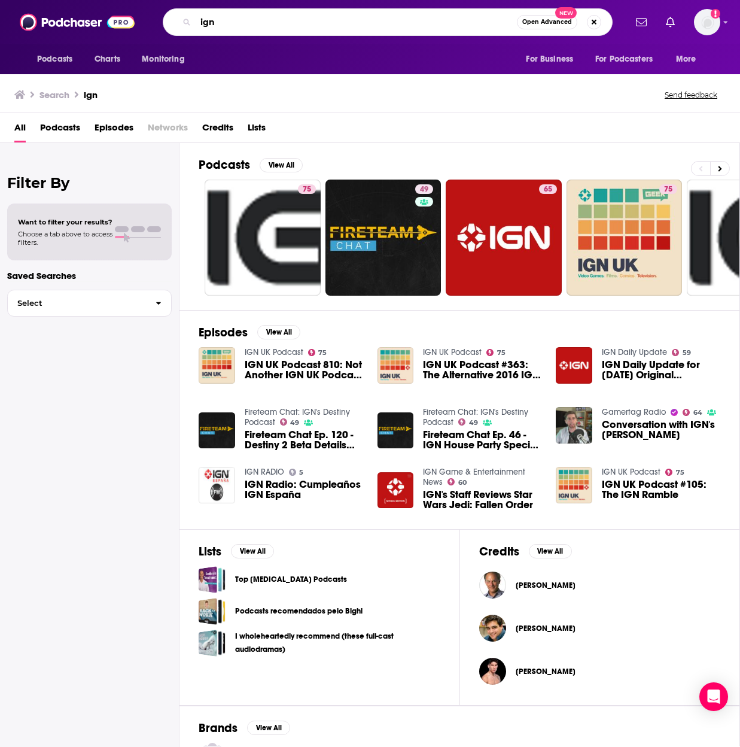
drag, startPoint x: 314, startPoint y: 22, endPoint x: 230, endPoint y: 3, distance: 85.4
click at [230, 3] on div "Podcasts Charts Monitoring ign Open Advanced New For Business For Podcasters Mo…" at bounding box center [370, 22] width 740 height 44
type input "unspooled"
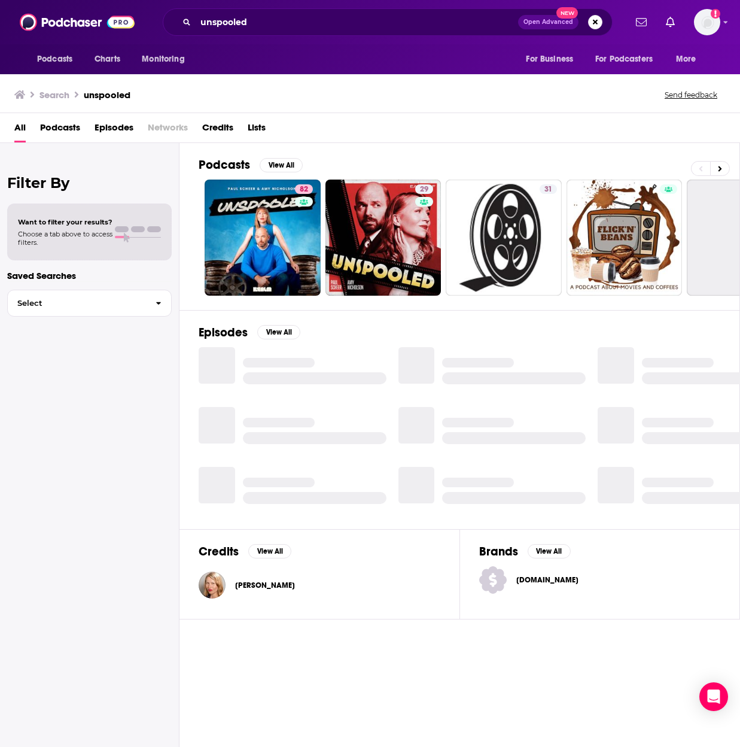
click at [264, 209] on link "82" at bounding box center [263, 238] width 116 height 116
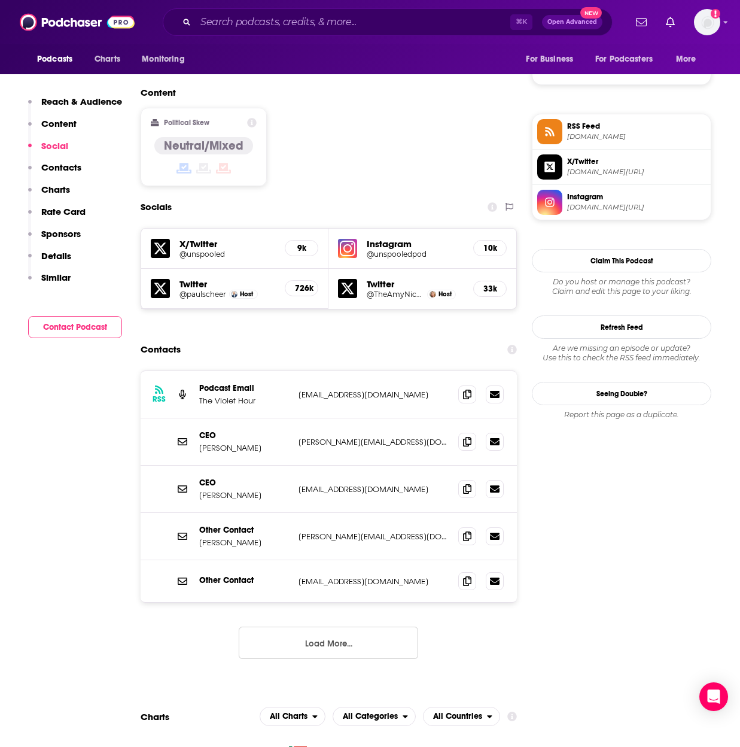
scroll to position [921, 0]
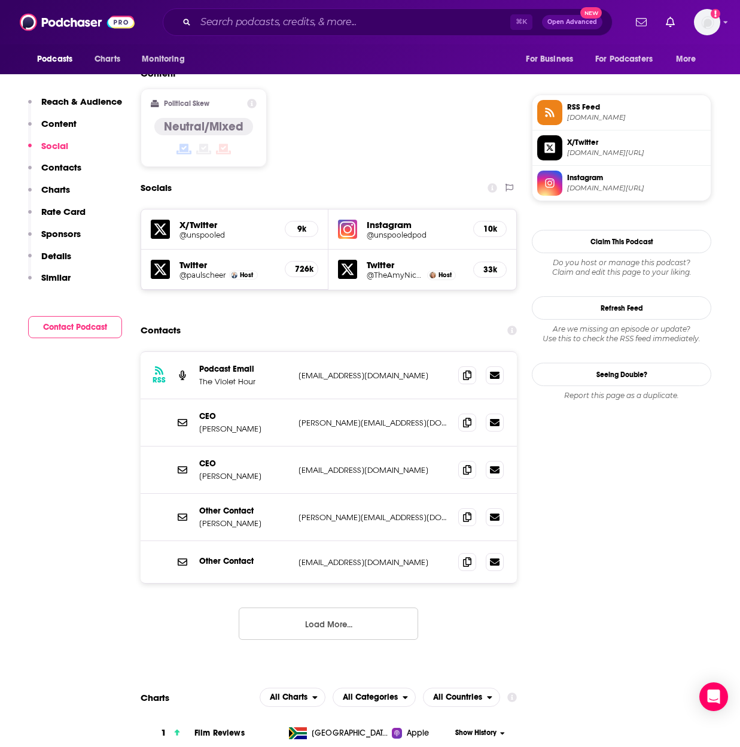
click at [372, 505] on button "Load More..." at bounding box center [329, 623] width 180 height 32
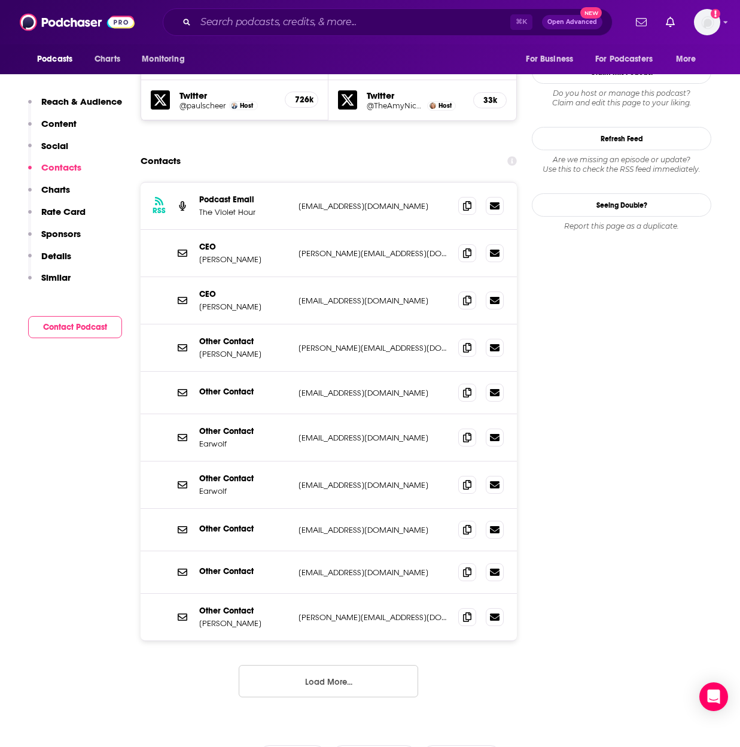
scroll to position [1091, 0]
click at [372, 505] on button "Load More..." at bounding box center [329, 680] width 180 height 32
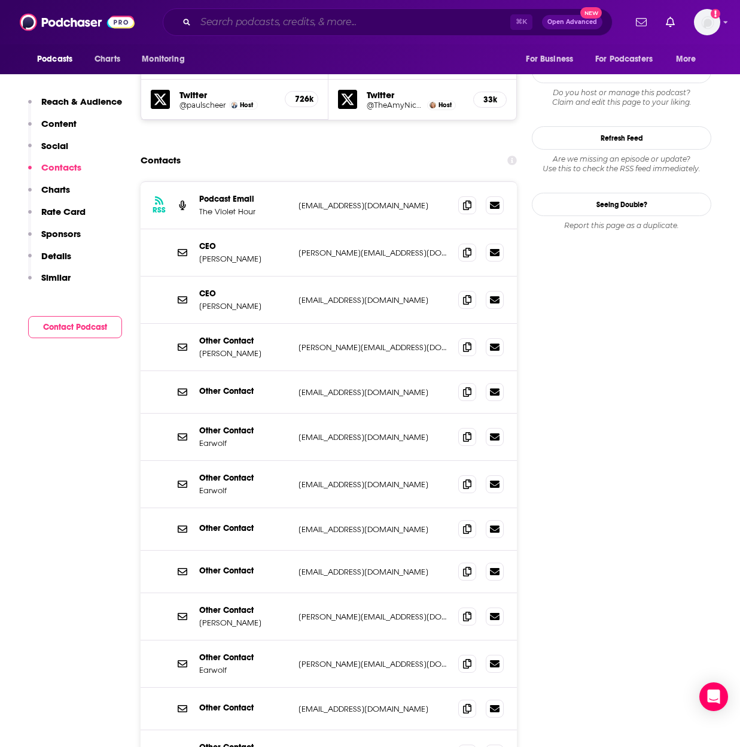
click at [412, 27] on input "Search podcasts, credits, & more..." at bounding box center [353, 22] width 315 height 19
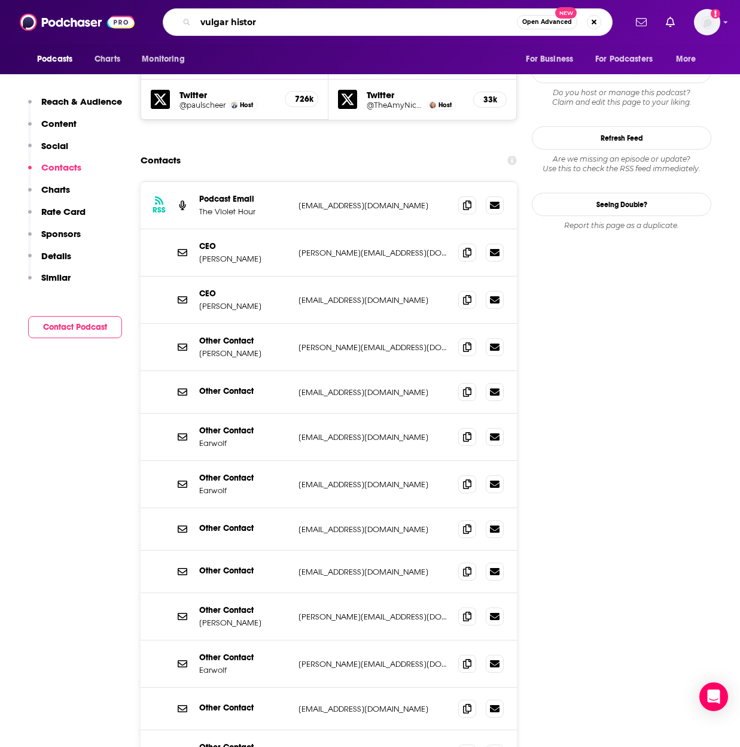
type input "vulgar history"
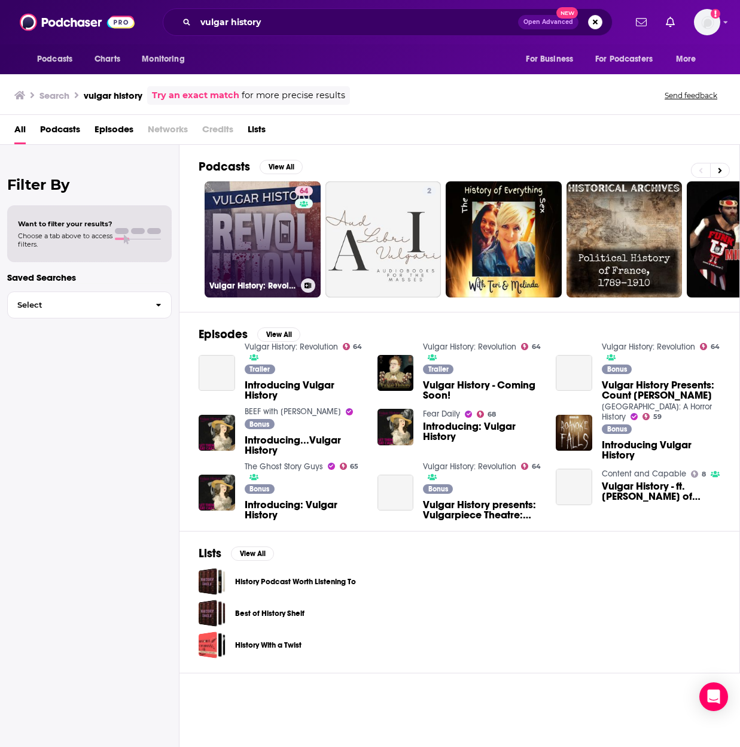
click at [284, 226] on link "64 Vulgar History: Revolution" at bounding box center [263, 239] width 116 height 116
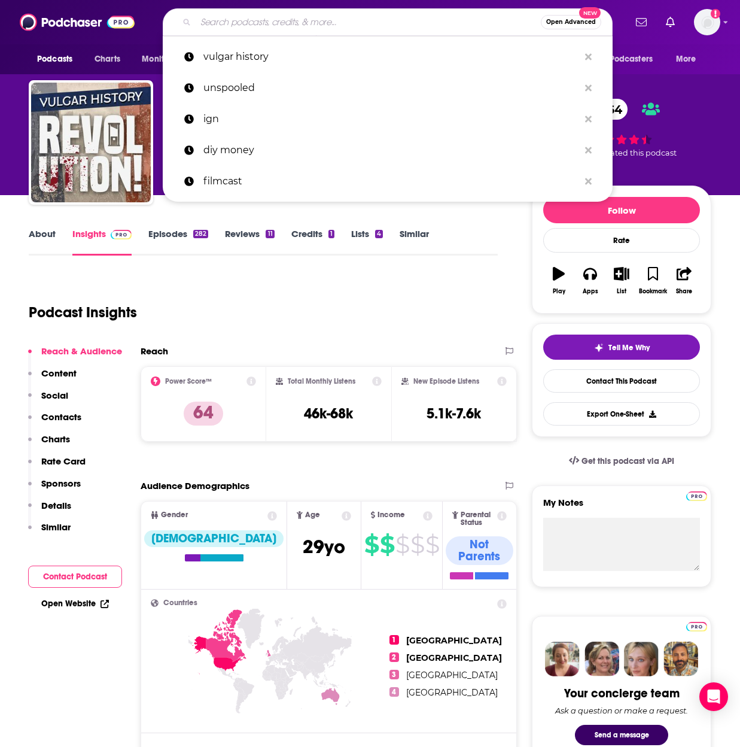
click at [357, 20] on input "Search podcasts, credits, & more..." at bounding box center [368, 22] width 345 height 19
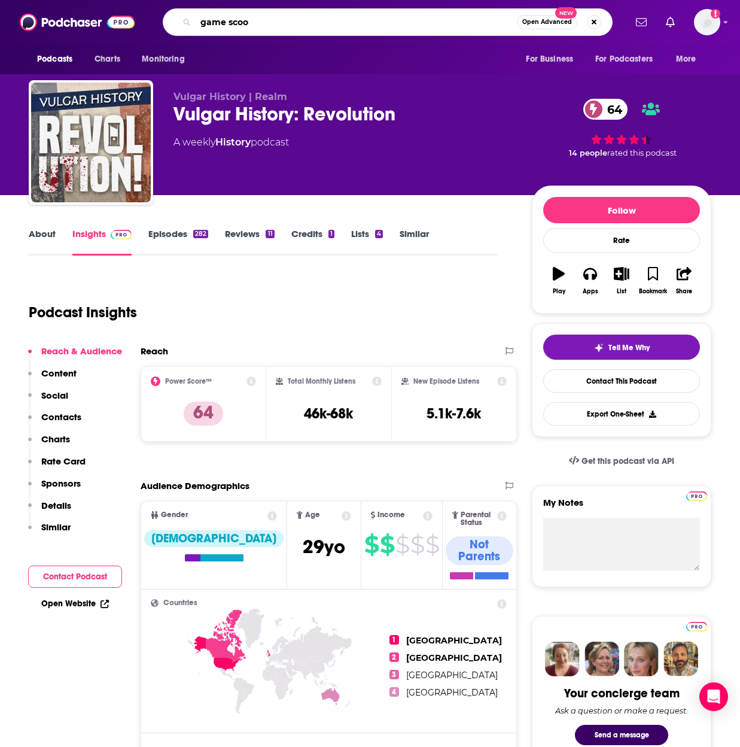
type input "game scoop"
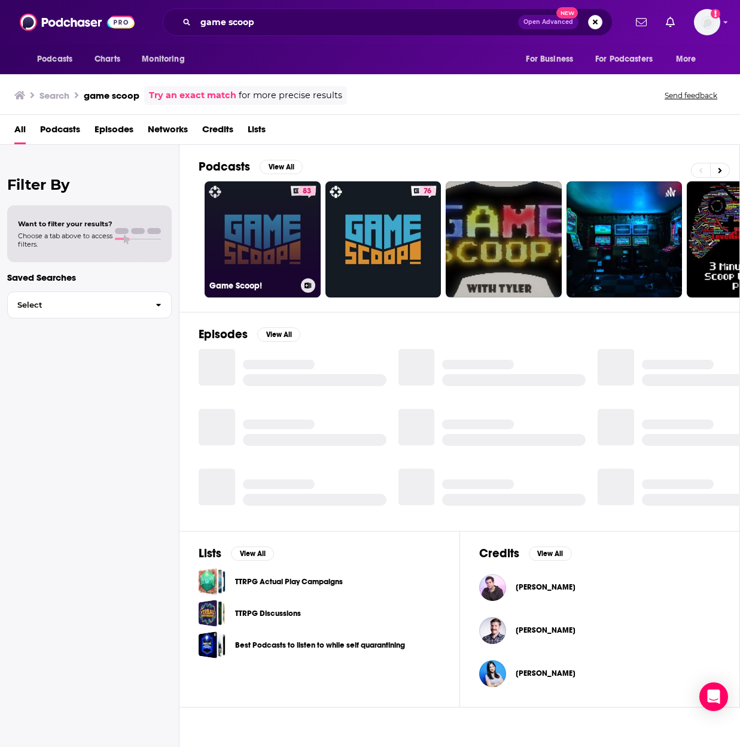
click at [305, 227] on div "83" at bounding box center [307, 232] width 18 height 92
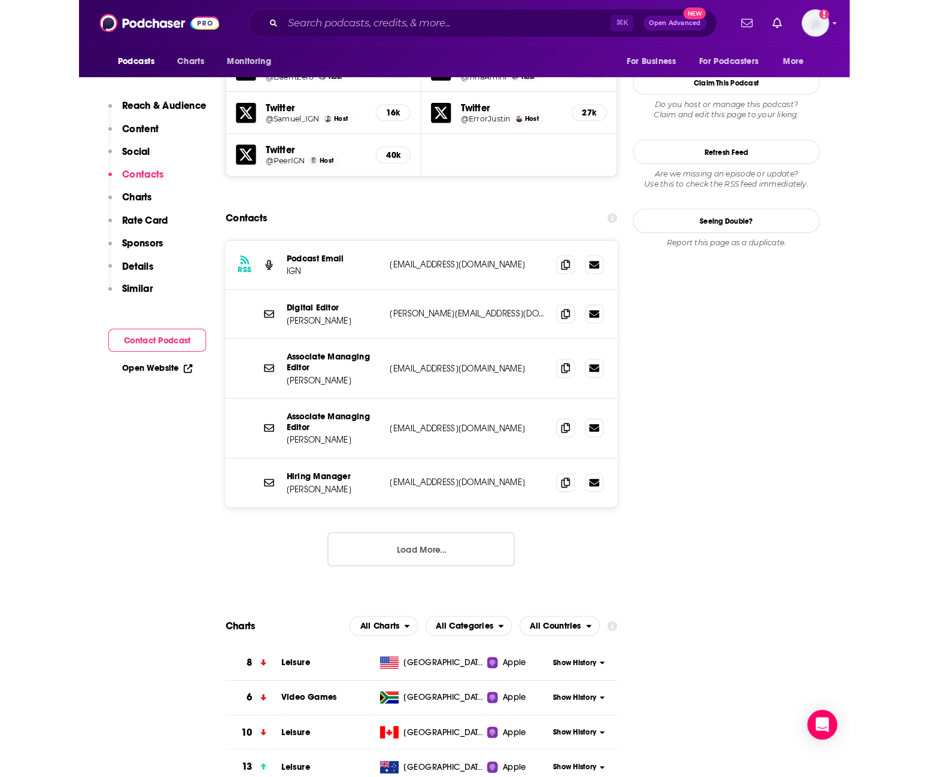
scroll to position [1110, 0]
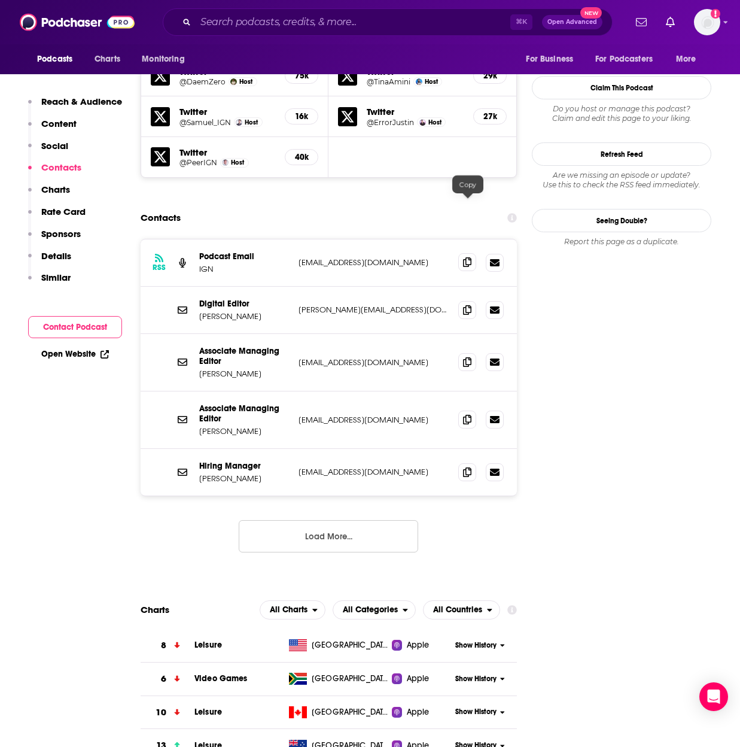
click at [468, 253] on span at bounding box center [467, 262] width 18 height 18
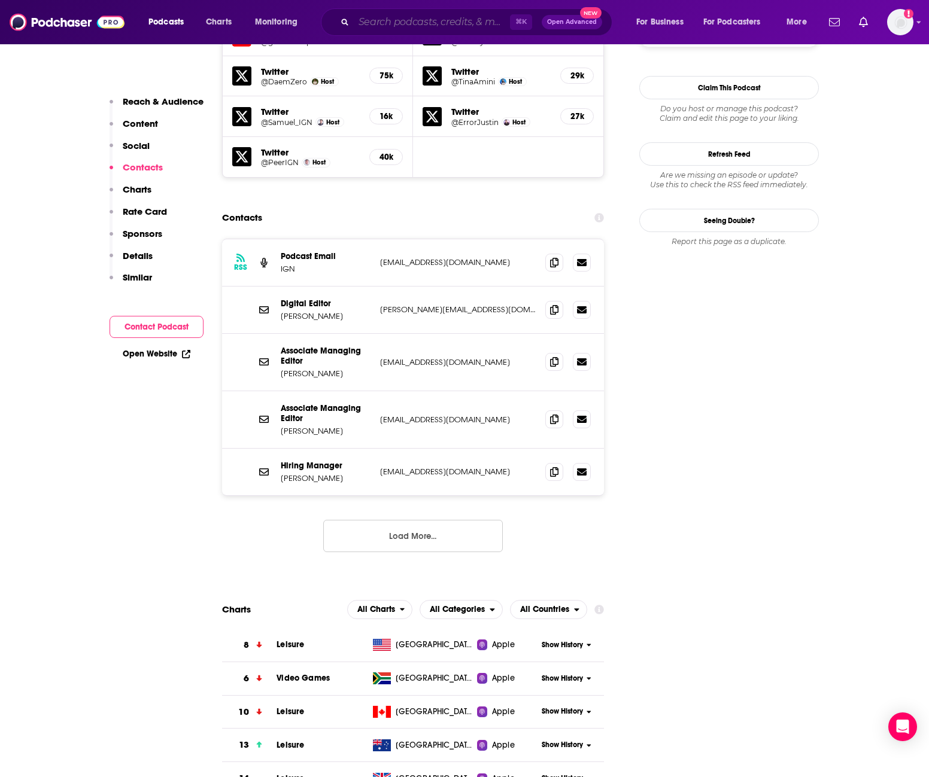
click at [440, 19] on input "Search podcasts, credits, & more..." at bounding box center [432, 22] width 156 height 19
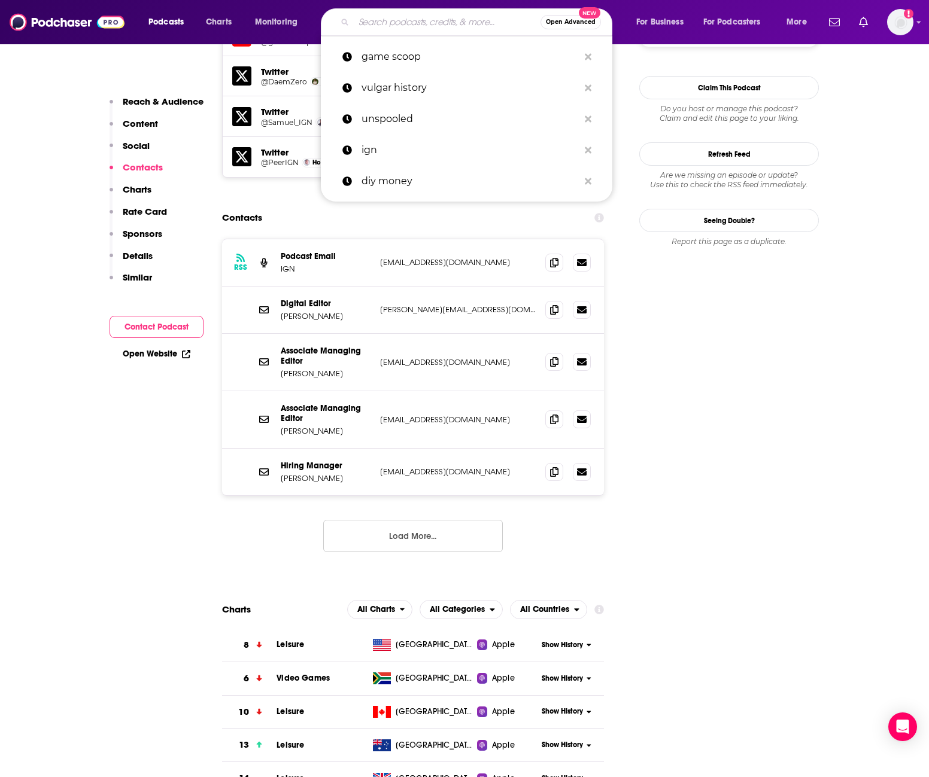
click at [440, 19] on input "Search podcasts, credits, & more..." at bounding box center [447, 22] width 187 height 19
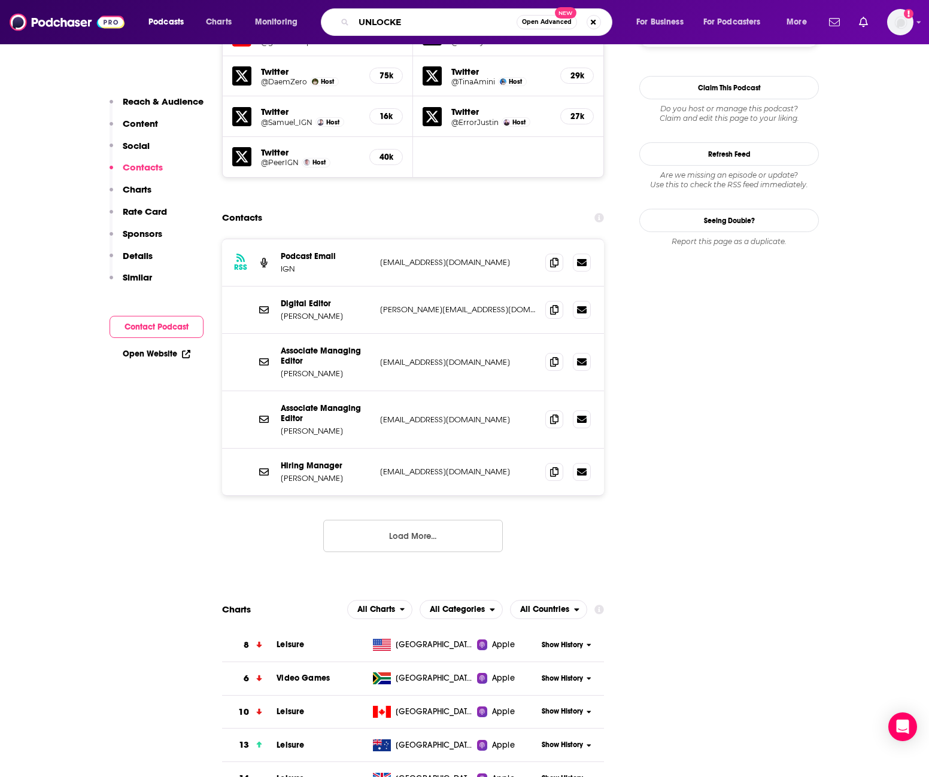
type input "UNLOCKED"
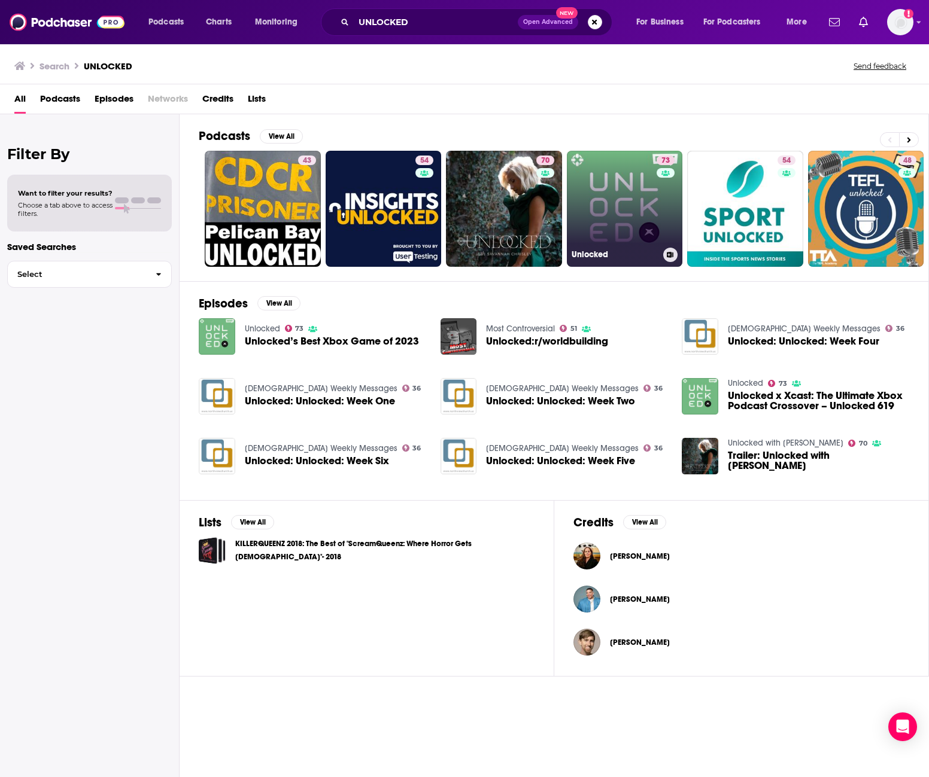
click at [593, 203] on link "73 Unlocked" at bounding box center [625, 209] width 116 height 116
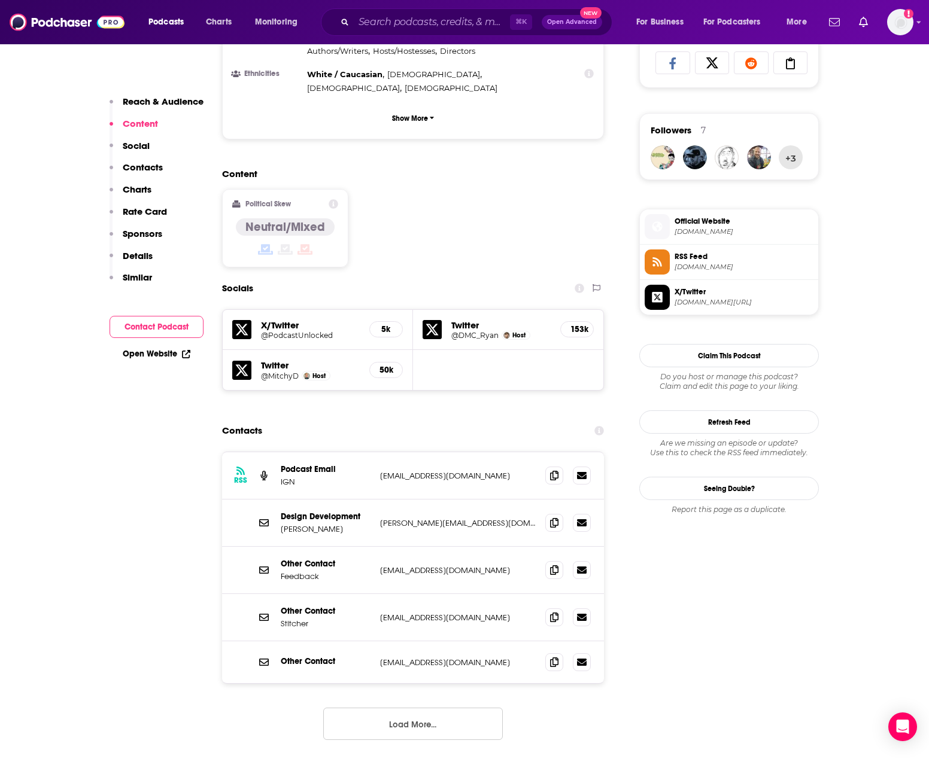
scroll to position [841, 0]
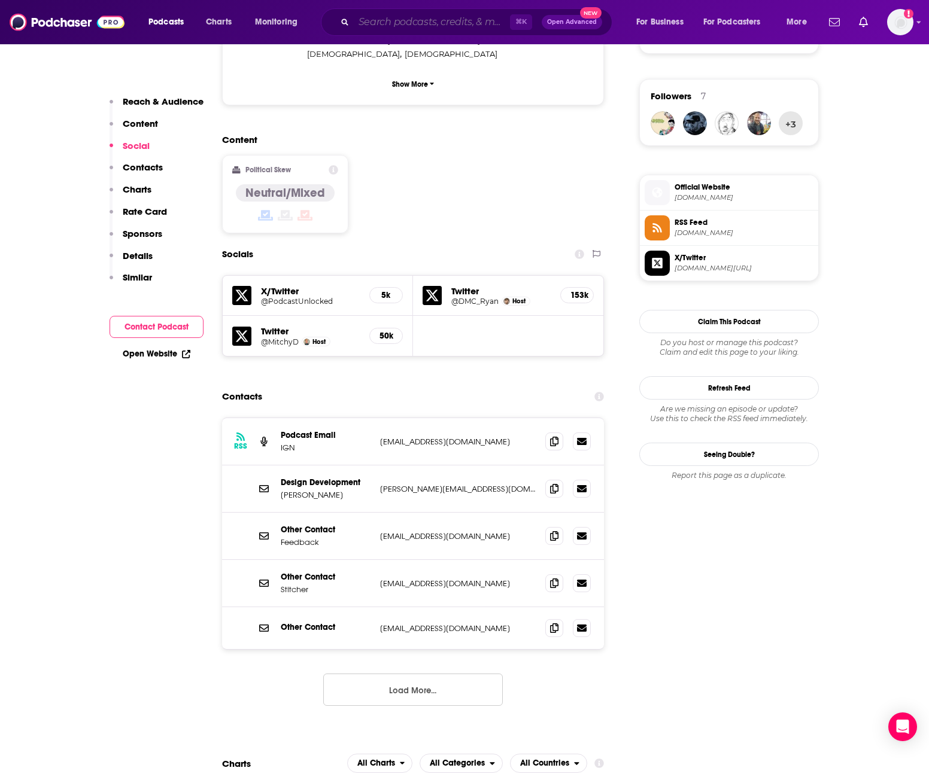
click at [437, 26] on input "Search podcasts, credits, & more..." at bounding box center [432, 22] width 156 height 19
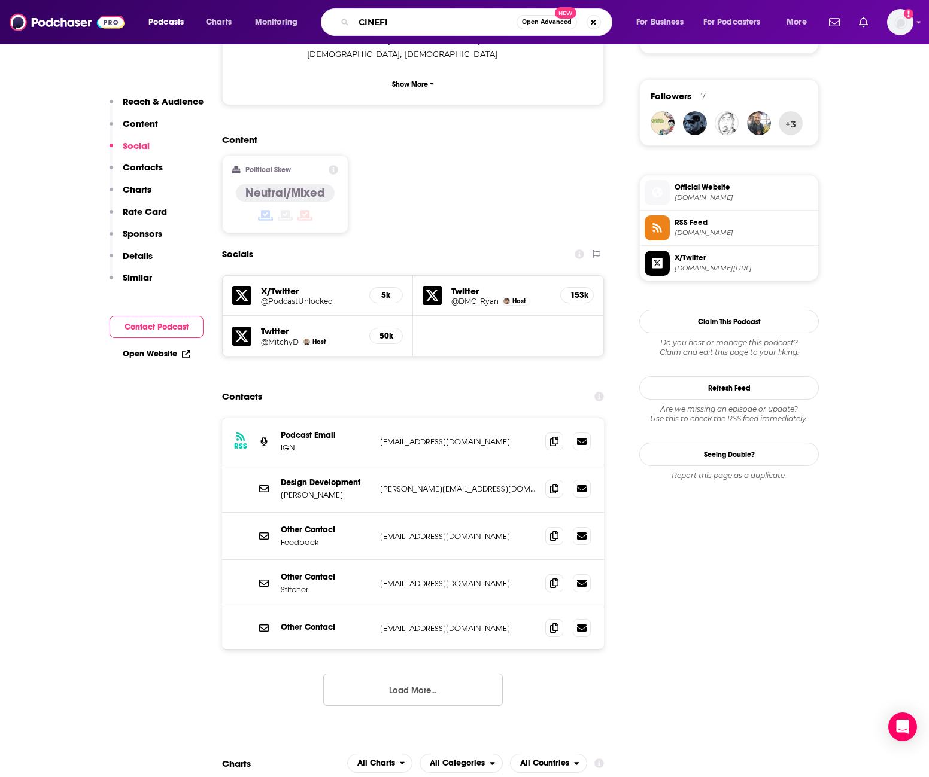
type input "CINEFIX"
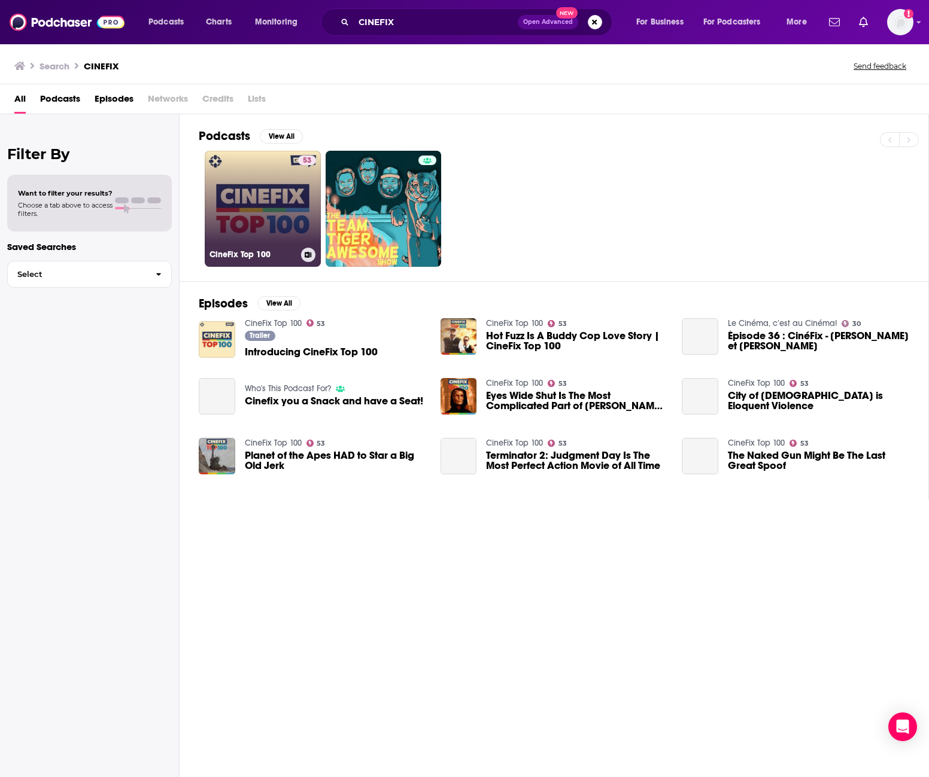
click at [264, 205] on link "53 CineFix Top 100" at bounding box center [263, 209] width 116 height 116
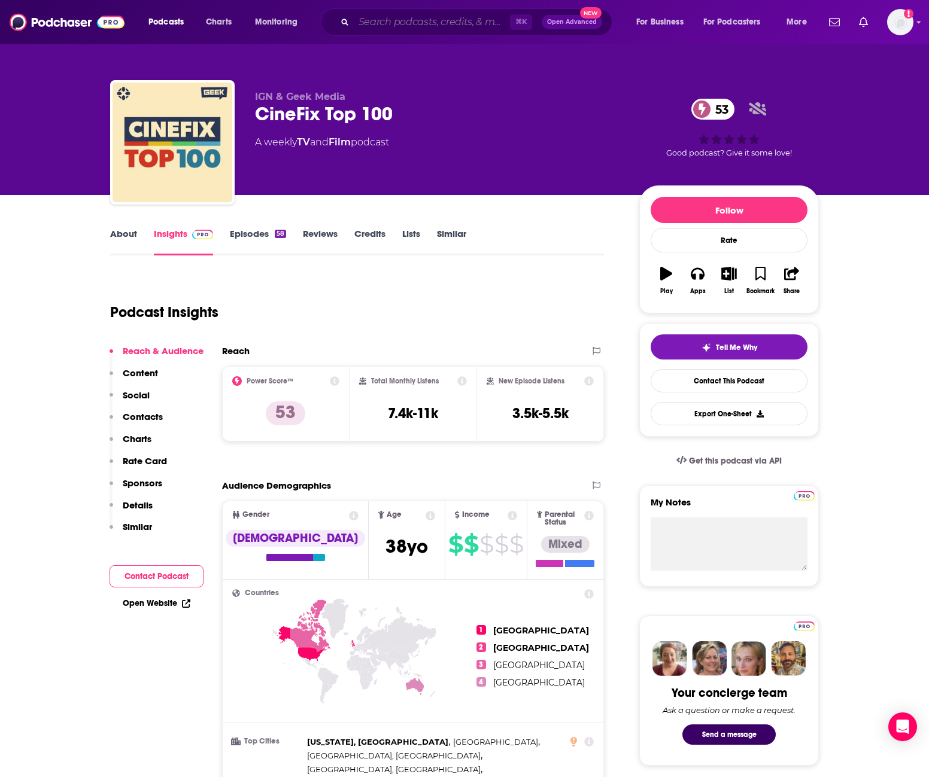
click at [423, 26] on input "Search podcasts, credits, & more..." at bounding box center [432, 22] width 156 height 19
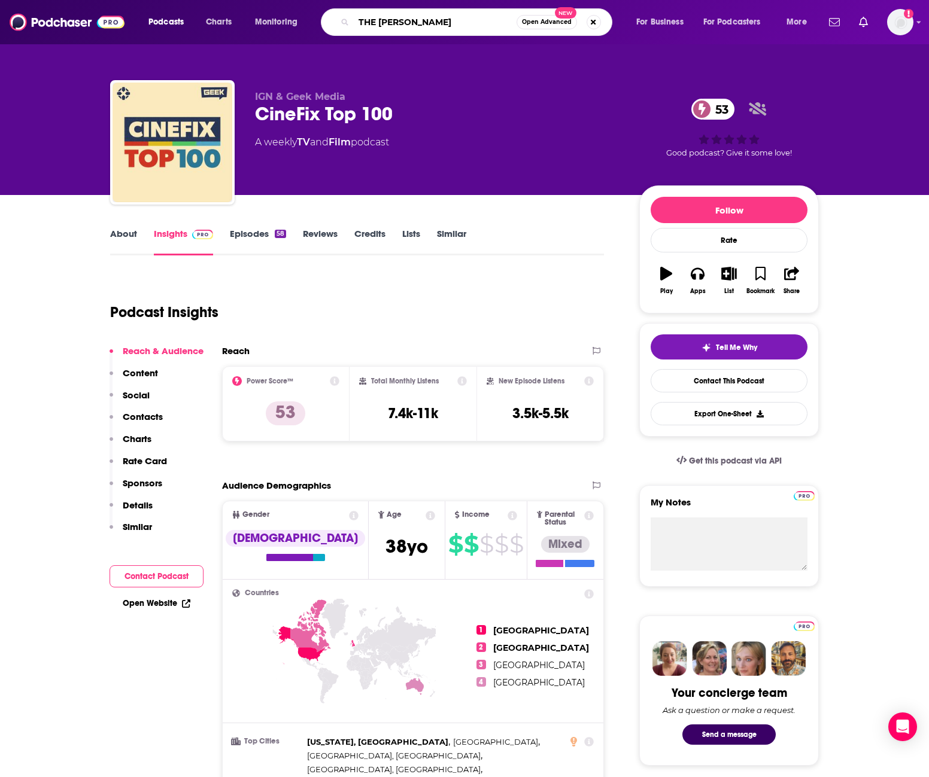
type input "THE GEEK BUDDIES"
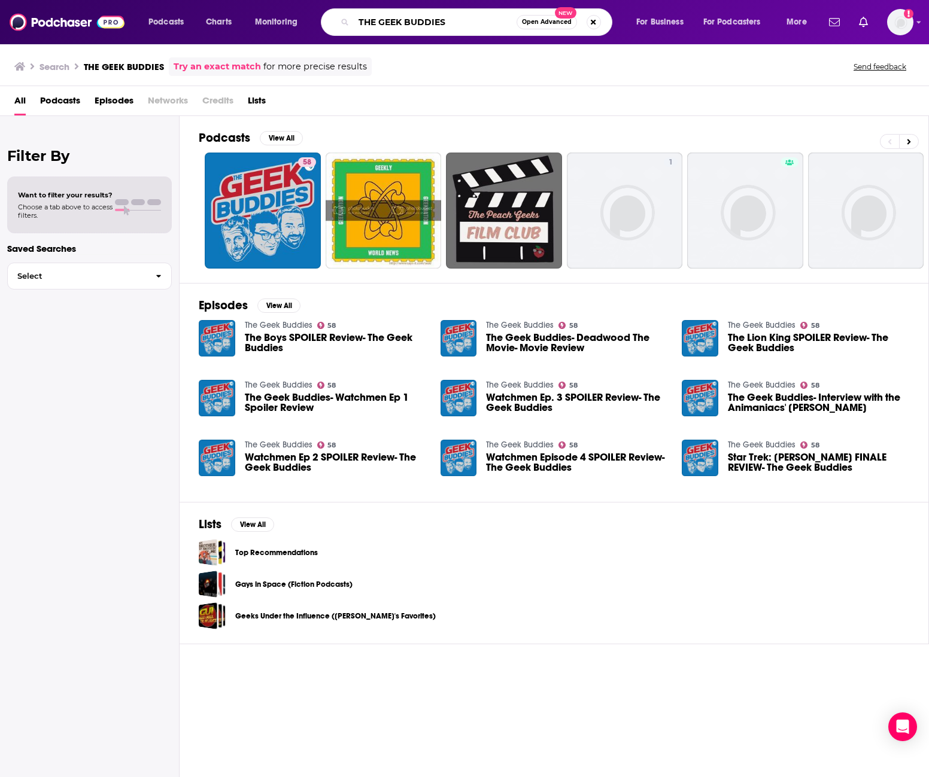
drag, startPoint x: 458, startPoint y: 27, endPoint x: 339, endPoint y: -4, distance: 123.5
click at [339, 0] on html "Podcasts Charts Monitoring THE GEEK BUDDIES Open Advanced New For Business For …" at bounding box center [464, 388] width 929 height 777
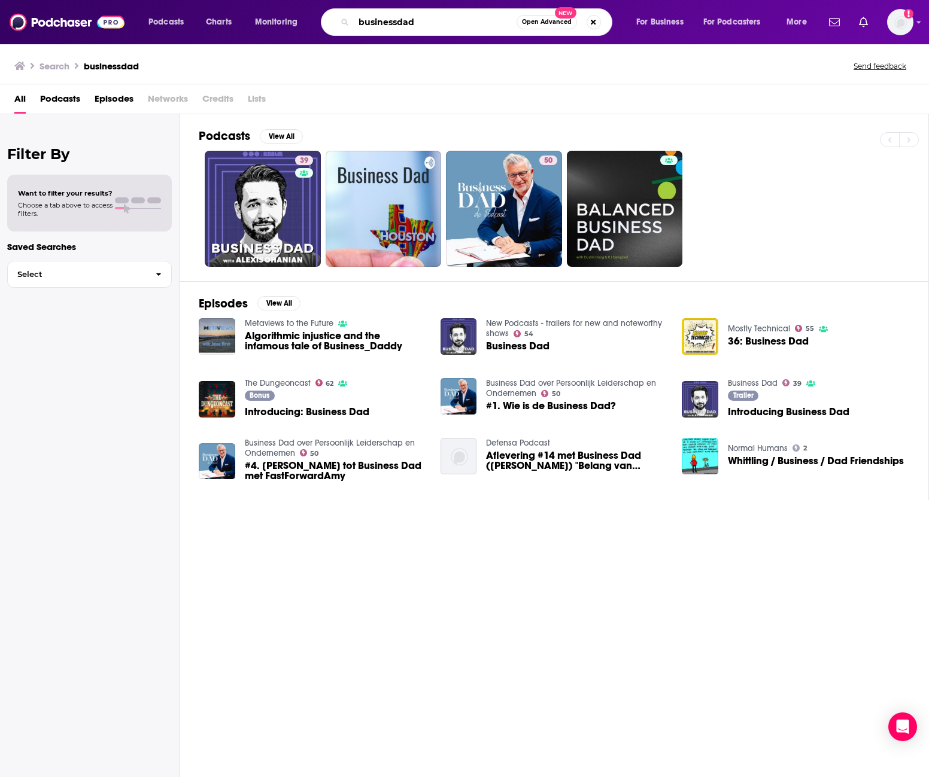
drag, startPoint x: 430, startPoint y: 24, endPoint x: 367, endPoint y: 1, distance: 66.3
click at [367, 1] on div "Podcasts Charts Monitoring businessdad Open Advanced New For Business For Podca…" at bounding box center [464, 22] width 929 height 44
type input "the Tony kornheiser show"
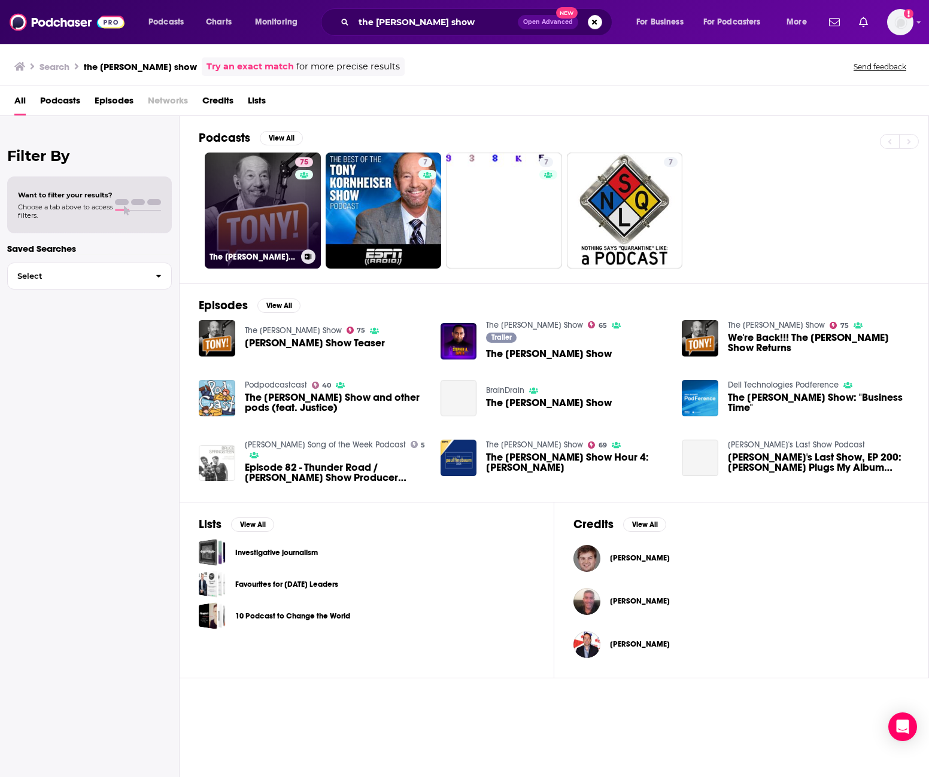
click at [272, 176] on link "75 The Tony Kornheiser Show" at bounding box center [263, 211] width 116 height 116
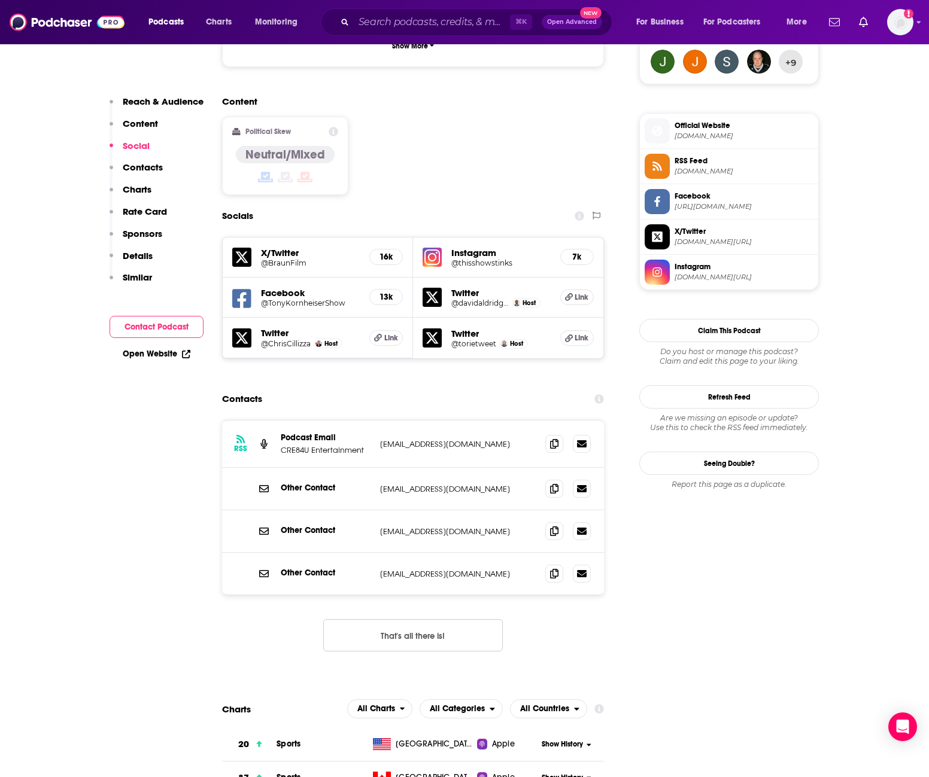
scroll to position [910, 0]
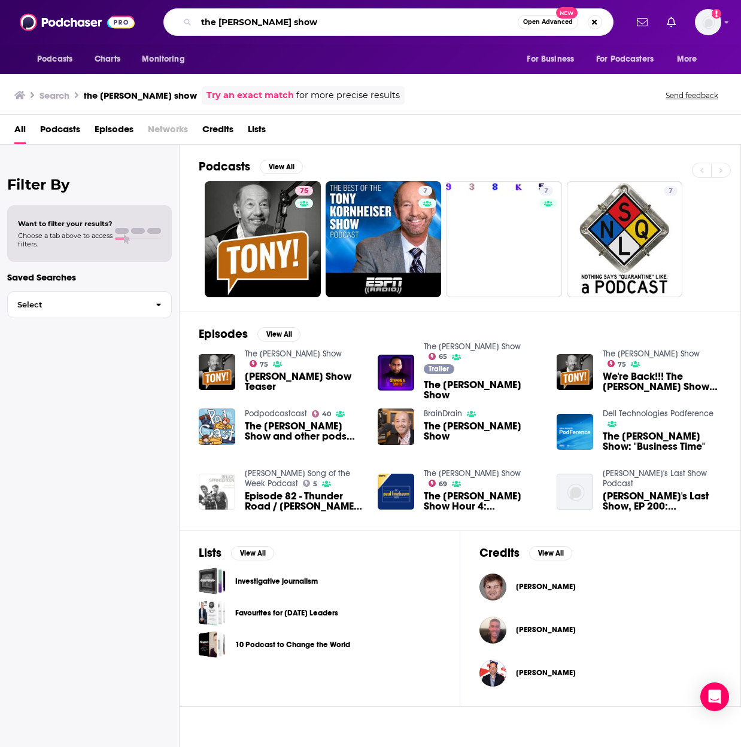
drag, startPoint x: 321, startPoint y: 20, endPoint x: 215, endPoint y: 10, distance: 105.8
click at [215, 10] on div "the Tony kornheiser show Open Advanced New" at bounding box center [388, 22] width 450 height 28
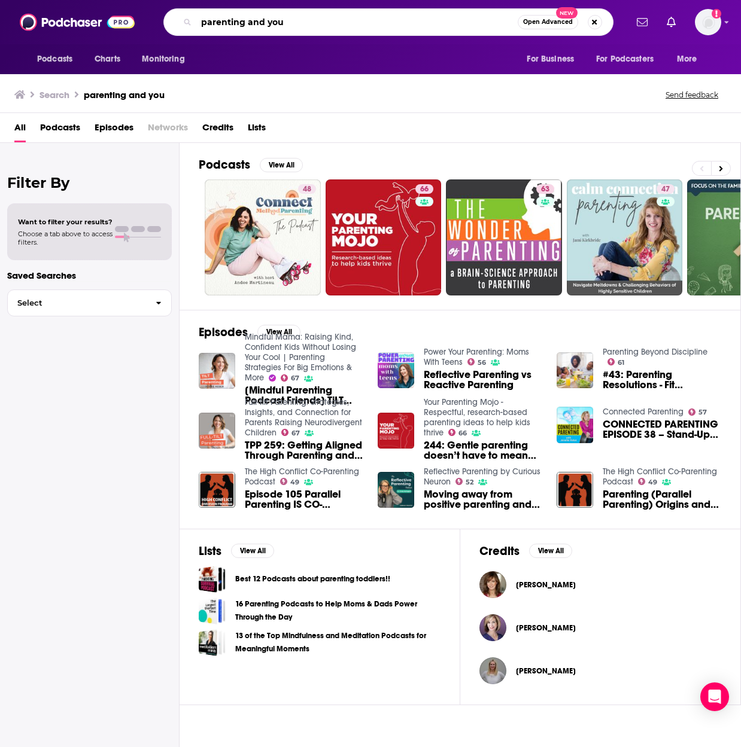
click at [263, 25] on input "parenting and you" at bounding box center [356, 22] width 321 height 19
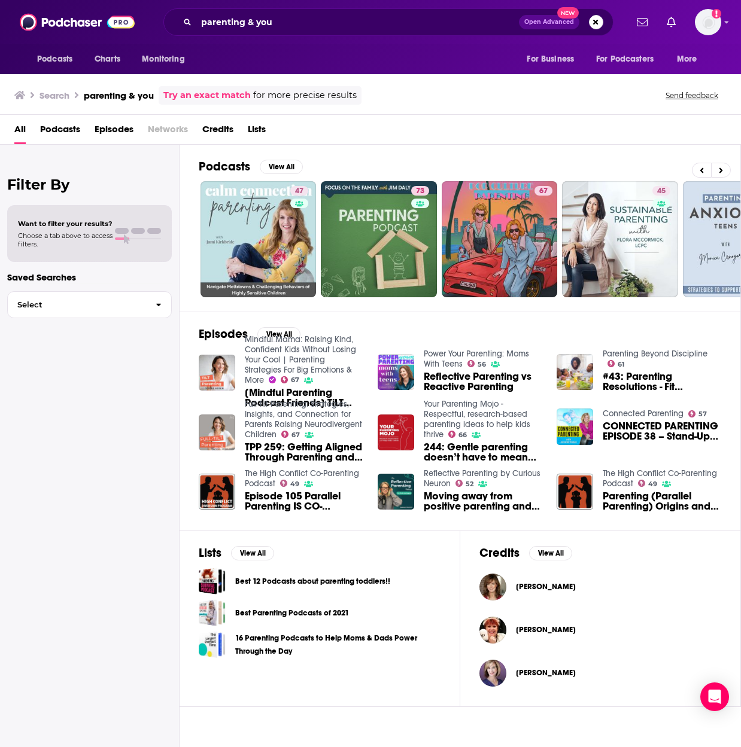
scroll to position [0, 367]
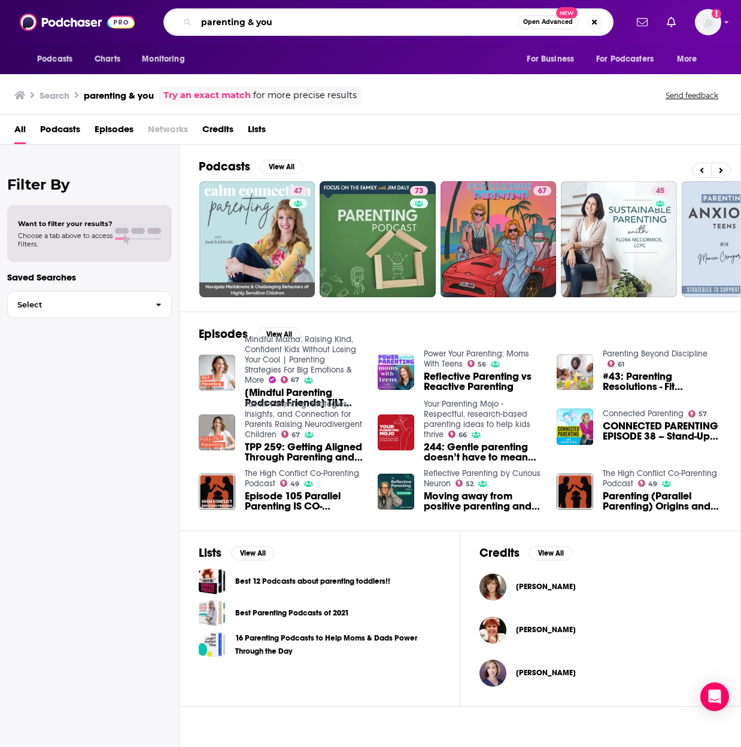
drag, startPoint x: 278, startPoint y: 26, endPoint x: 186, endPoint y: 18, distance: 92.5
click at [186, 18] on div "parenting & you Open Advanced New" at bounding box center [388, 22] width 450 height 28
type input "organize 365"
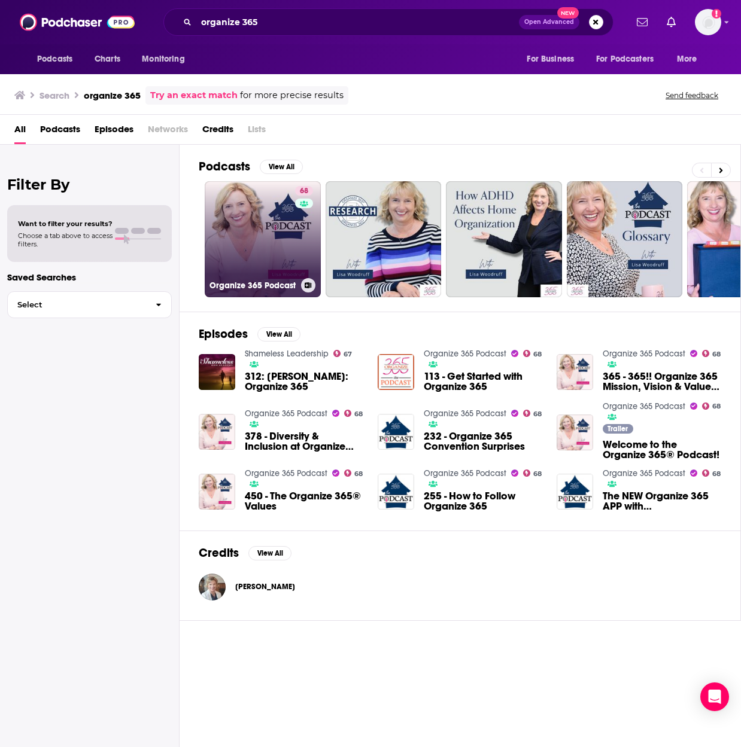
click at [281, 217] on link "68 Organize 365 Podcast" at bounding box center [263, 239] width 116 height 116
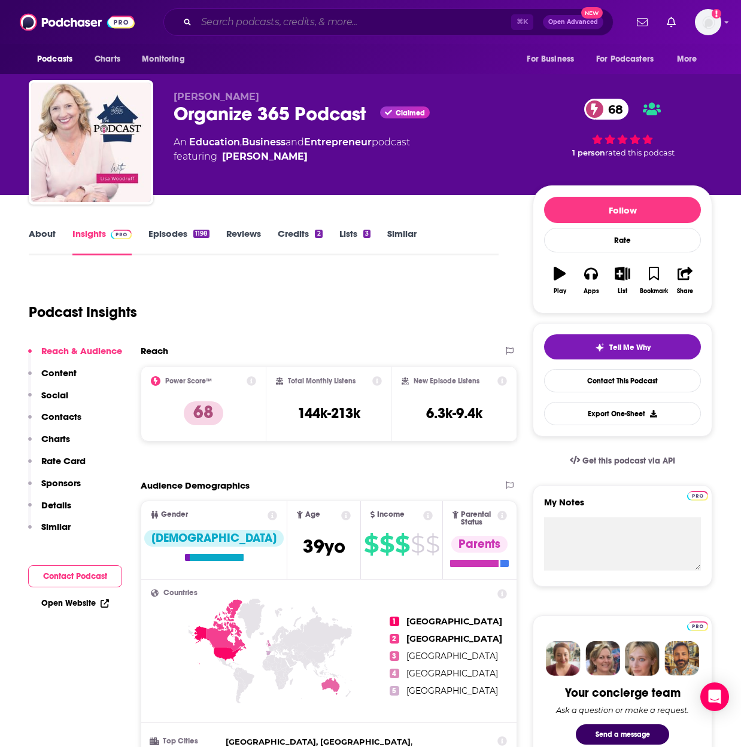
click at [315, 22] on input "Search podcasts, credits, & more..." at bounding box center [353, 22] width 315 height 19
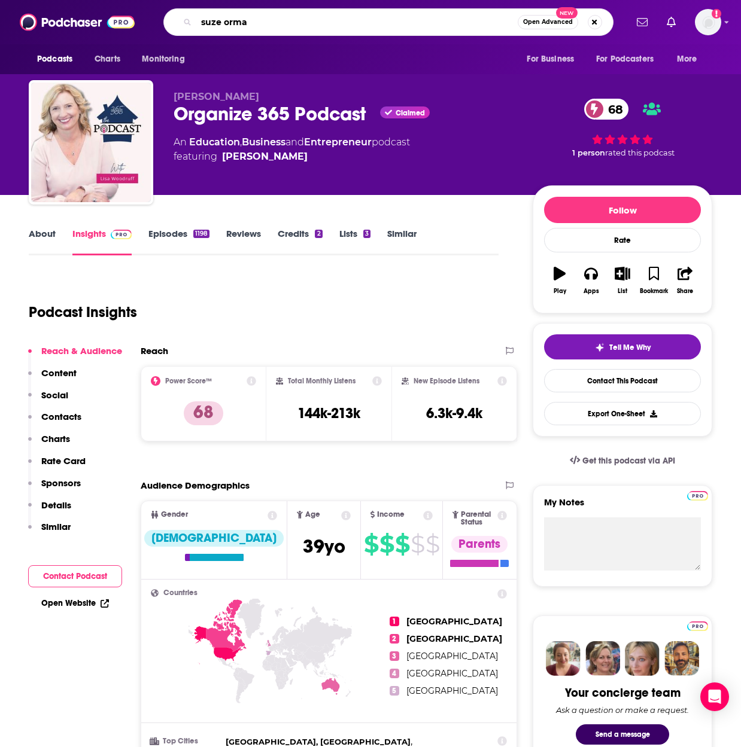
type input "suze orman"
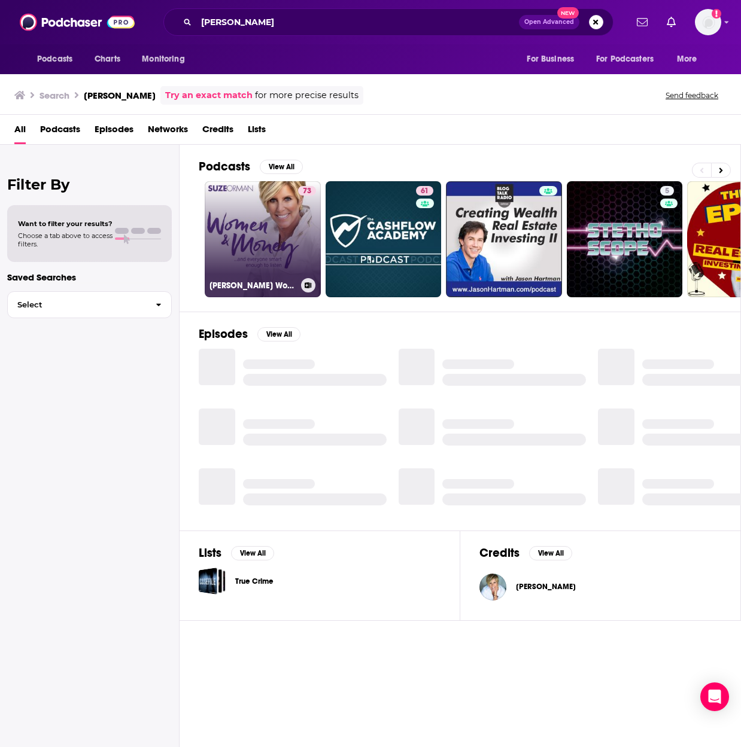
click at [279, 219] on link "73 Suze Orman's Women & Money (And Everyone Smart Enough To Listen)" at bounding box center [263, 239] width 116 height 116
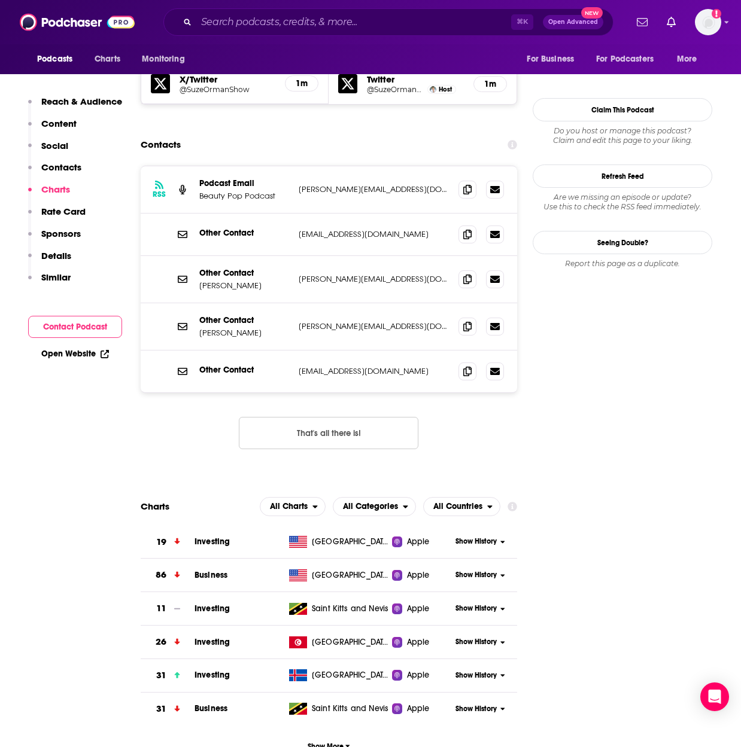
scroll to position [1038, 0]
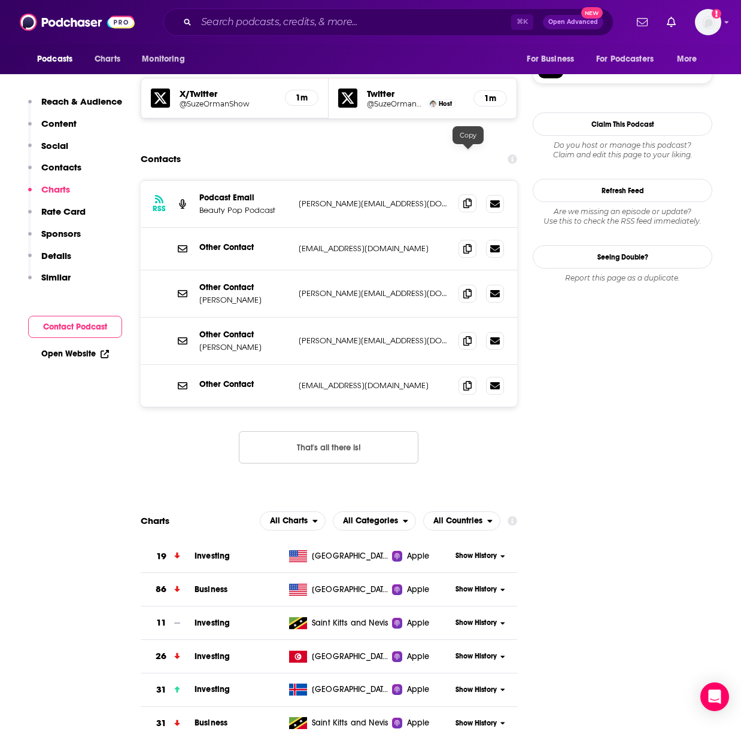
click at [471, 199] on icon at bounding box center [467, 204] width 8 height 10
